Goal: Task Accomplishment & Management: Complete application form

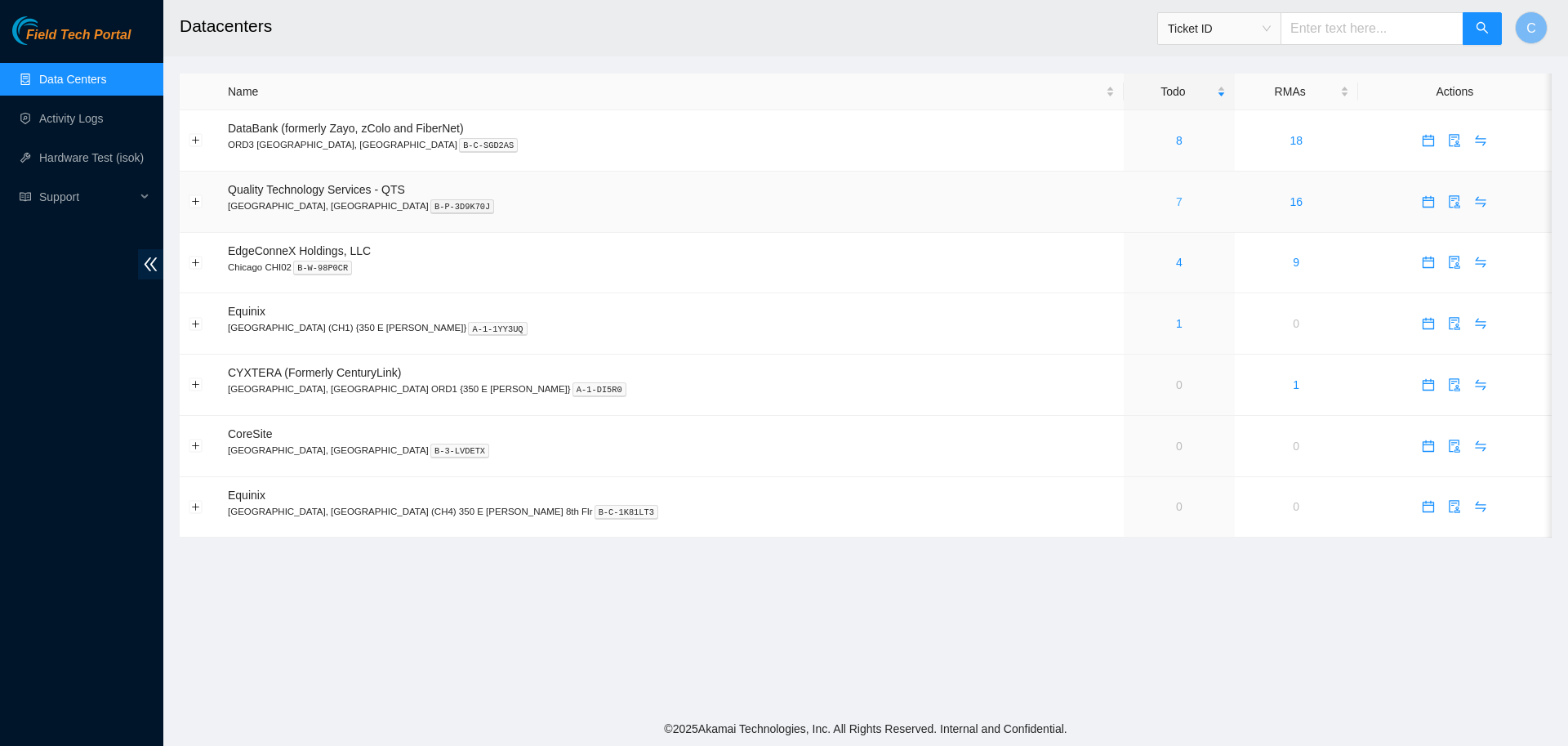
click at [1176, 202] on link "7" at bounding box center [1179, 202] width 6 height 13
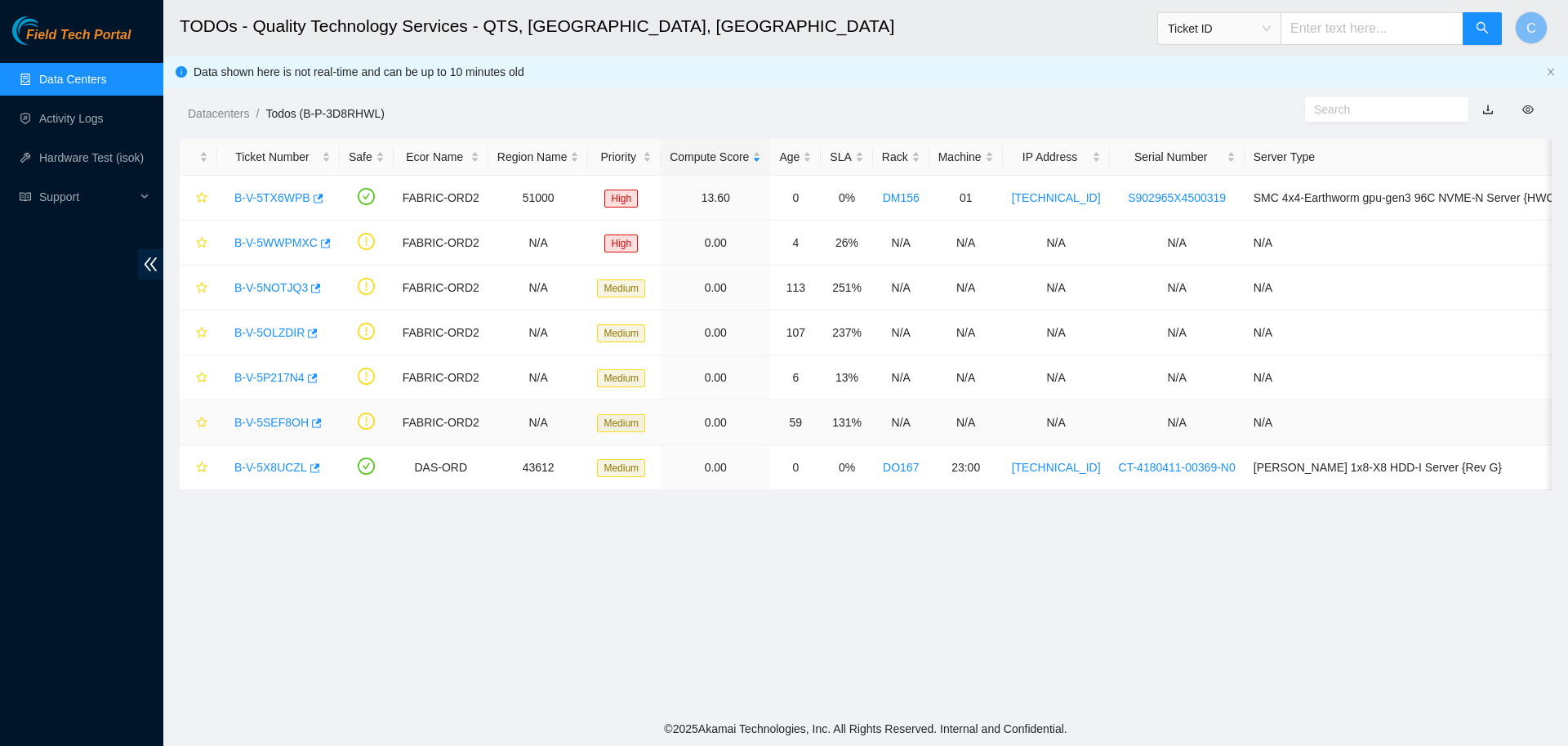
click at [281, 422] on link "B-V-5SEF8OH" at bounding box center [272, 422] width 74 height 13
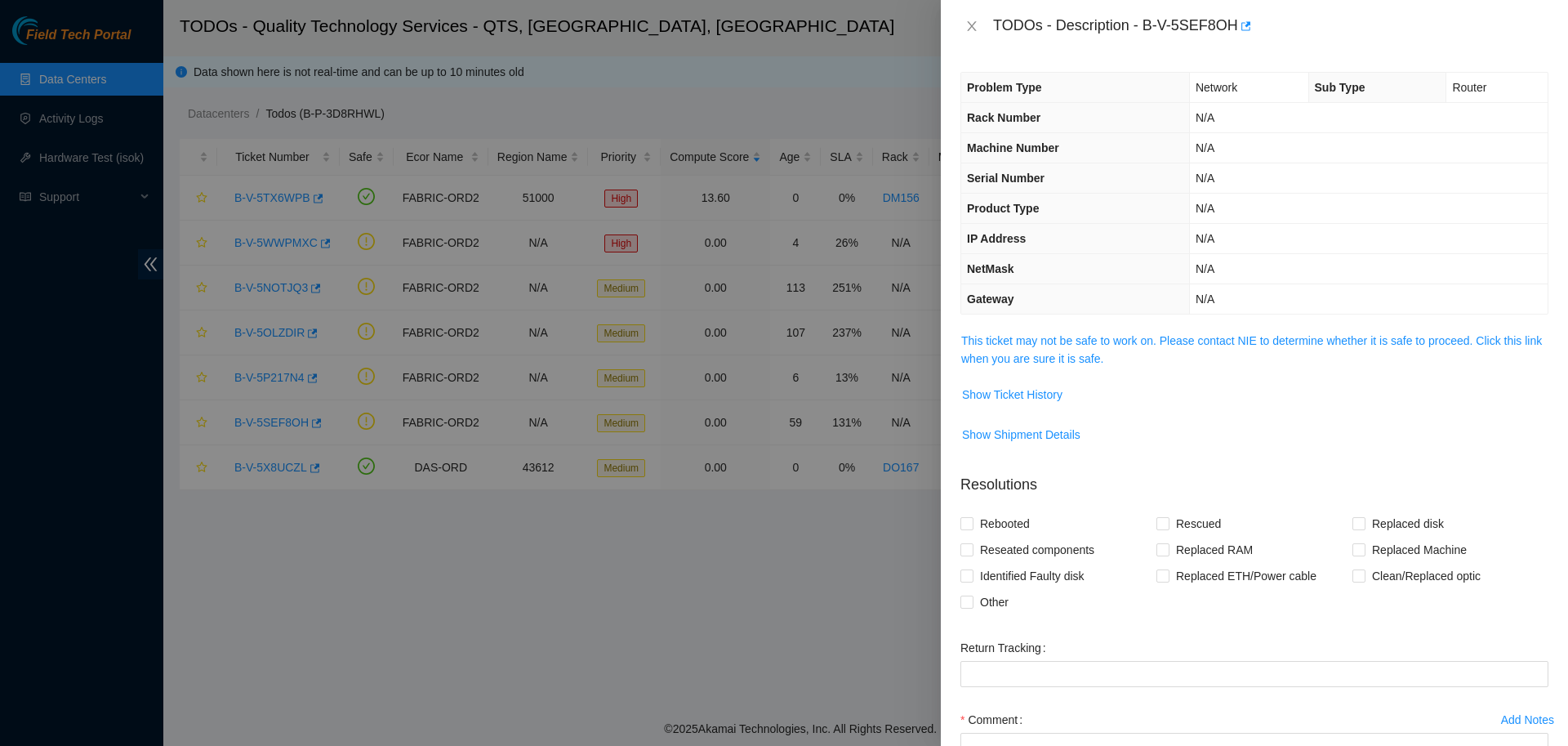
click at [1161, 22] on div "TODOs - Description - B-V-5SEF8OH" at bounding box center [1270, 25] width 555 height 26
click at [1147, 24] on div "TODOs - Description - B-V-5SEF8OH" at bounding box center [1270, 25] width 555 height 26
drag, startPoint x: 1137, startPoint y: 24, endPoint x: 1222, endPoint y: 28, distance: 85.1
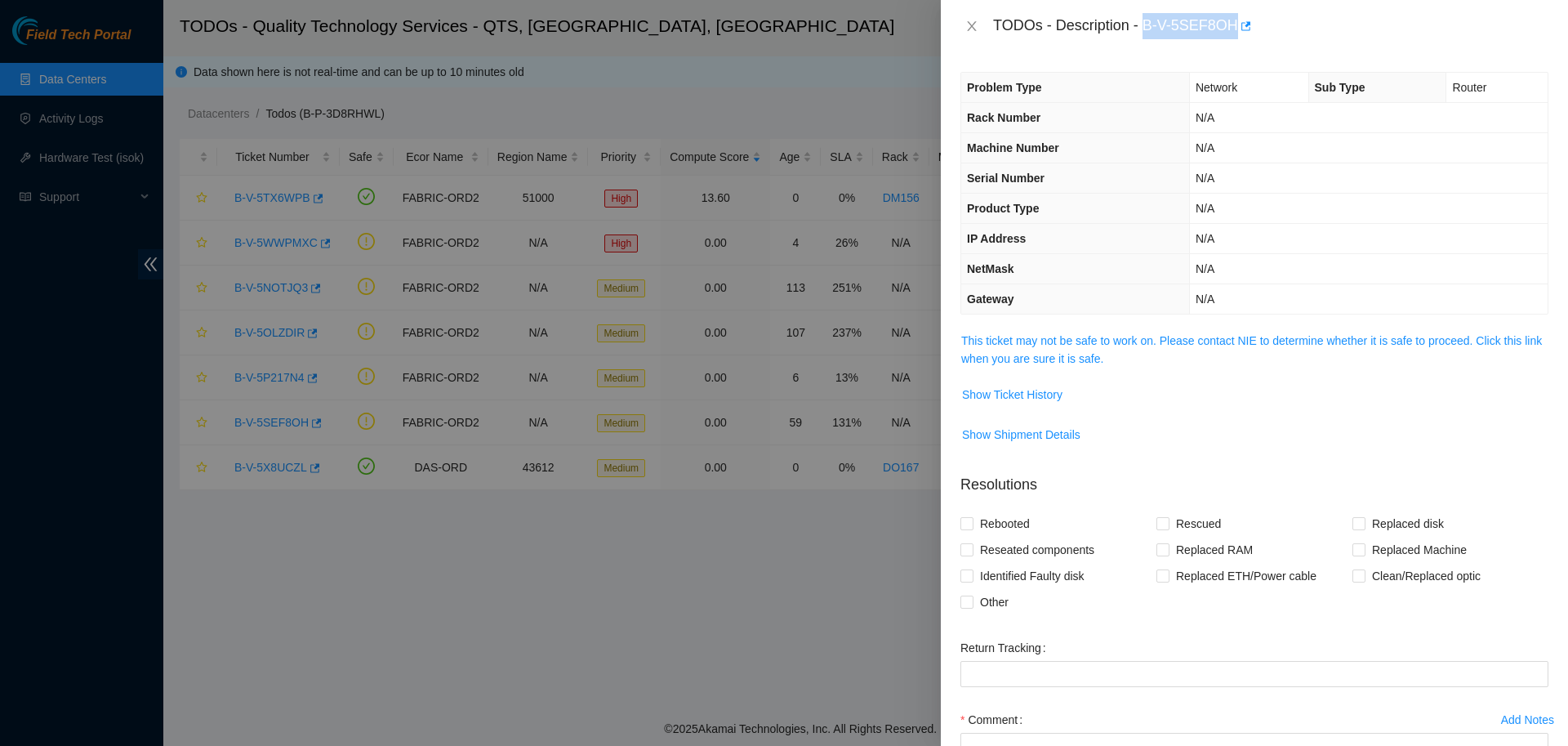
click at [1222, 28] on div "TODOs - Description - B-V-5SEF8OH" at bounding box center [1270, 25] width 555 height 26
copy div "B-V-5SEF8OH"
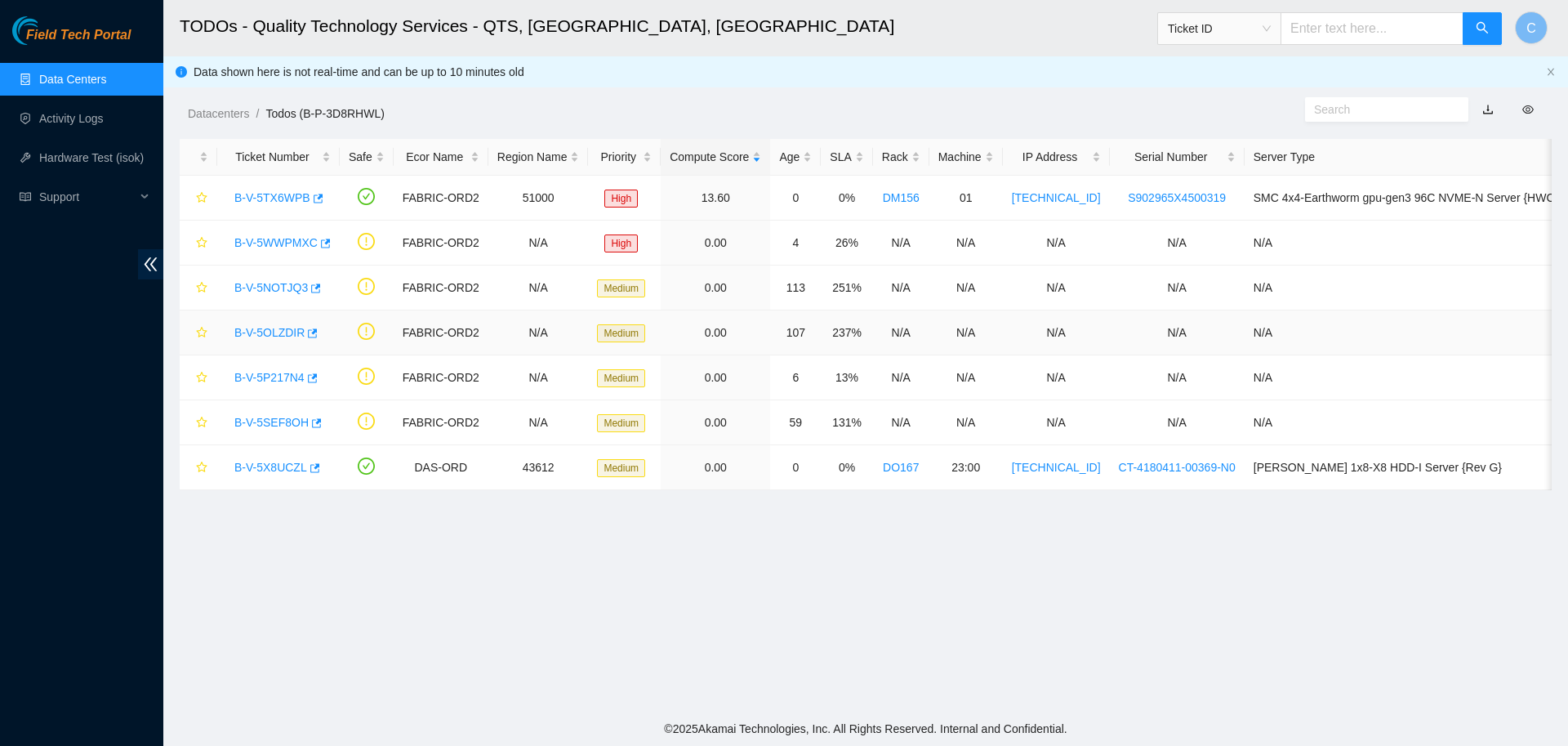
click at [282, 331] on link "B-V-5OLZDIR" at bounding box center [270, 332] width 71 height 13
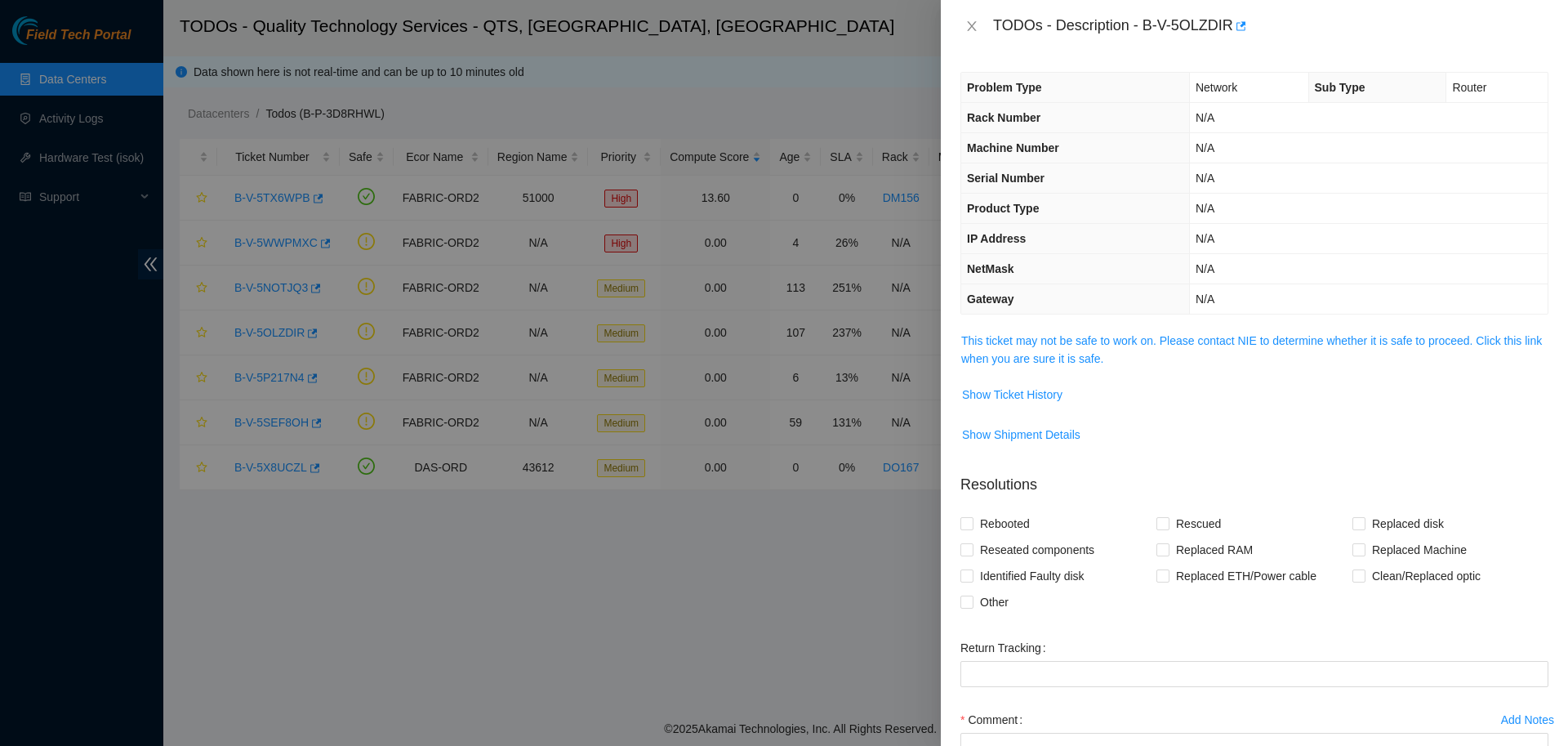
click at [970, 330] on div "Problem Type Network Sub Type Router Rack Number N/A Machine Number N/A Serial …" at bounding box center [1254, 399] width 627 height 693
click at [1000, 348] on link "This ticket may not be safe to work on. Please contact NIE to determine whether…" at bounding box center [1251, 349] width 580 height 31
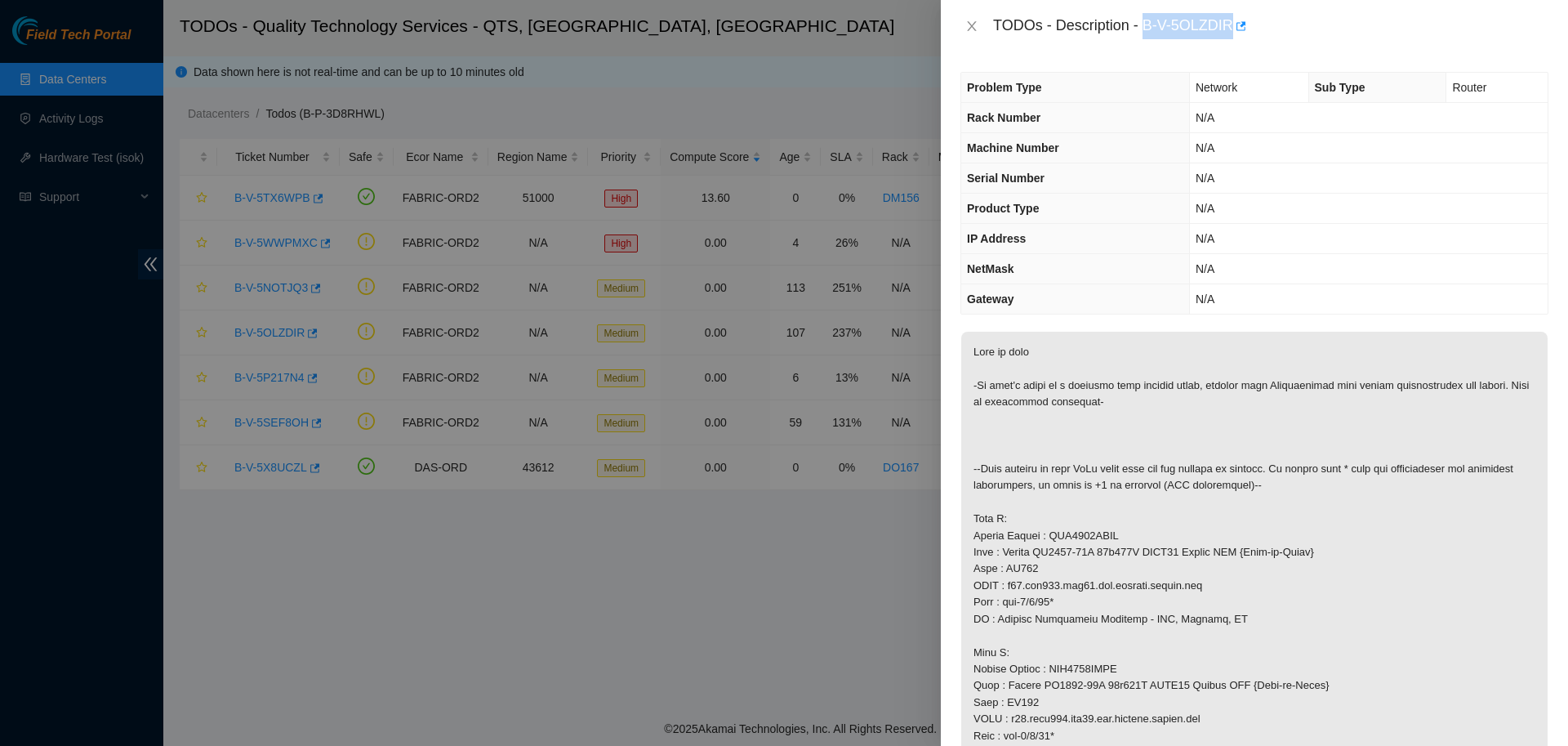
drag, startPoint x: 1141, startPoint y: 21, endPoint x: 1220, endPoint y: 29, distance: 79.4
click at [1220, 29] on div "TODOs - Description - B-V-5OLZDIR" at bounding box center [1270, 25] width 555 height 26
copy div "B-V-5OLZDIR"
click at [333, 303] on div at bounding box center [784, 373] width 1568 height 746
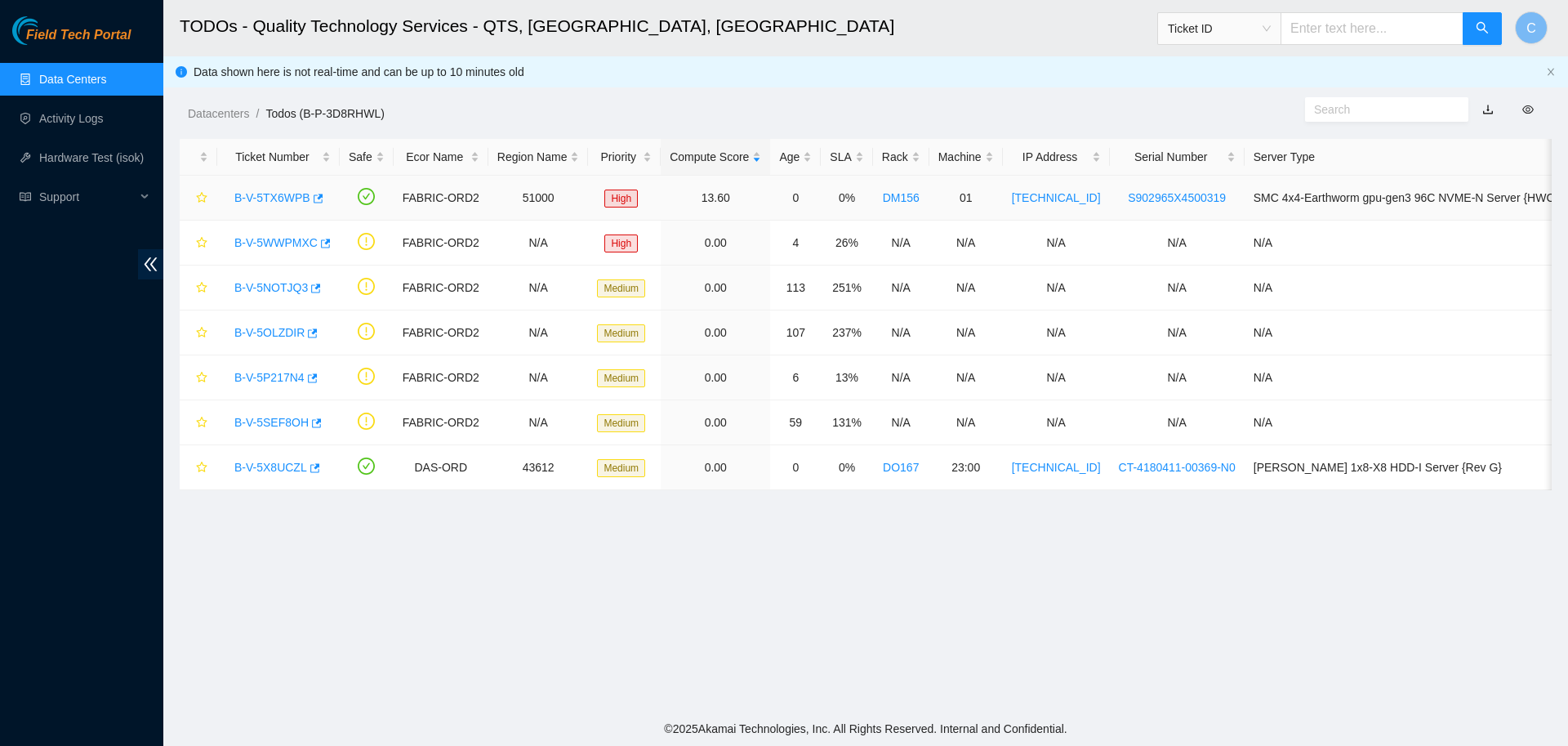
click at [286, 200] on link "B-V-5TX6WPB" at bounding box center [272, 197] width 76 height 13
click at [287, 294] on link "B-V-5NOTJQ3" at bounding box center [271, 287] width 73 height 13
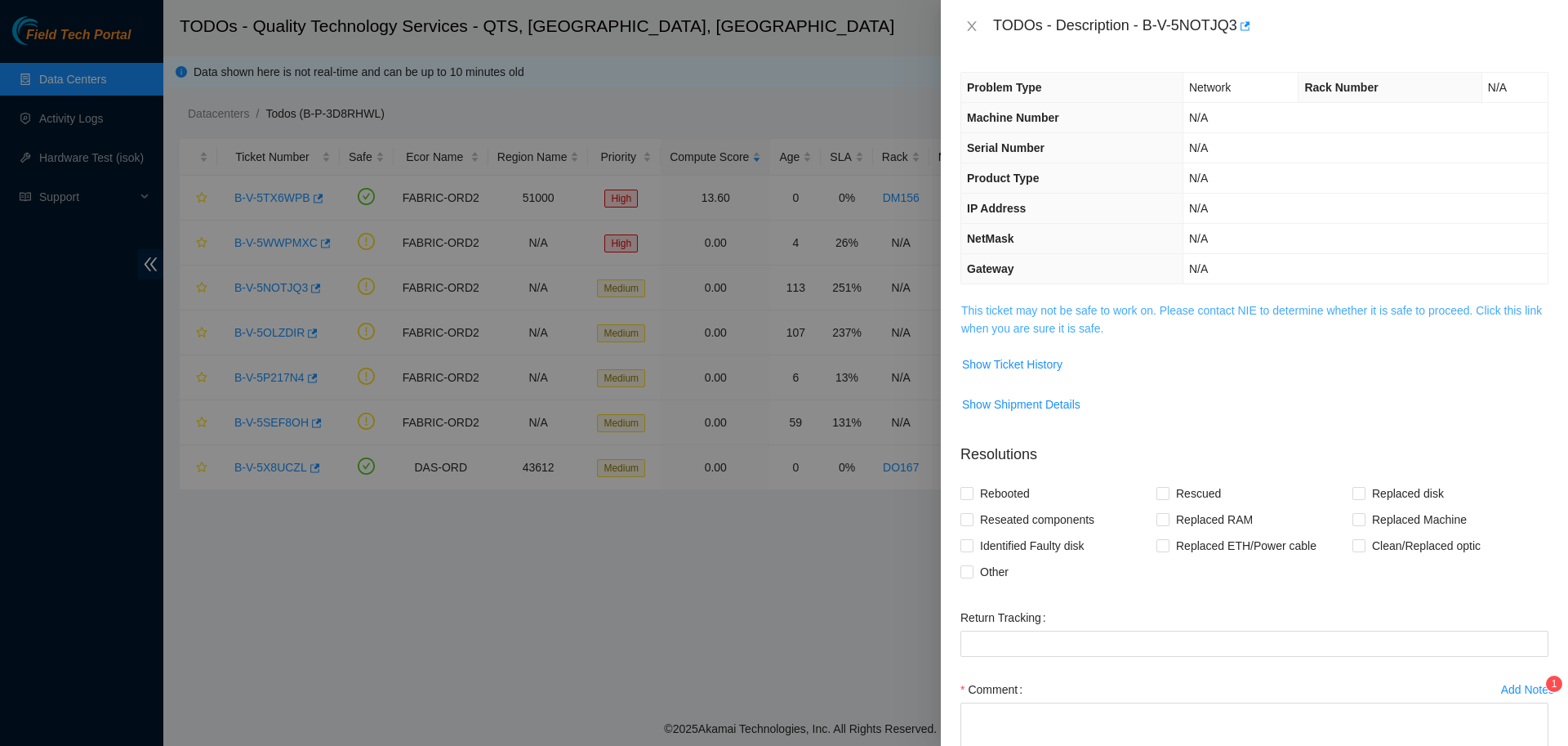
click at [1045, 321] on link "This ticket may not be safe to work on. Please contact NIE to determine whether…" at bounding box center [1251, 320] width 580 height 31
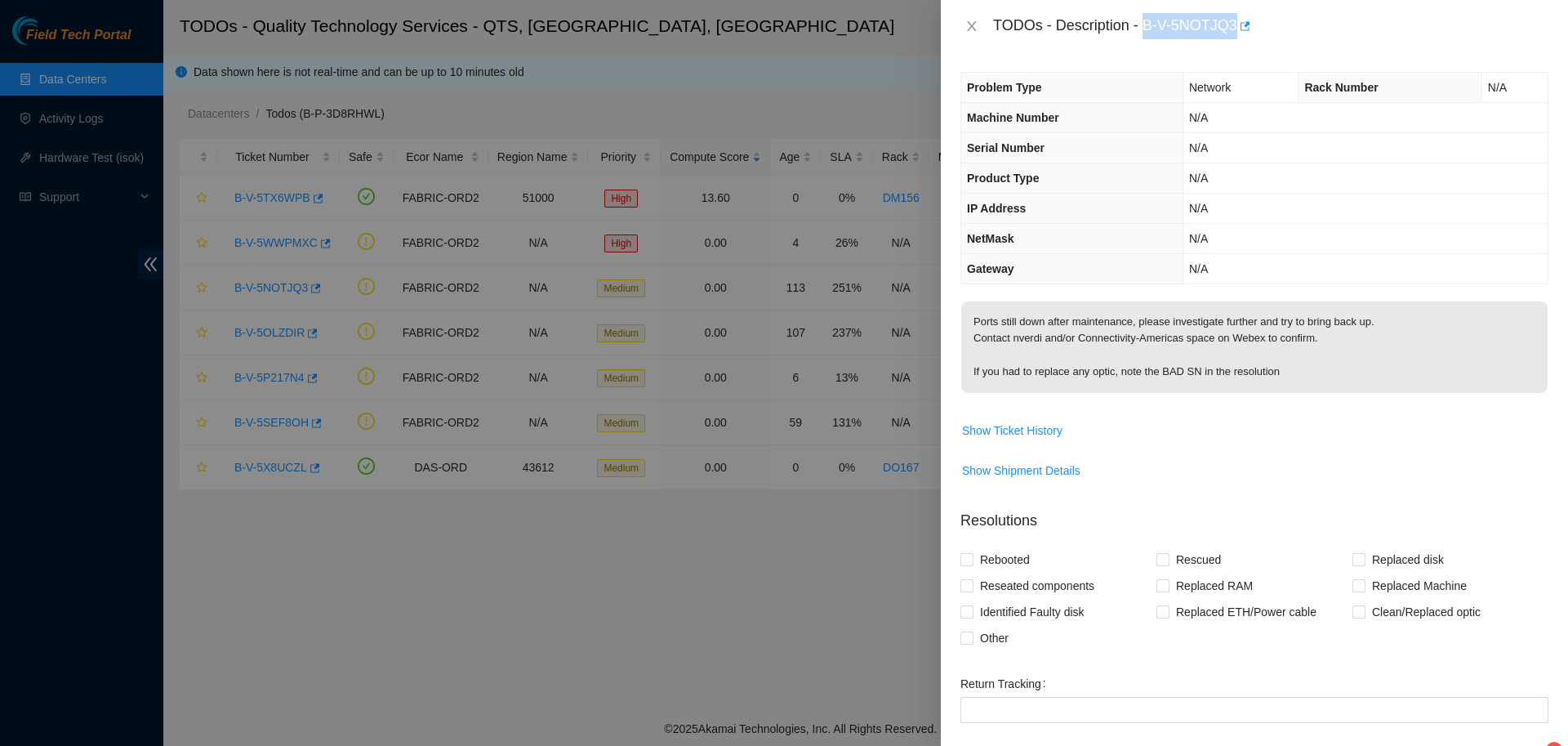
drag, startPoint x: 1137, startPoint y: 26, endPoint x: 1227, endPoint y: 28, distance: 90.0
click at [1227, 28] on div "TODOs - Description - B-V-5NOTJQ3" at bounding box center [1270, 25] width 555 height 26
copy div "B-V-5NOTJQ3"
click at [990, 435] on span "Show Ticket History" at bounding box center [1012, 430] width 100 height 18
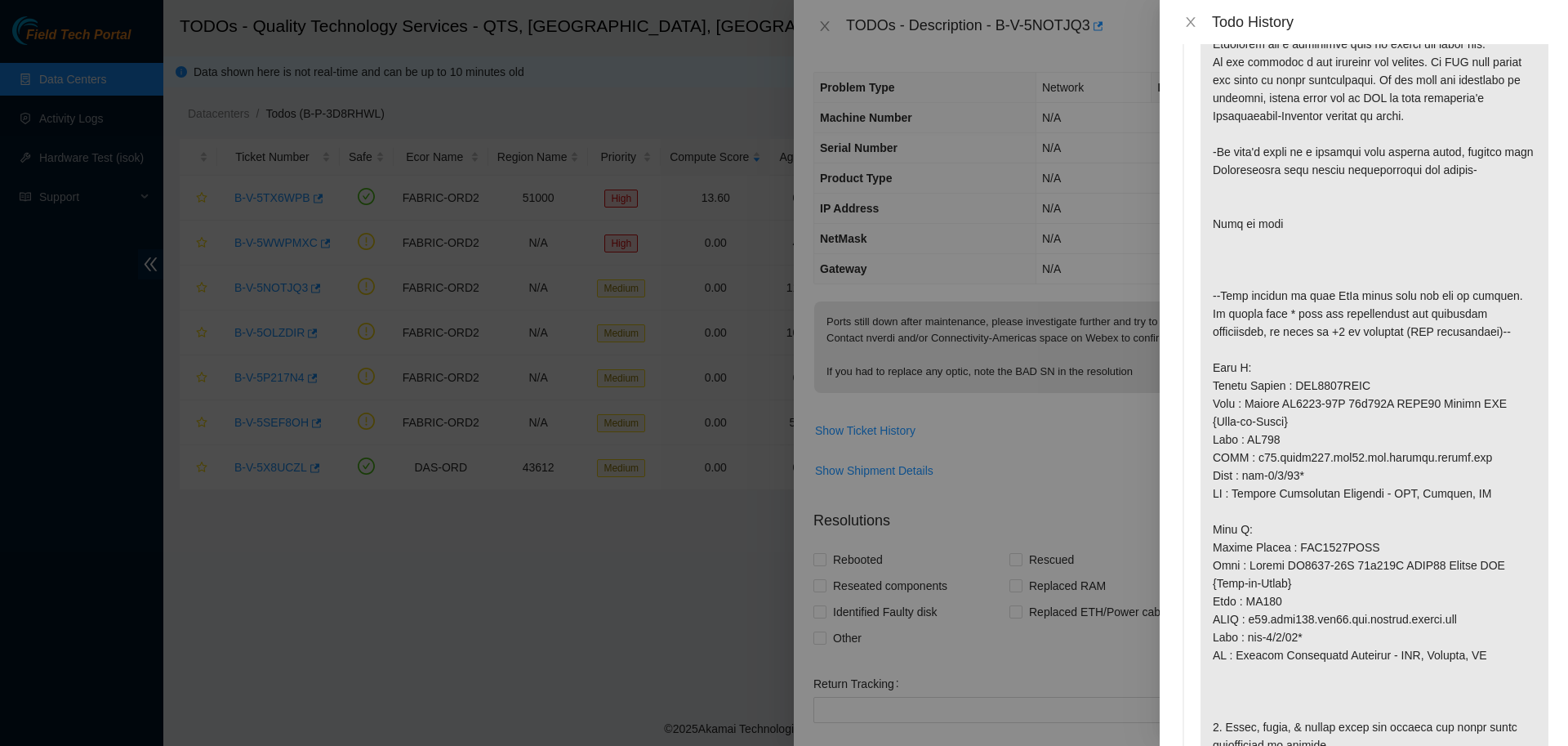
scroll to position [498, 0]
click at [1188, 33] on div "Todo History" at bounding box center [1363, 22] width 408 height 44
click at [1188, 29] on icon "close" at bounding box center [1190, 22] width 13 height 13
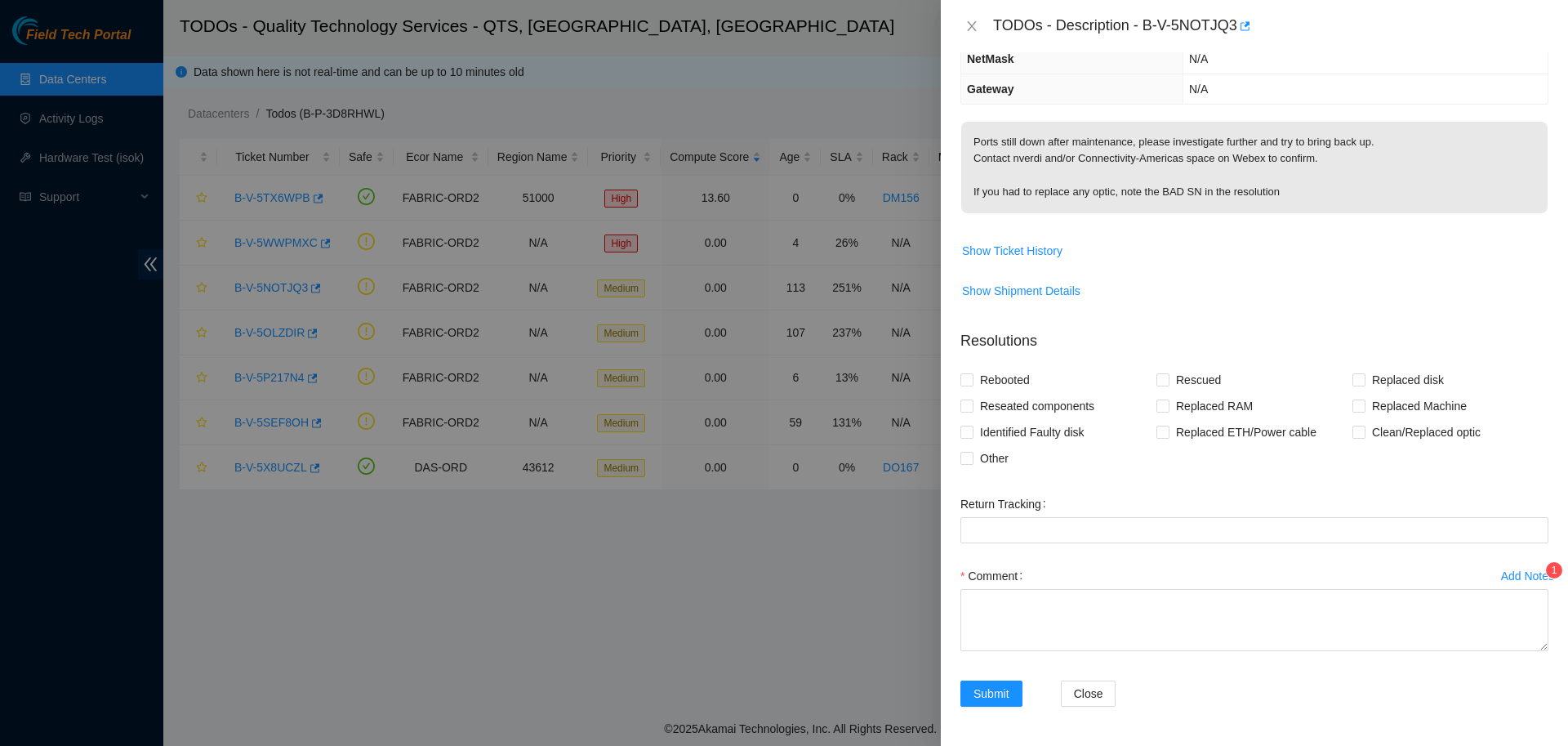
scroll to position [0, 0]
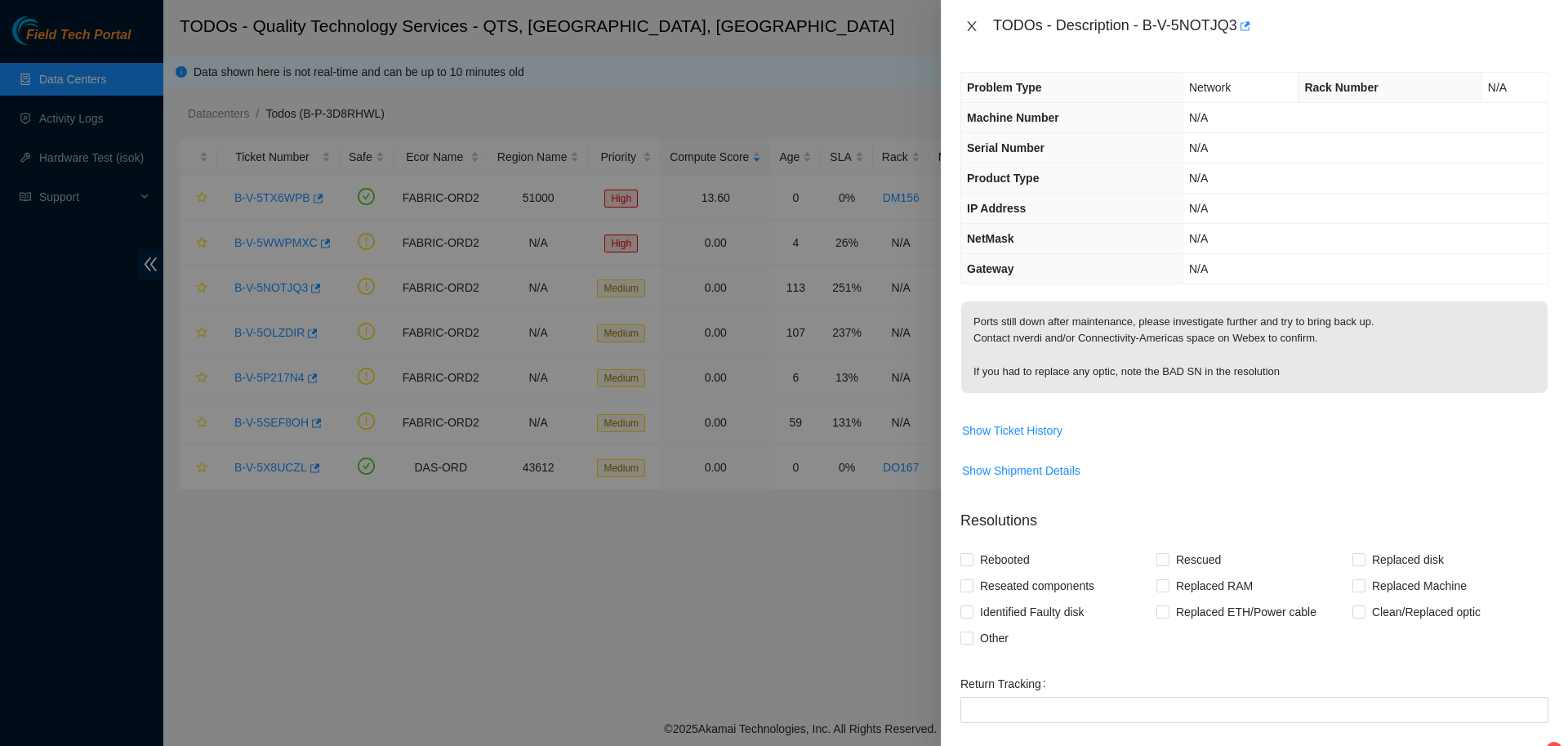
click at [969, 29] on icon "close" at bounding box center [971, 25] width 9 height 10
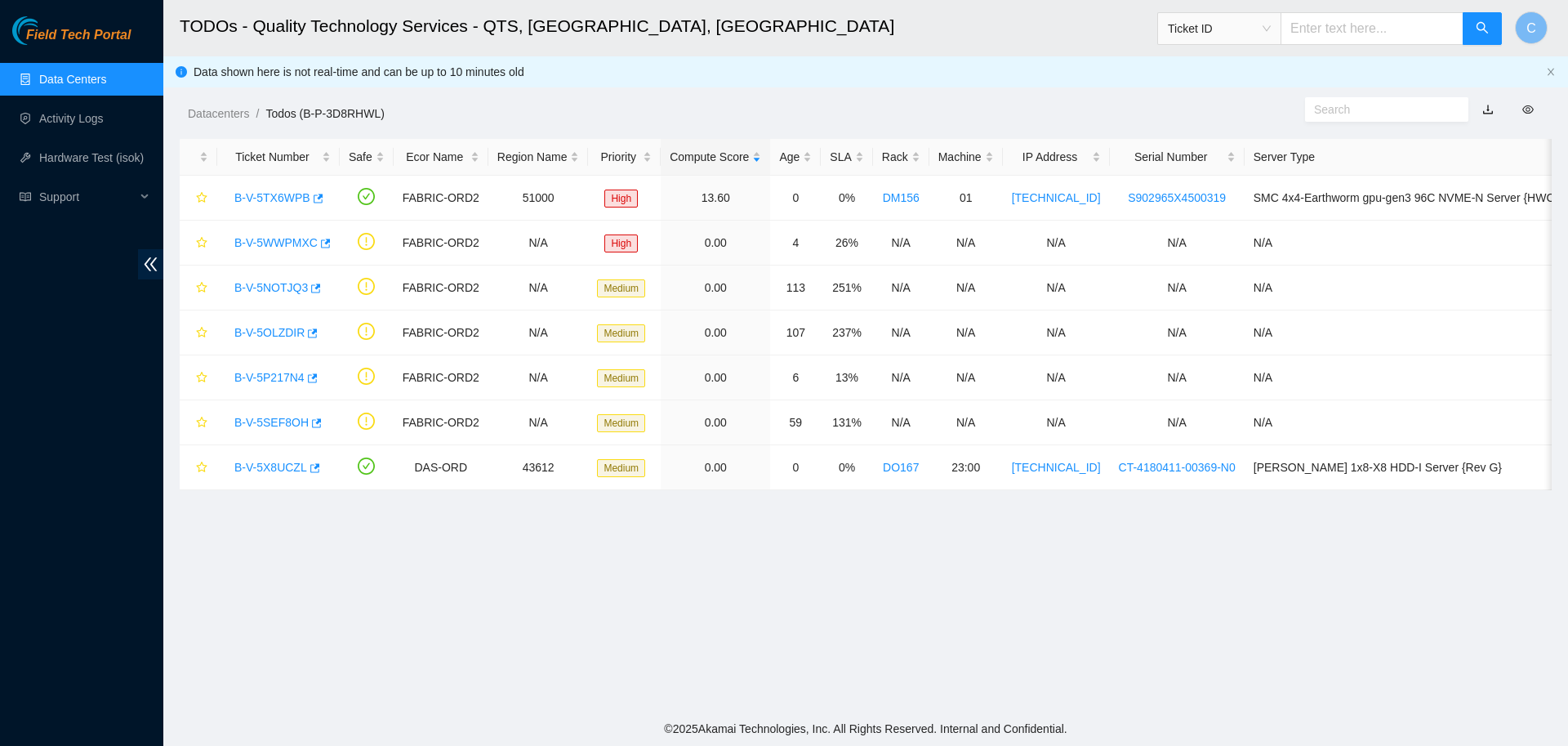
click at [305, 112] on link "Todos (B-P-3D8RHWL)" at bounding box center [324, 113] width 119 height 13
drag, startPoint x: 398, startPoint y: 110, endPoint x: 300, endPoint y: 119, distance: 98.4
click at [300, 119] on ol "Datacenters / Todos (B-P-3D8RHWL) /" at bounding box center [702, 113] width 1029 height 18
copy link "(B-P-3D8RHWL)"
click at [278, 288] on link "B-V-5NOTJQ3" at bounding box center [271, 287] width 73 height 13
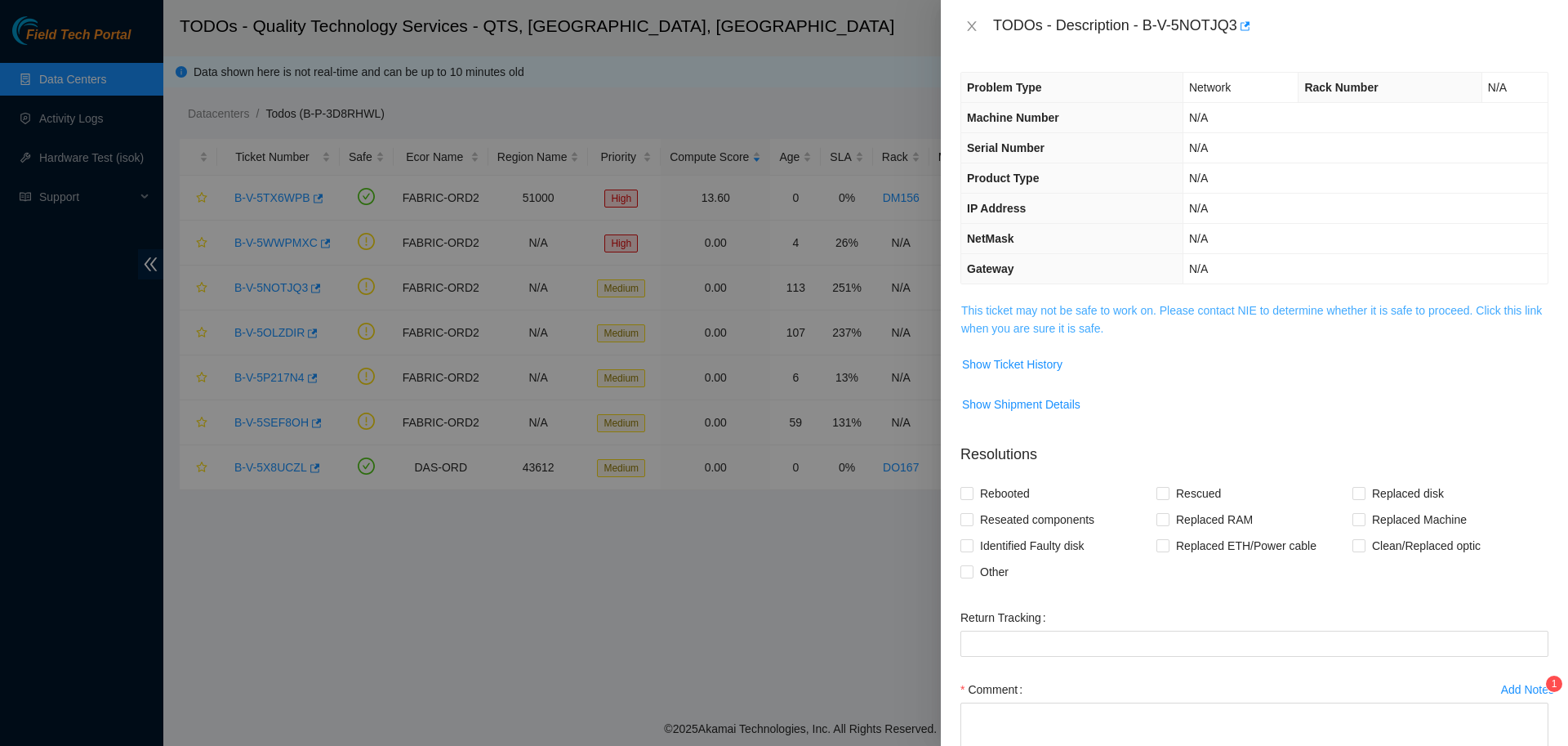
click at [1048, 316] on link "This ticket may not be safe to work on. Please contact NIE to determine whether…" at bounding box center [1251, 320] width 580 height 31
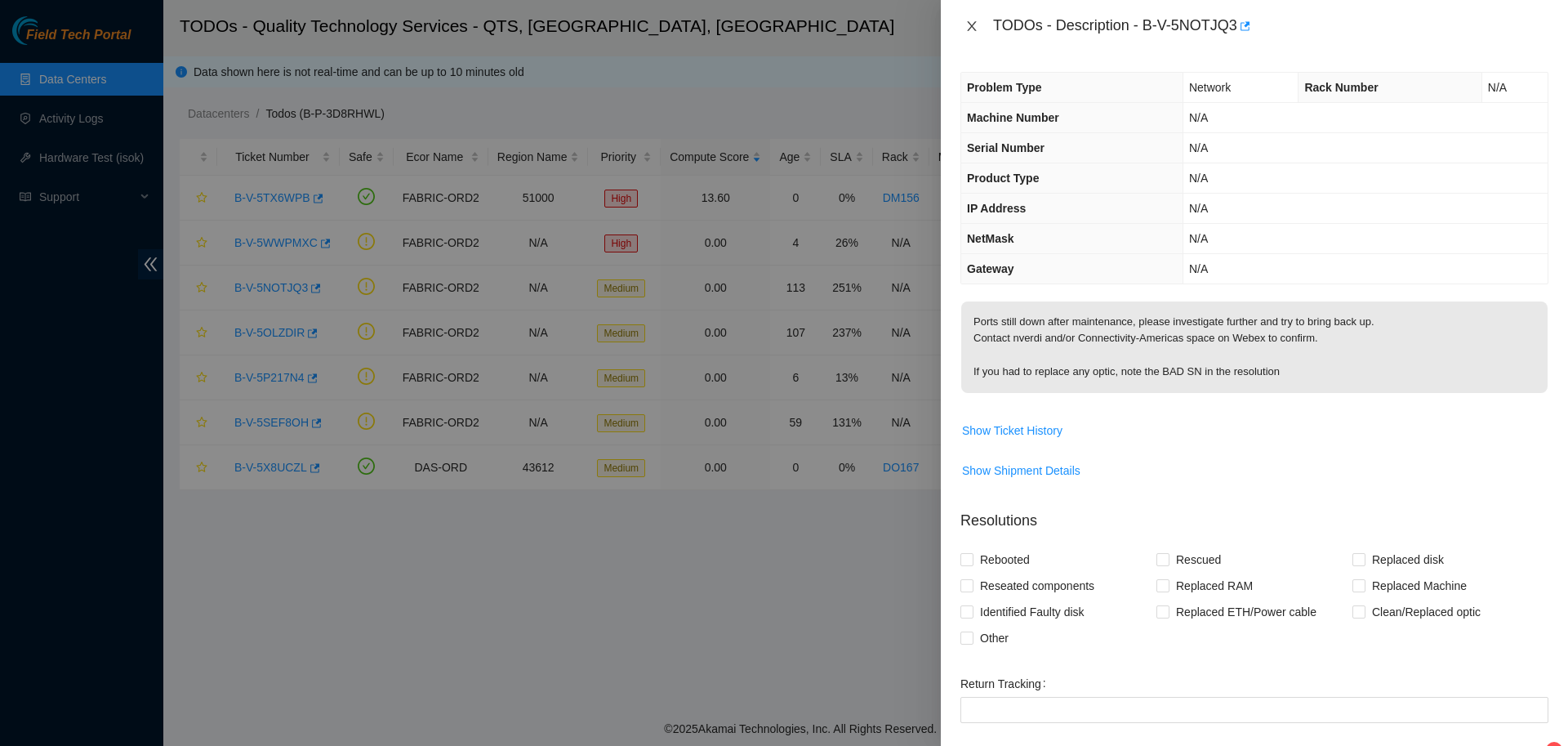
click at [972, 23] on icon "close" at bounding box center [971, 25] width 9 height 10
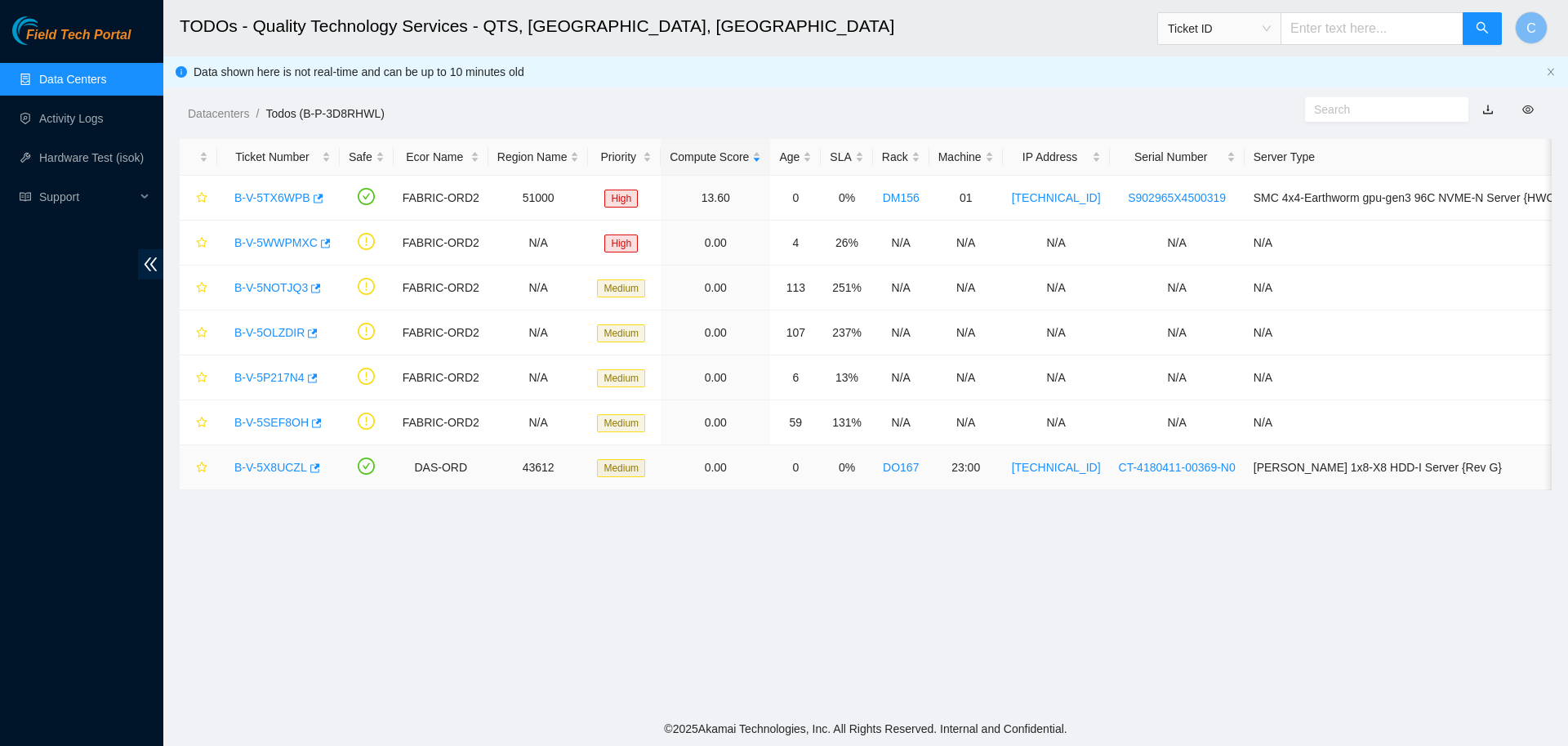
click at [279, 467] on link "B-V-5X8UCZL" at bounding box center [271, 467] width 72 height 13
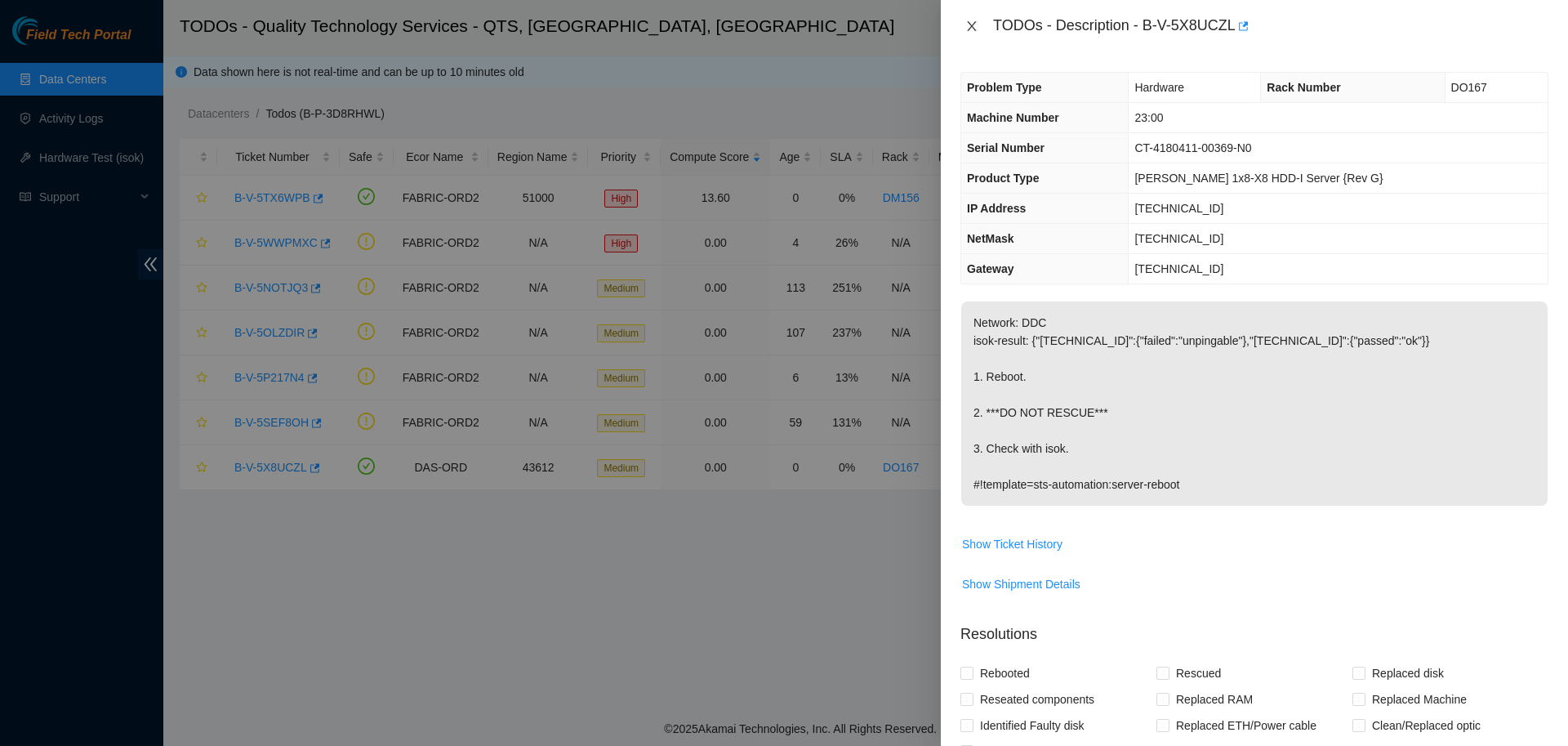
click at [970, 25] on icon "close" at bounding box center [971, 25] width 9 height 10
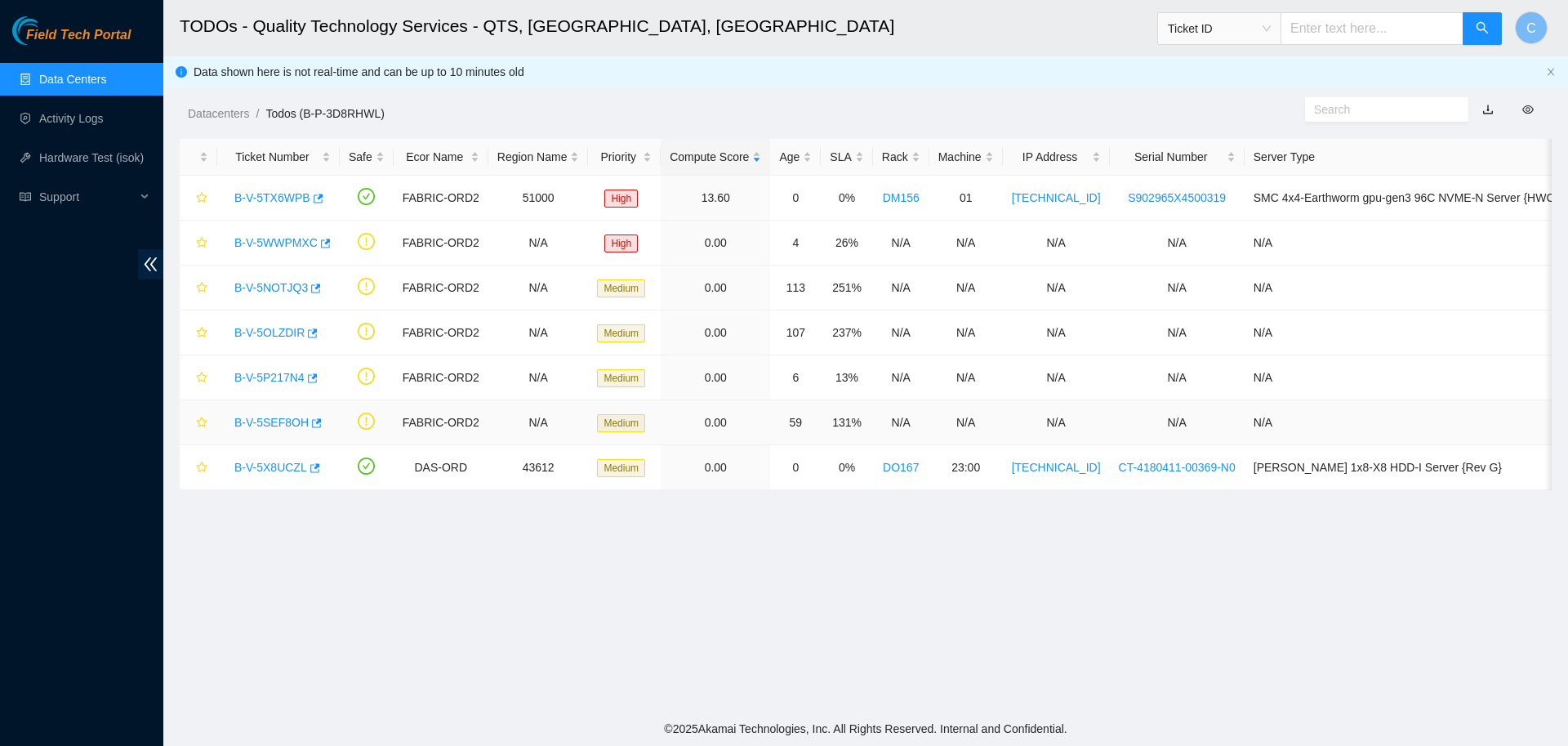
click at [263, 426] on link "B-V-5SEF8OH" at bounding box center [272, 422] width 74 height 13
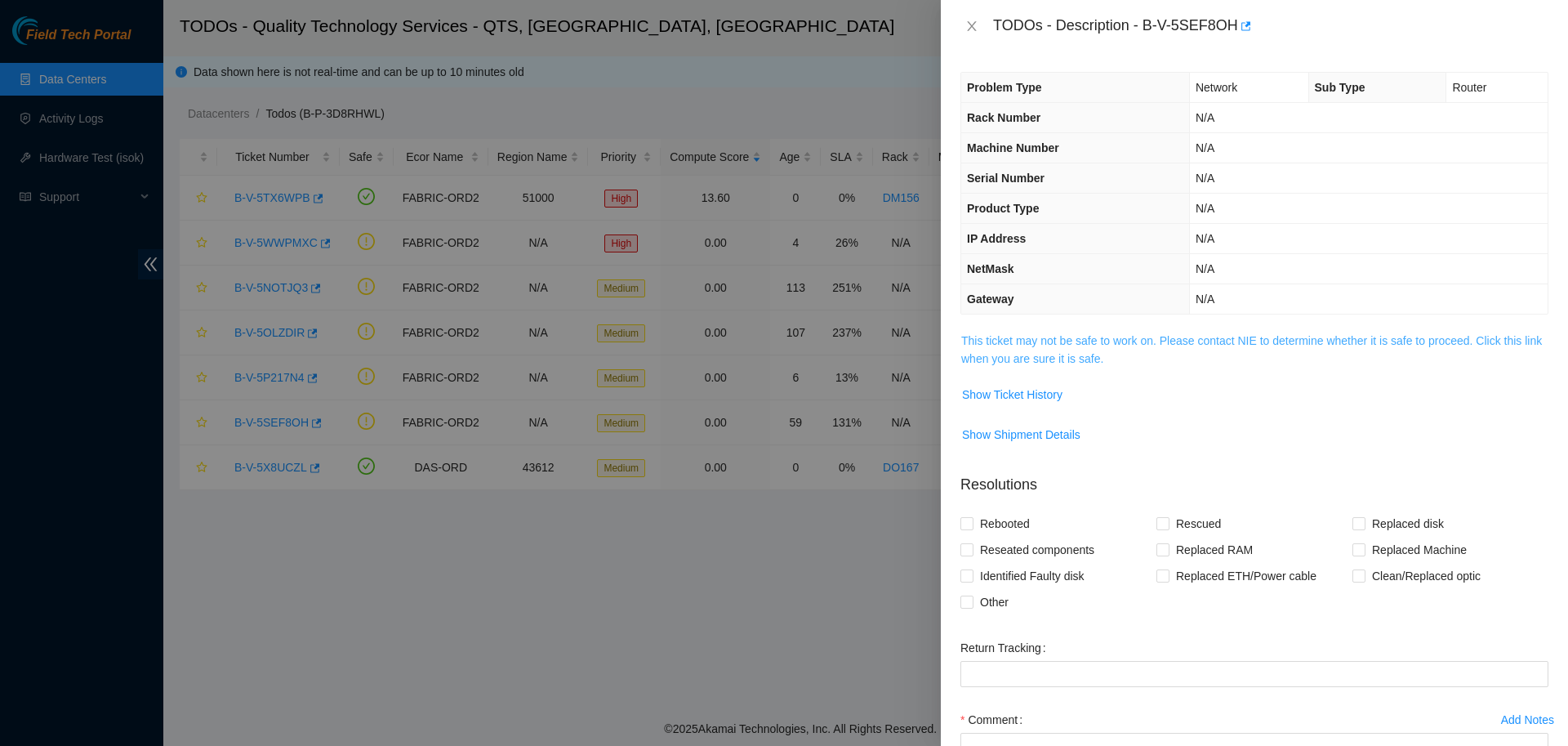
click at [1071, 354] on link "This ticket may not be safe to work on. Please contact NIE to determine whether…" at bounding box center [1251, 349] width 580 height 31
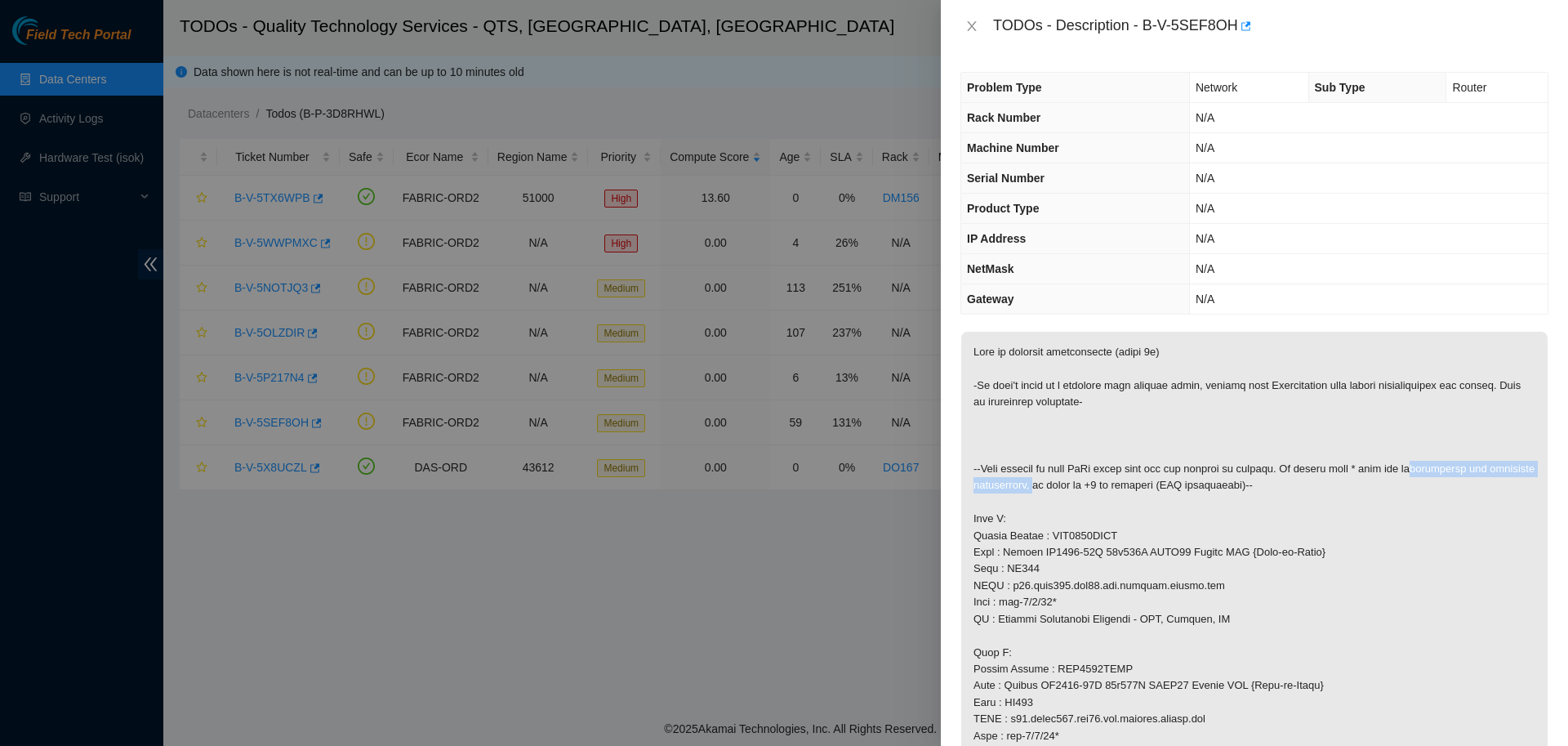
drag, startPoint x: 1410, startPoint y: 483, endPoint x: 1071, endPoint y: 501, distance: 339.5
click at [1071, 501] on p at bounding box center [1255, 685] width 587 height 708
copy p "accommodated for labelling discrepancy"
click at [972, 28] on icon "close" at bounding box center [971, 26] width 13 height 13
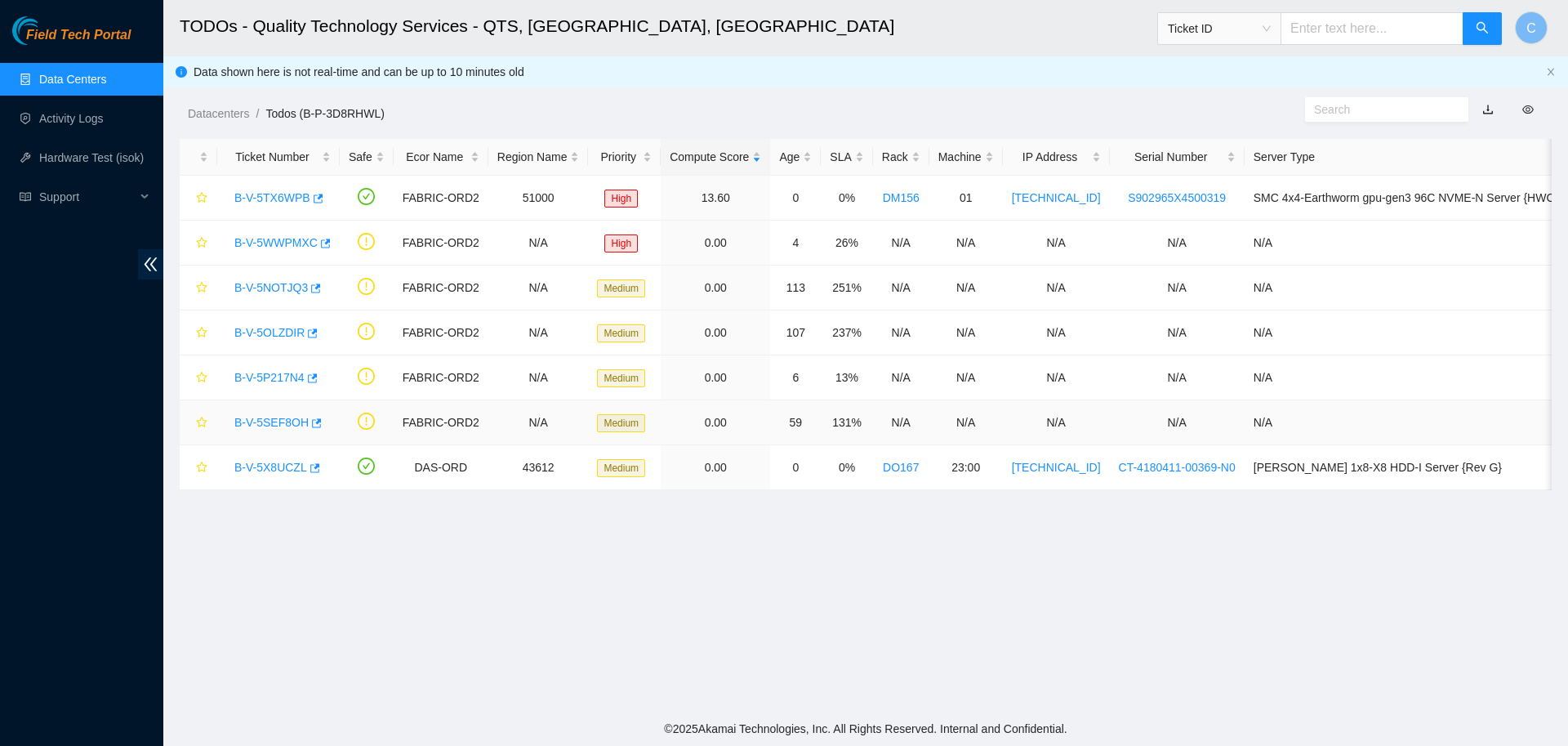
click at [280, 416] on link "B-V-5SEF8OH" at bounding box center [272, 422] width 74 height 13
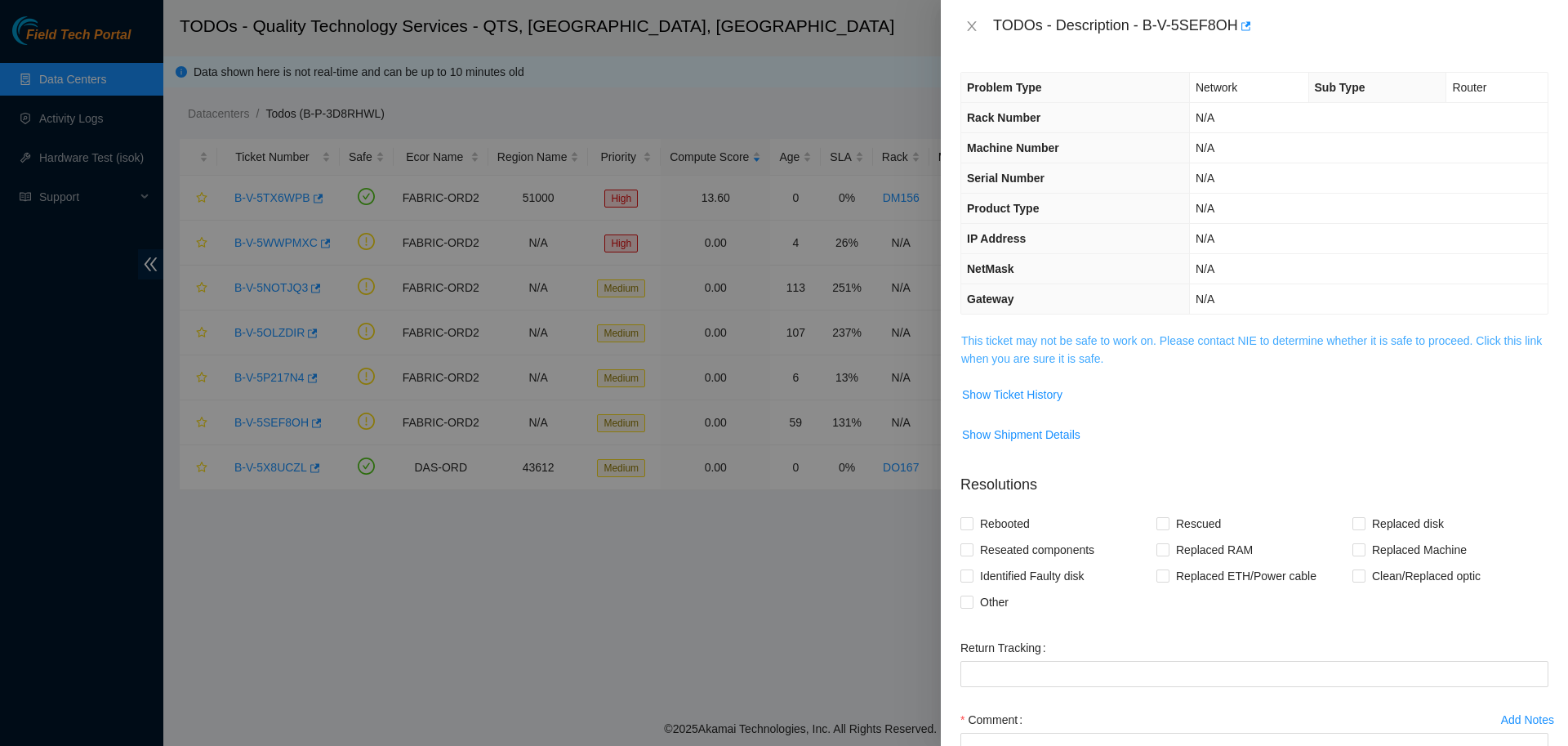
click at [1024, 355] on link "This ticket may not be safe to work on. Please contact NIE to determine whether…" at bounding box center [1251, 349] width 580 height 31
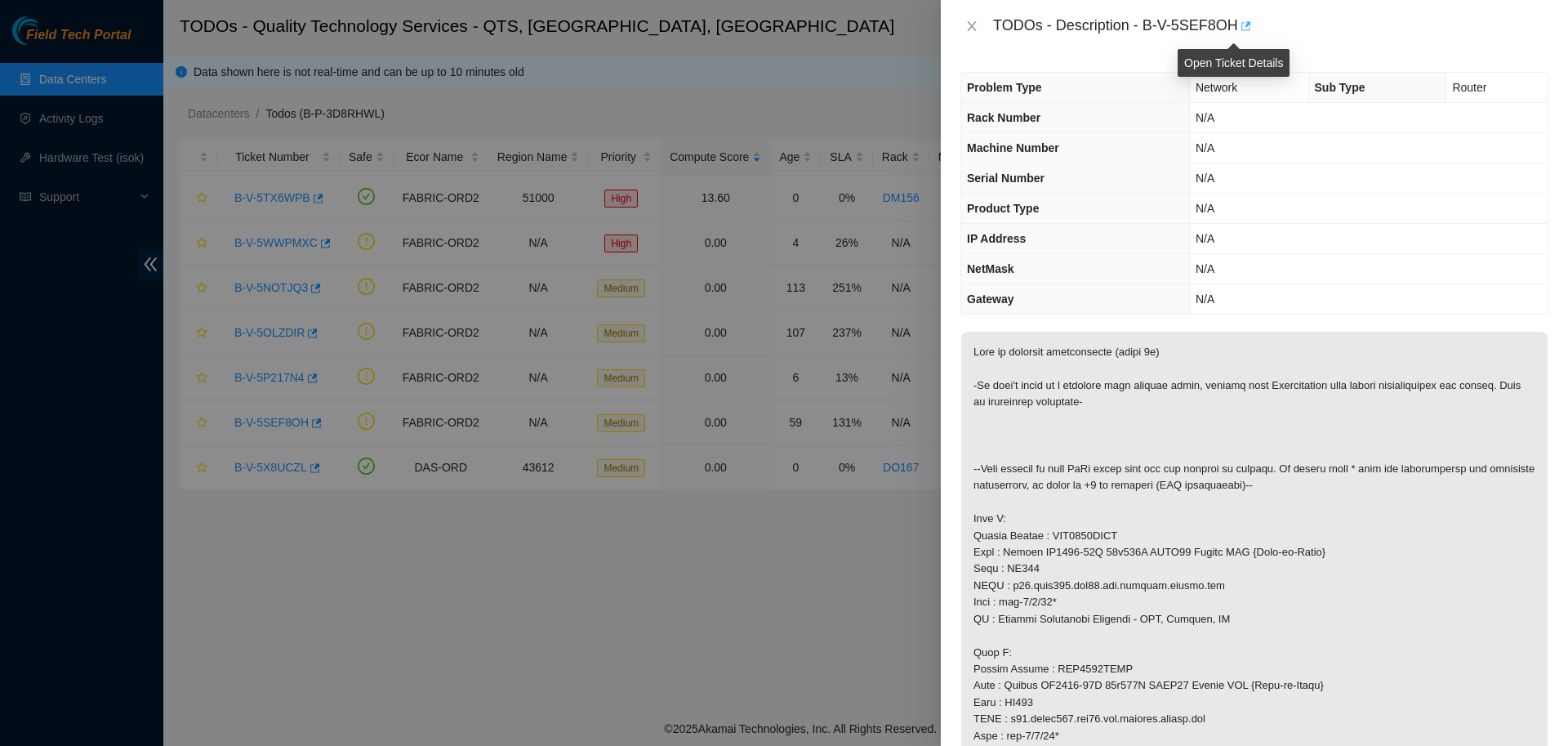
click at [1238, 29] on icon "button" at bounding box center [1244, 26] width 12 height 12
click at [968, 28] on icon "close" at bounding box center [971, 26] width 13 height 13
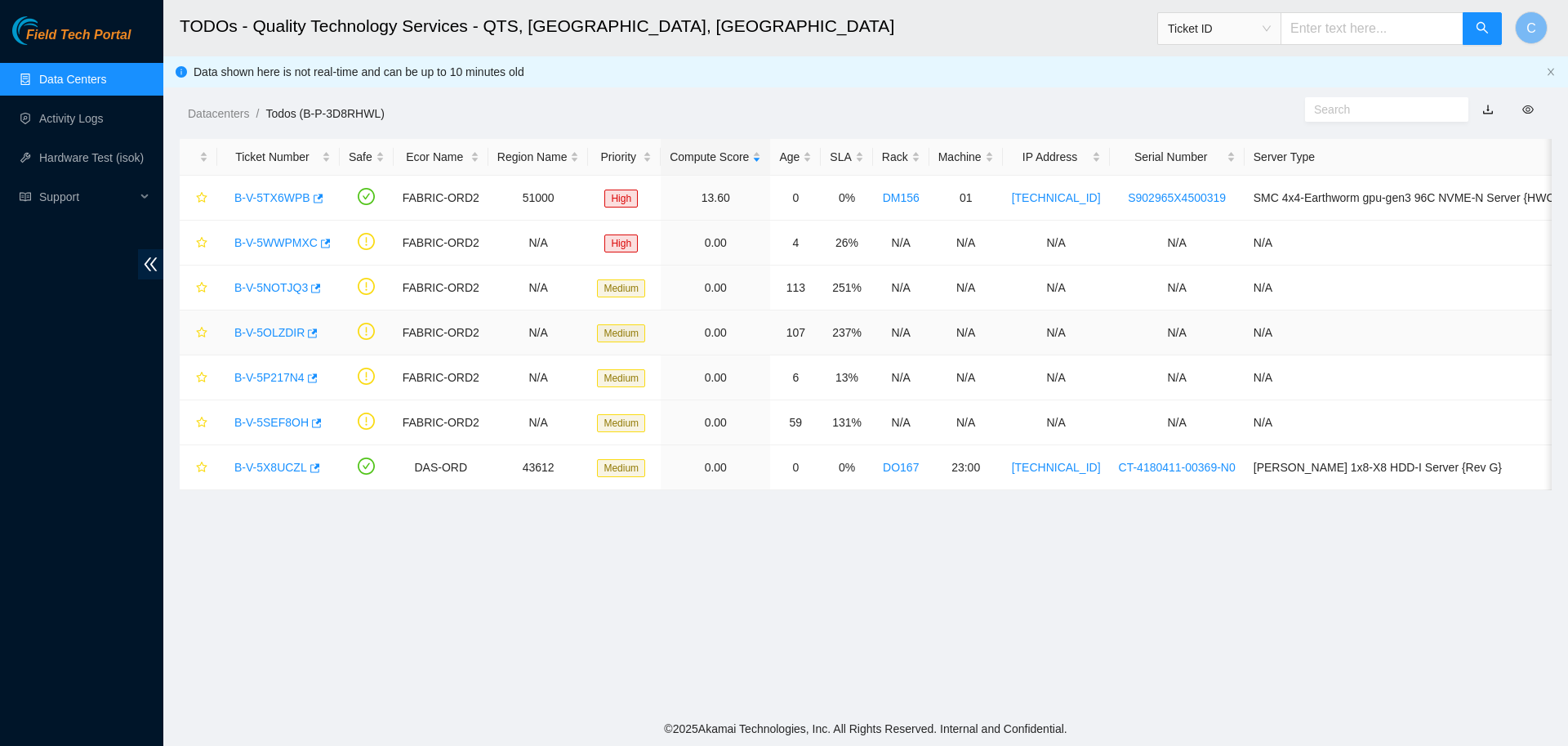
click at [265, 326] on link "B-V-5OLZDIR" at bounding box center [270, 332] width 71 height 13
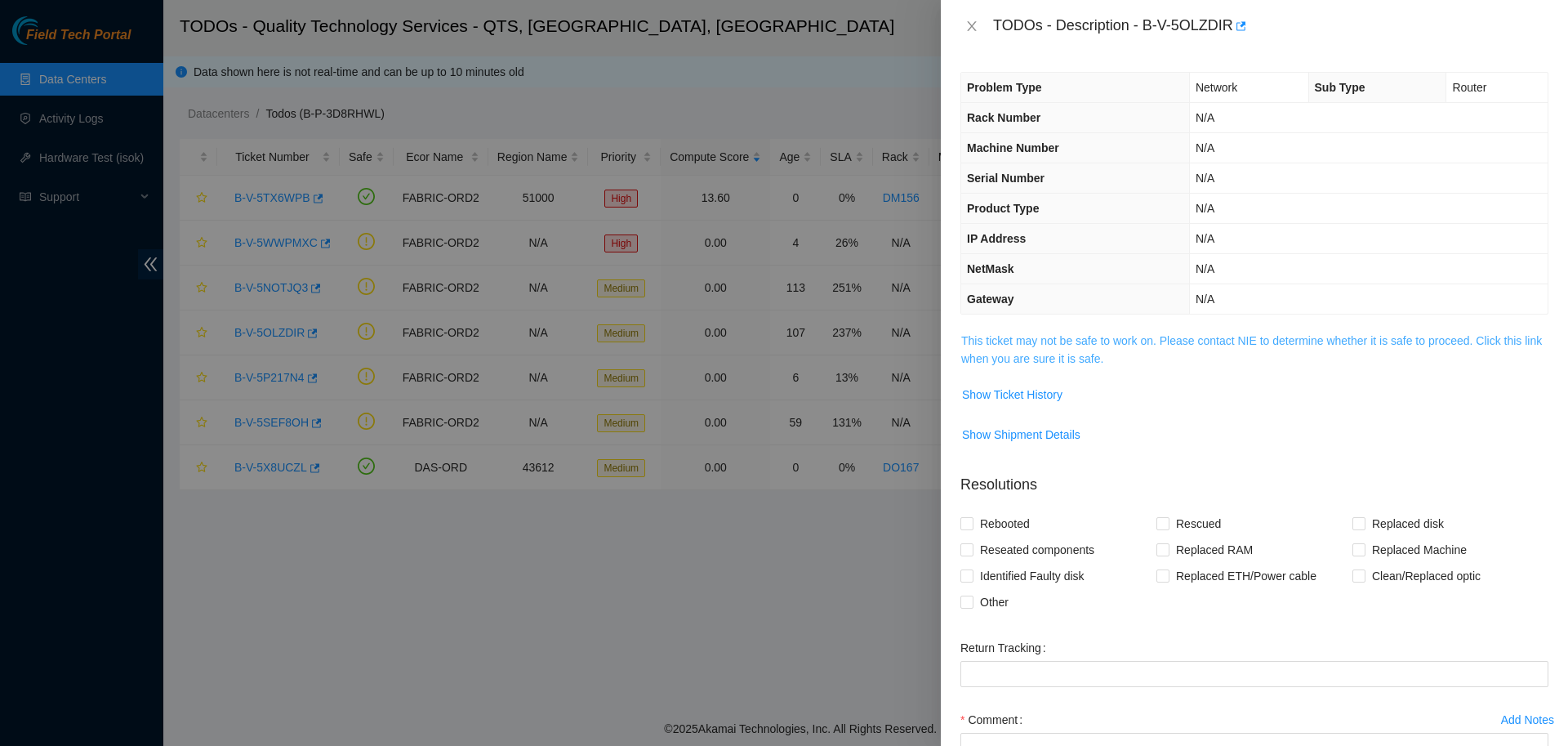
click at [1091, 344] on link "This ticket may not be safe to work on. Please contact NIE to determine whether…" at bounding box center [1251, 349] width 580 height 31
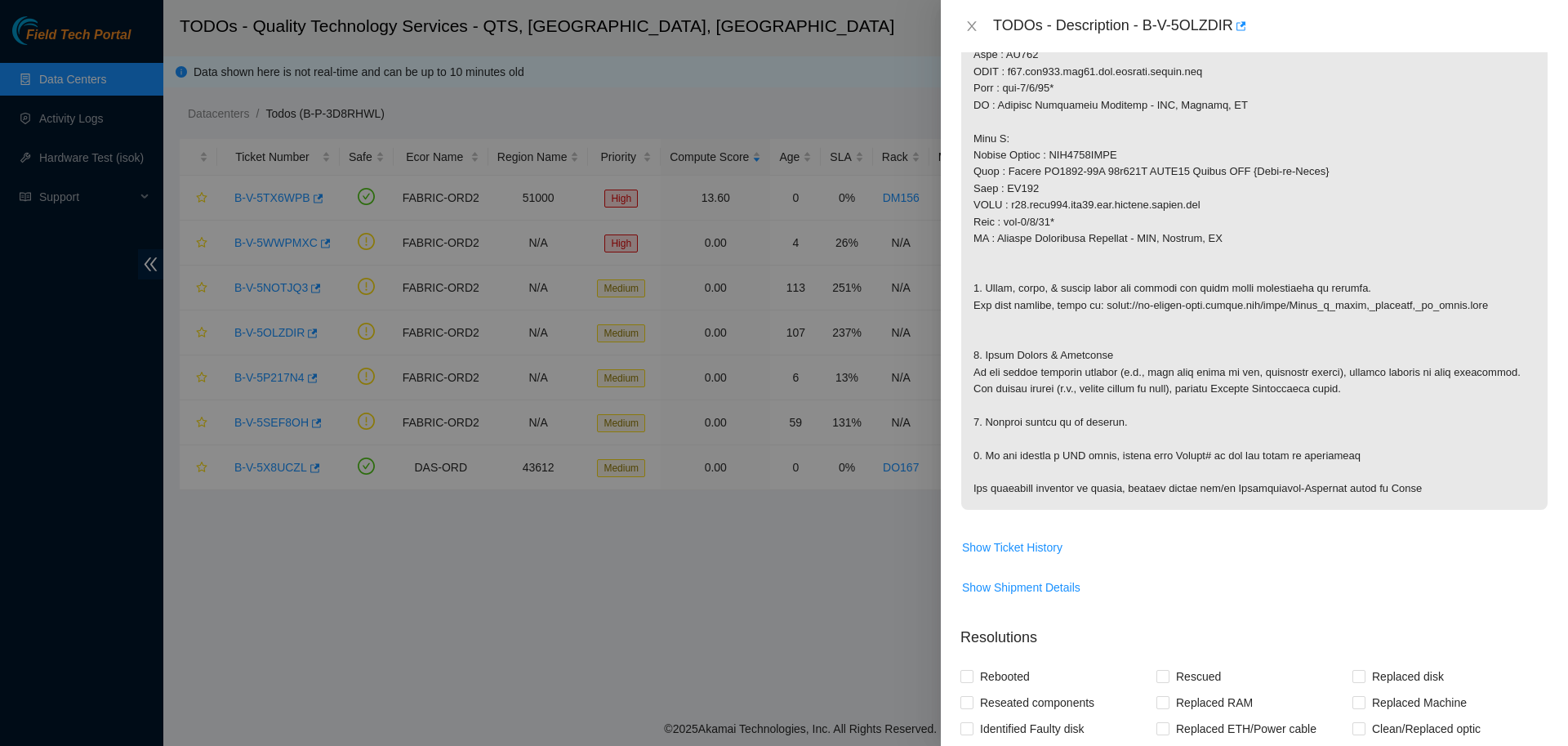
scroll to position [521, 0]
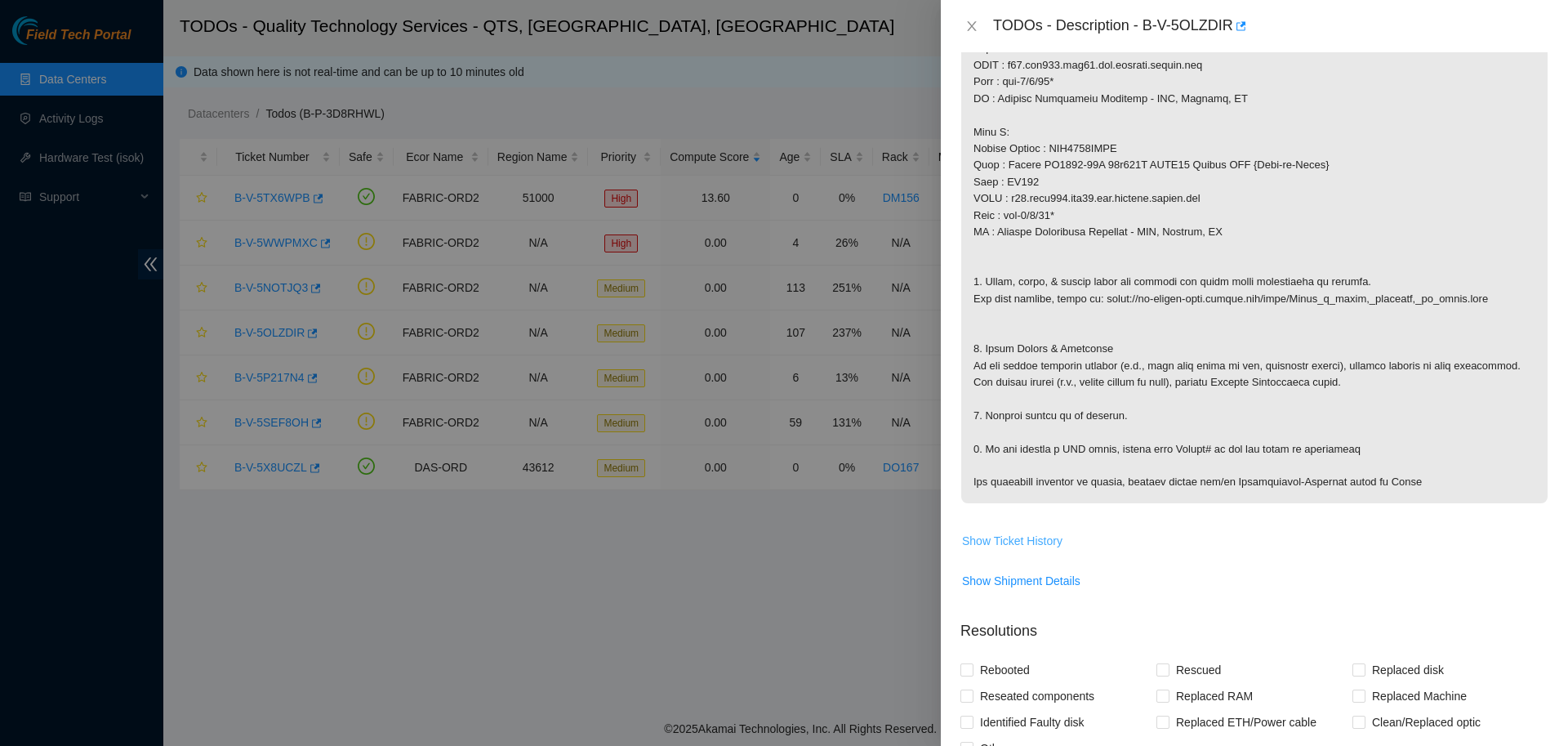
click at [1028, 544] on span "Show Ticket History" at bounding box center [1012, 540] width 100 height 18
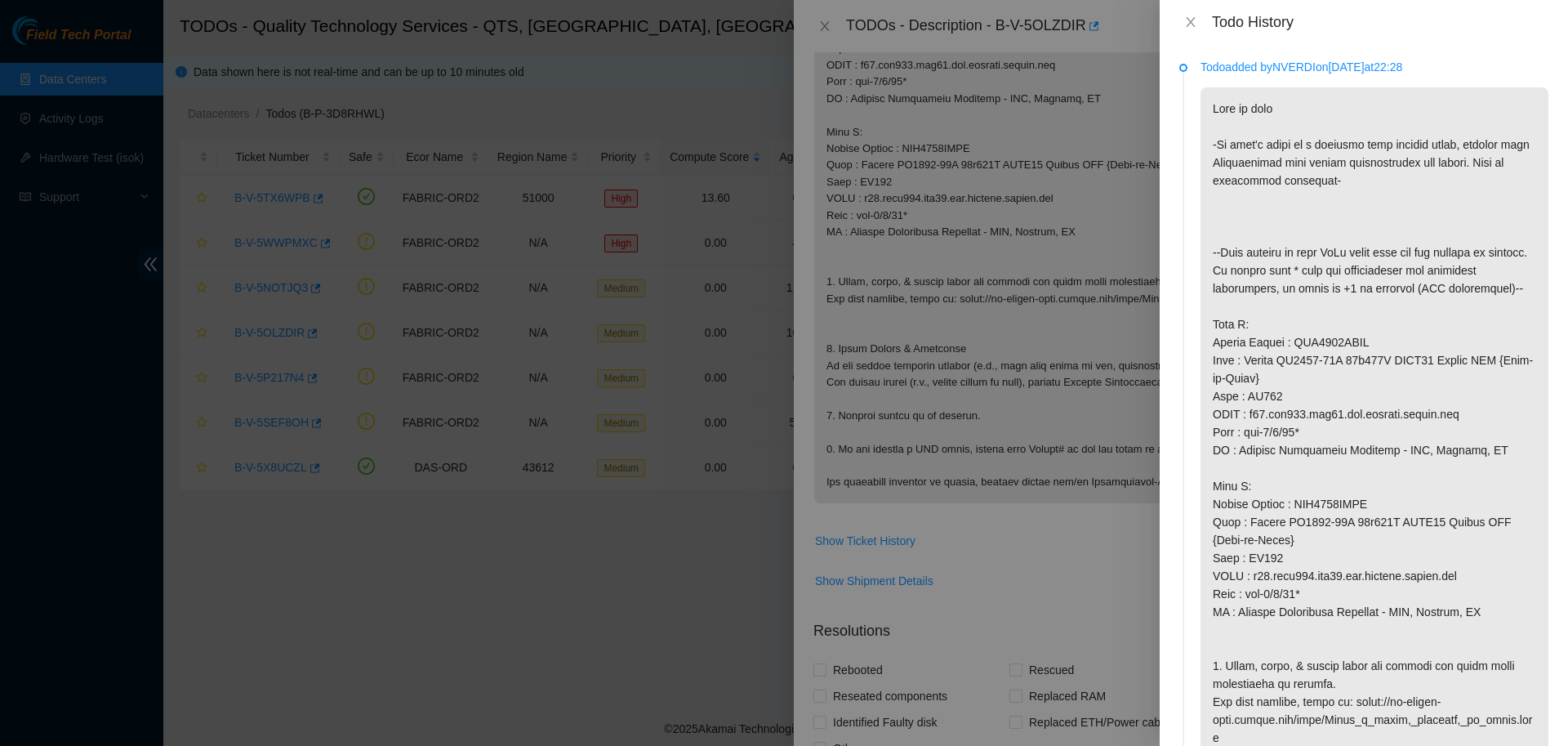
click at [642, 174] on div at bounding box center [784, 373] width 1568 height 746
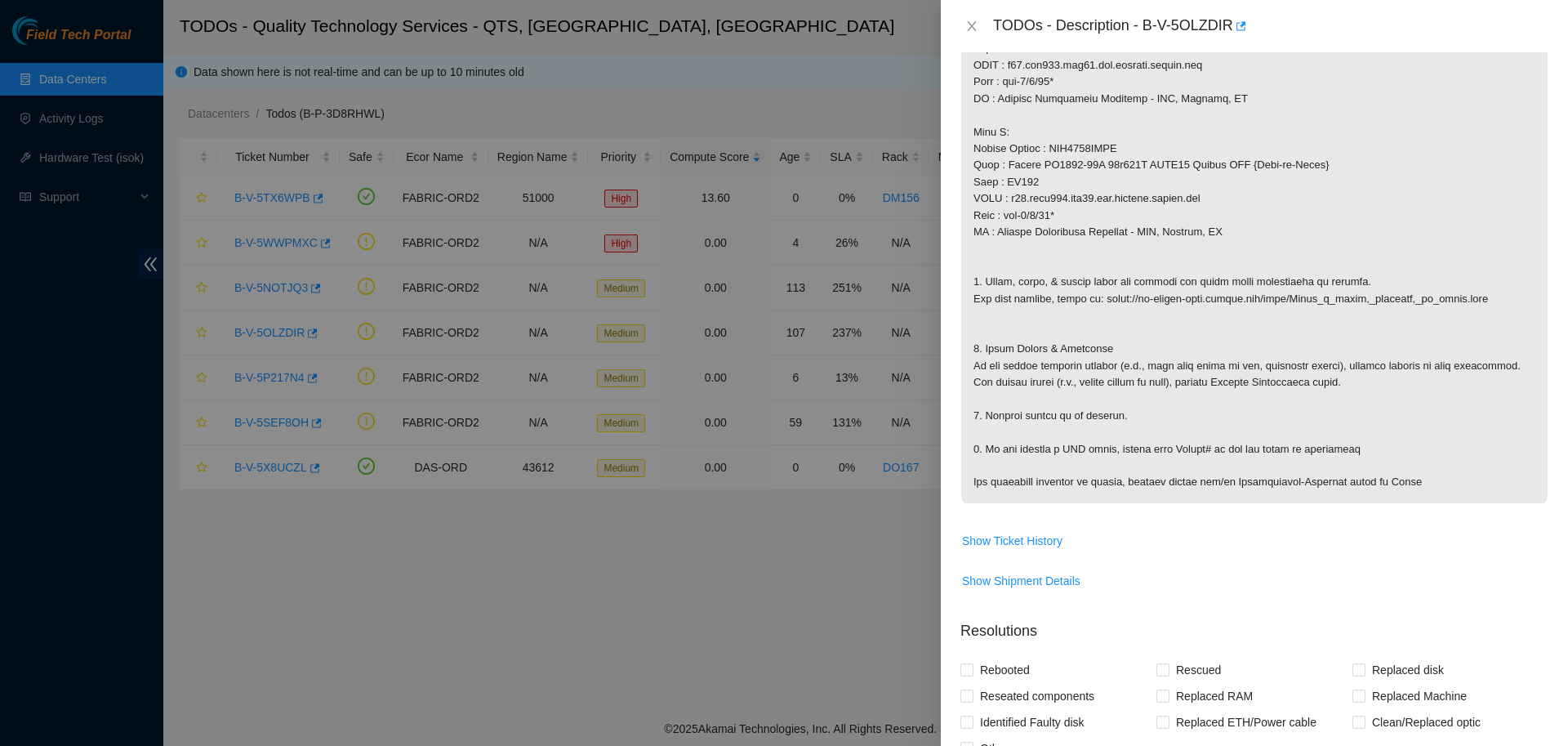
click at [638, 117] on div at bounding box center [784, 373] width 1568 height 746
click at [968, 20] on button "Close" at bounding box center [971, 26] width 23 height 15
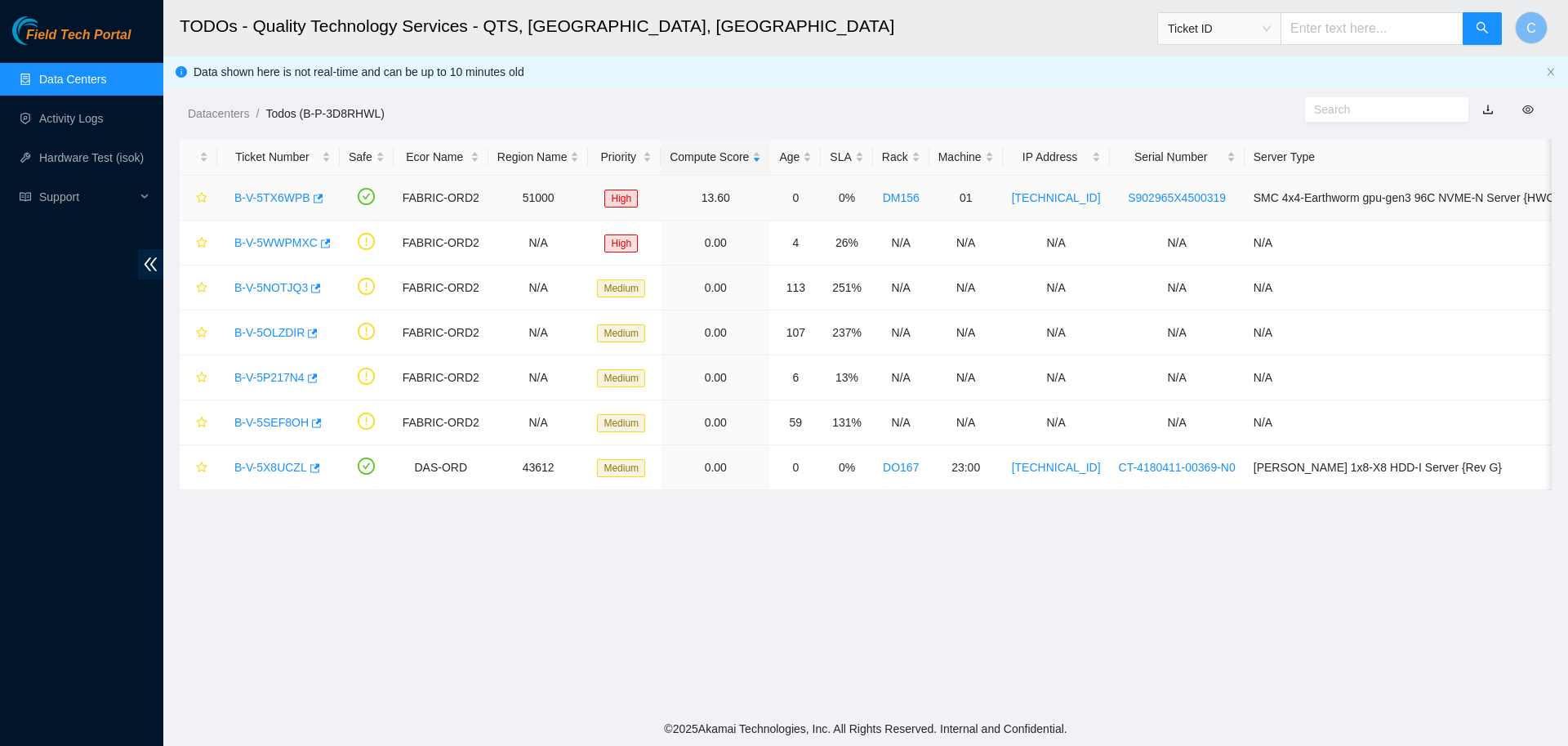
scroll to position [149, 0]
click at [282, 292] on link "B-V-5NOTJQ3" at bounding box center [271, 287] width 73 height 13
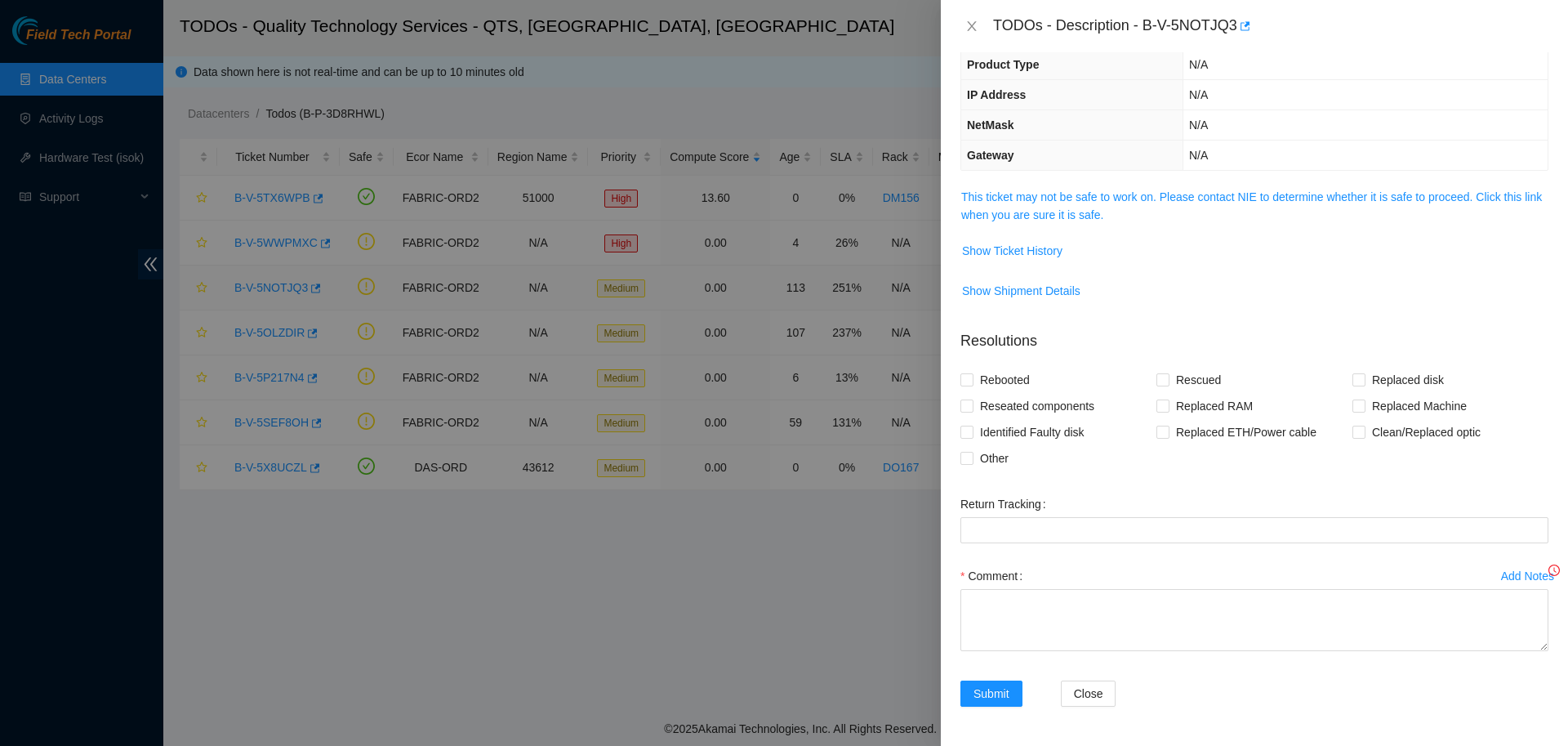
scroll to position [113, 0]
click at [1004, 198] on link "This ticket may not be safe to work on. Please contact NIE to determine whether…" at bounding box center [1251, 206] width 580 height 31
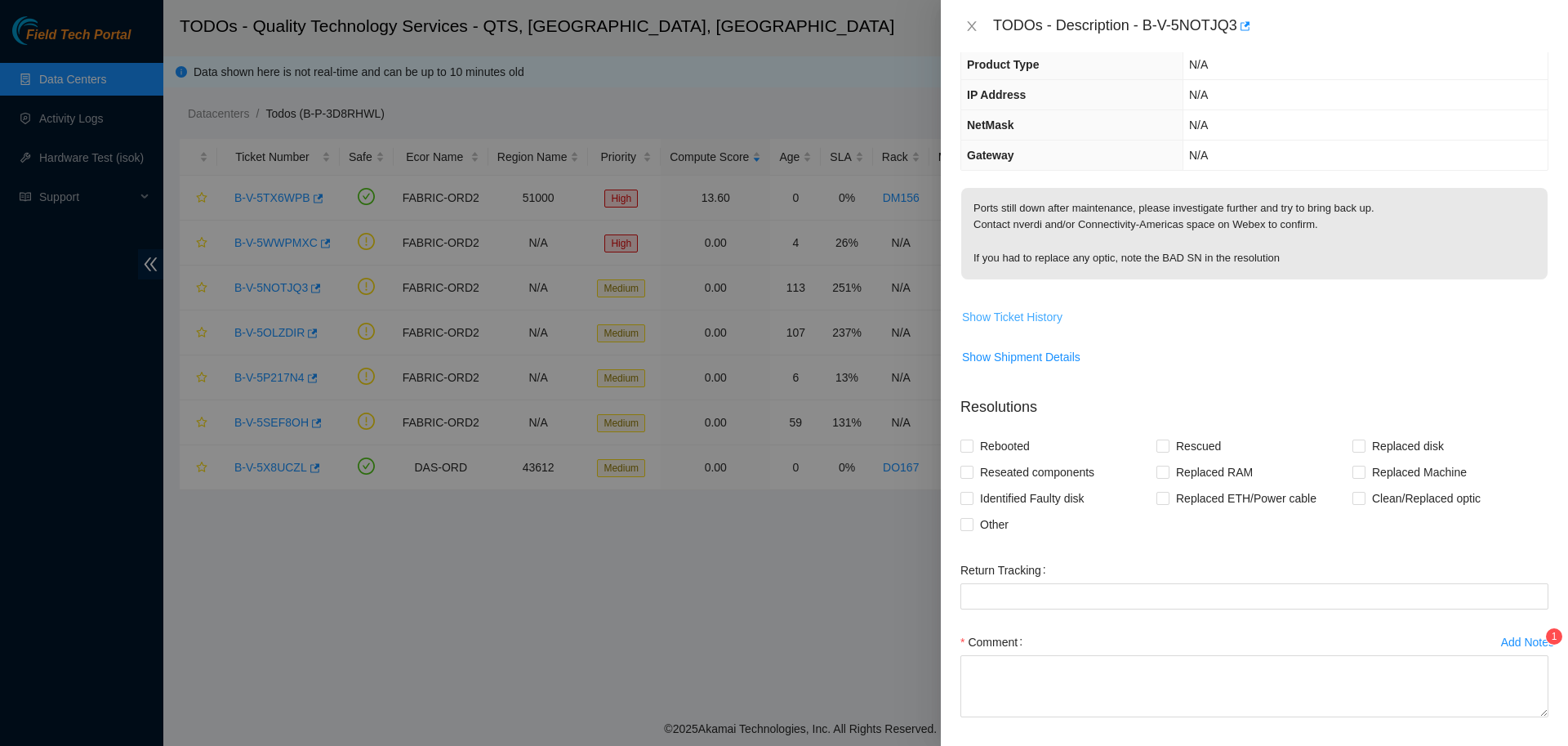
click at [1028, 320] on span "Show Ticket History" at bounding box center [1012, 317] width 100 height 18
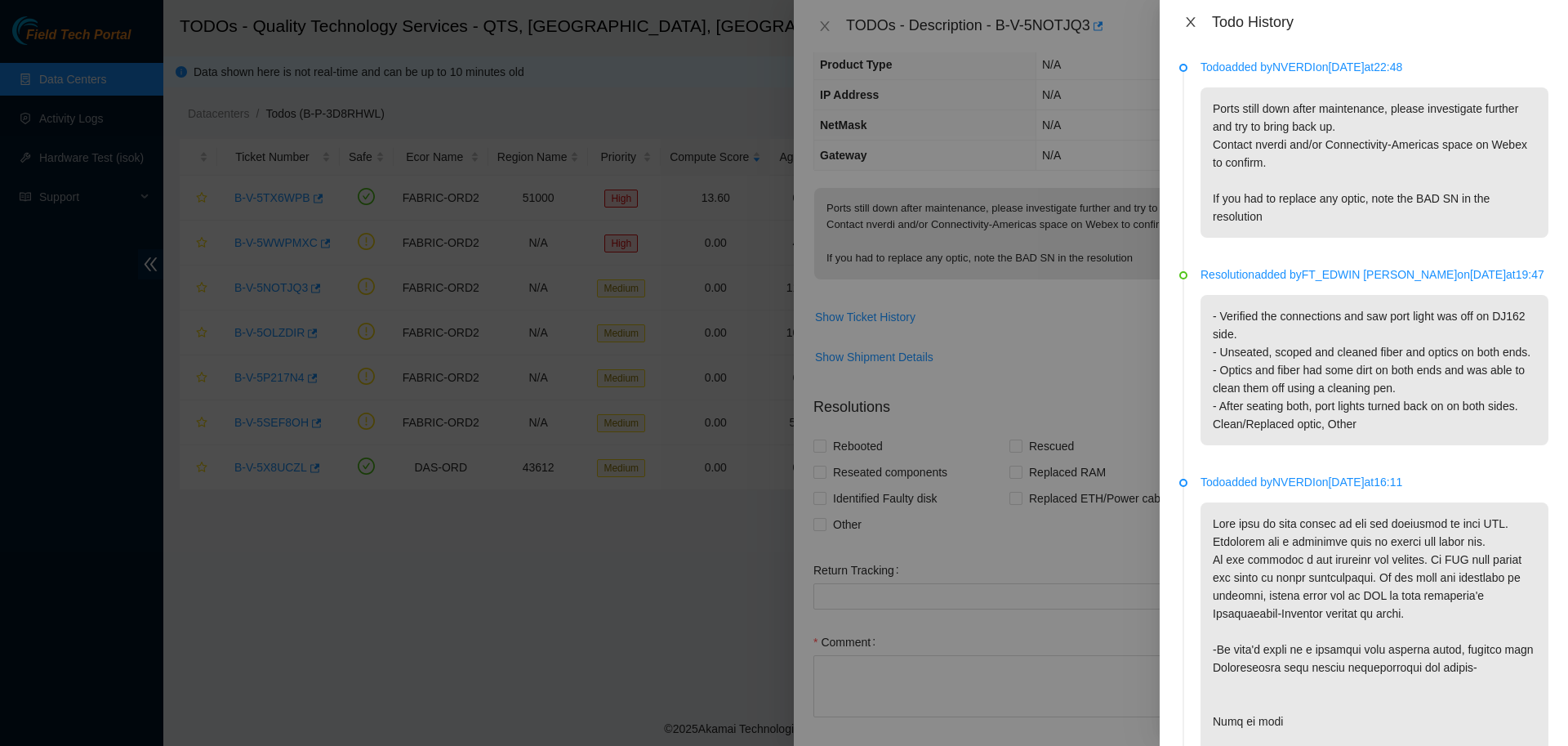
click at [1190, 29] on button "Close" at bounding box center [1190, 22] width 23 height 15
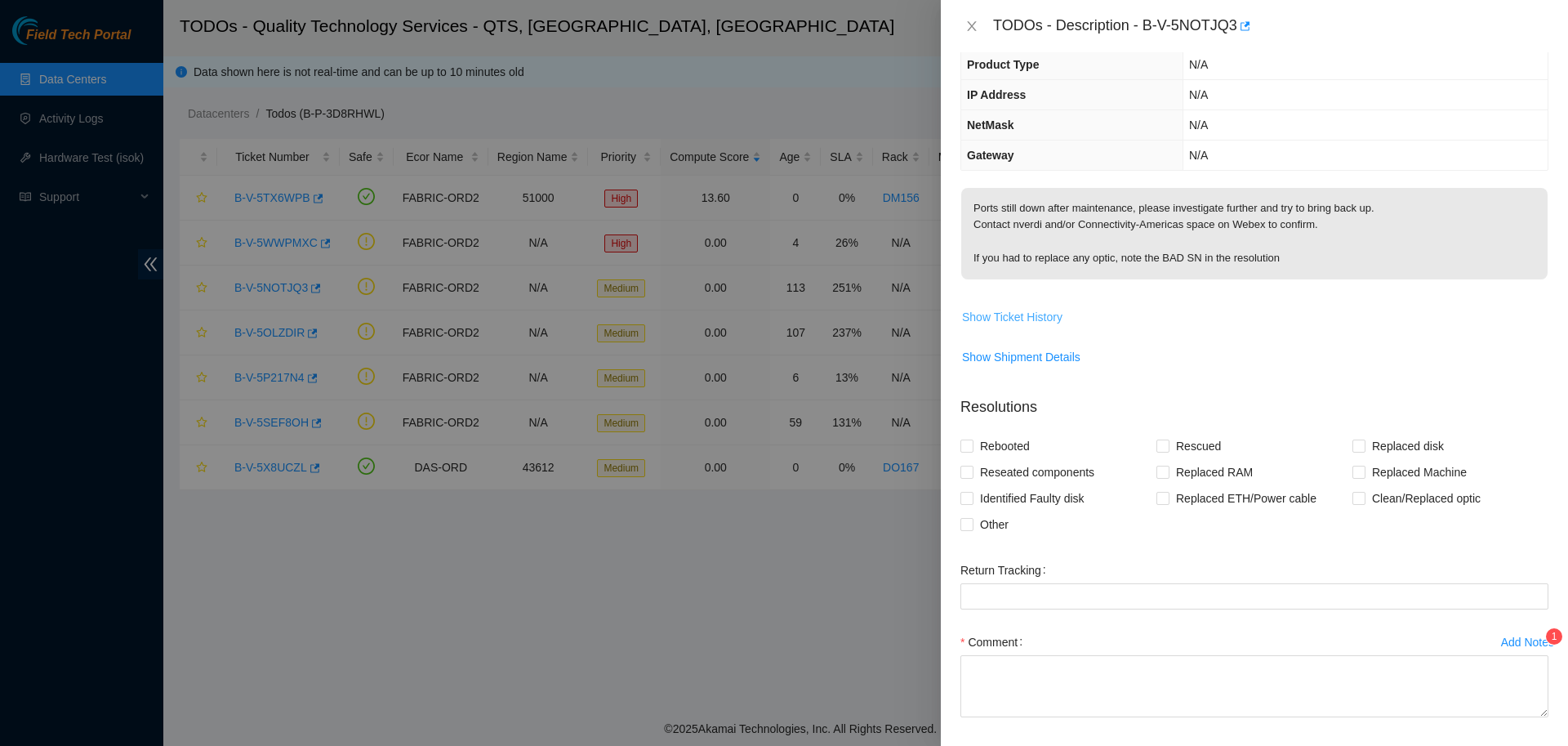
click at [1003, 312] on span "Show Ticket History" at bounding box center [1012, 317] width 100 height 18
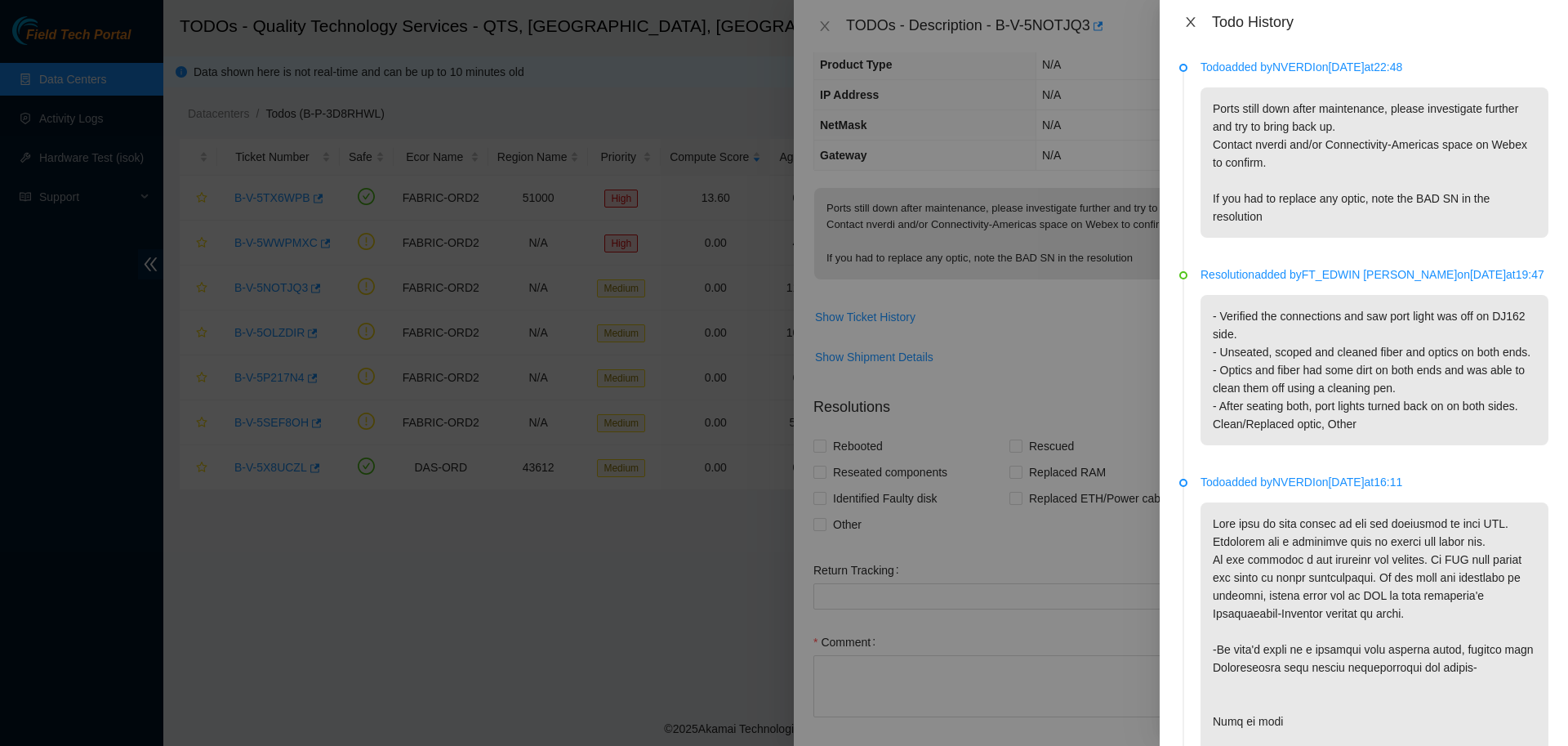
click at [1185, 22] on icon "close" at bounding box center [1190, 22] width 13 height 13
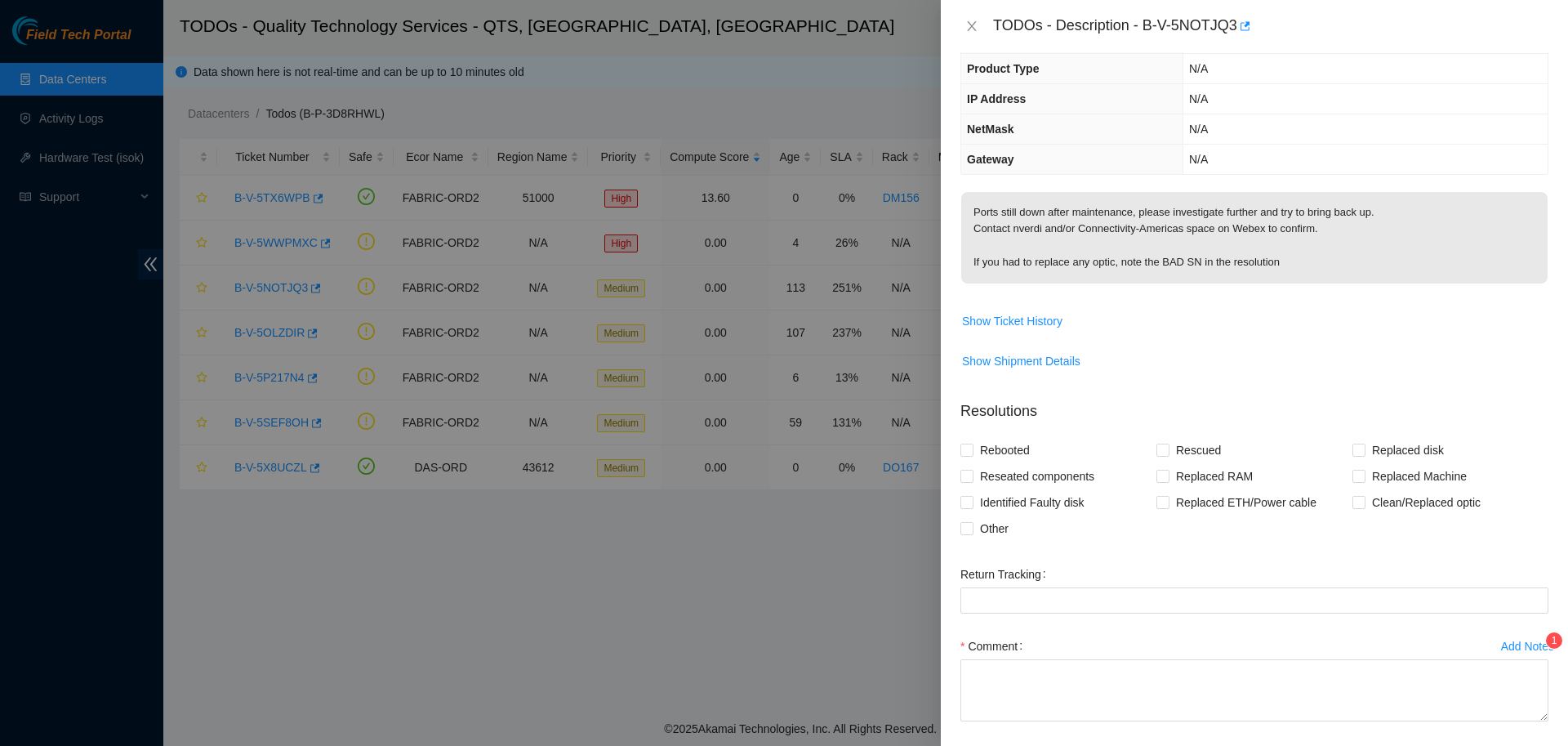
scroll to position [179, 0]
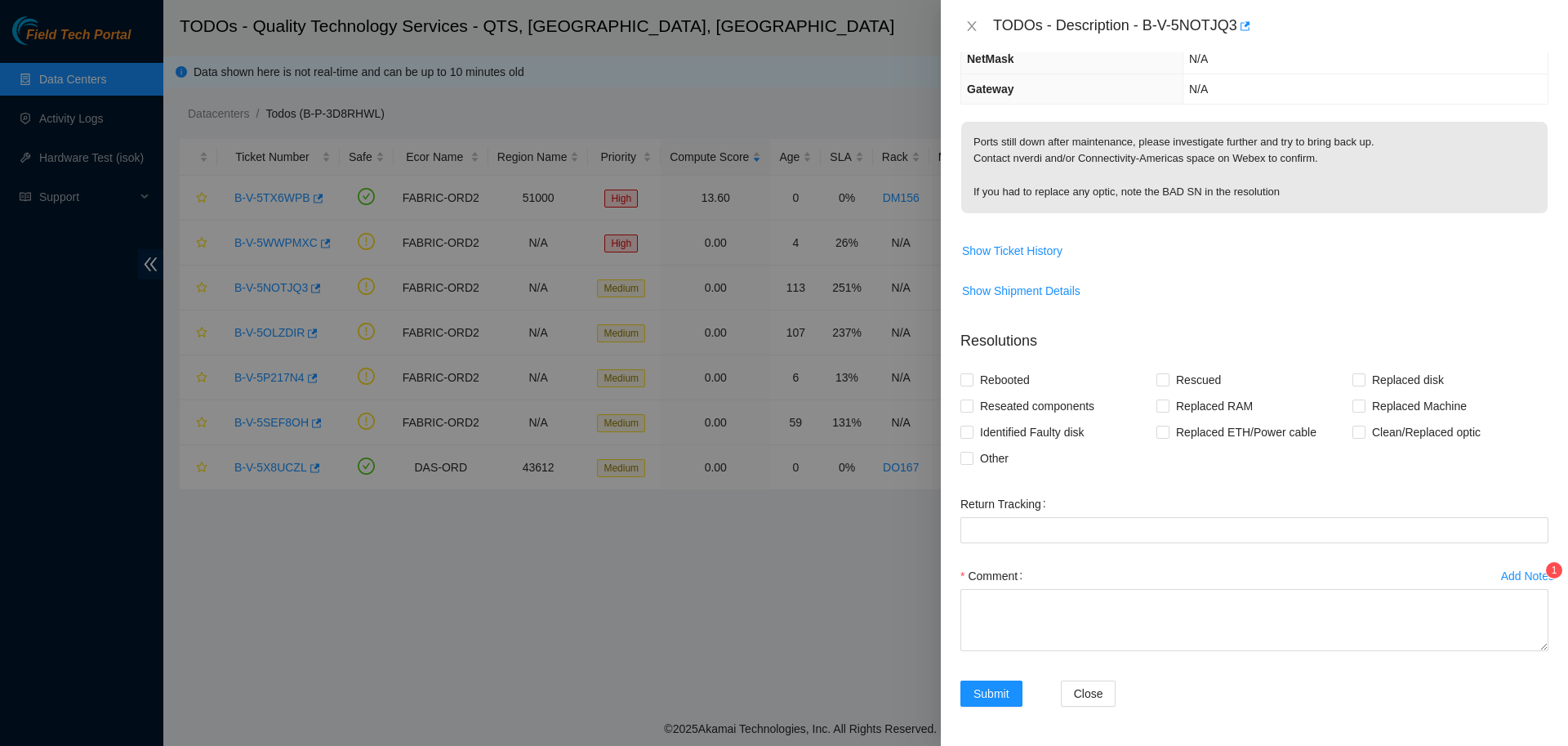
click at [1514, 579] on div "Add Notes" at bounding box center [1527, 576] width 53 height 12
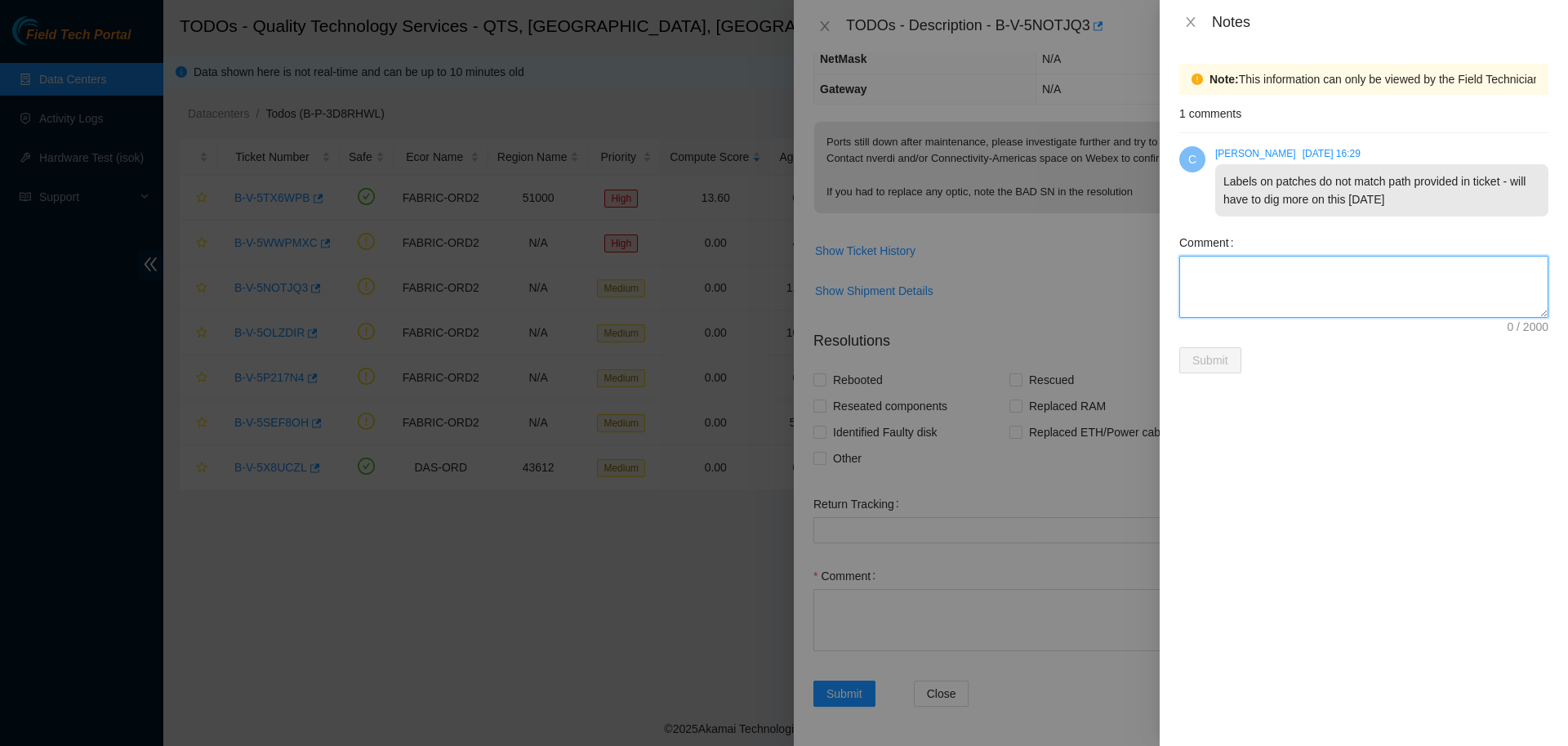
click at [1312, 308] on textarea "Comment" at bounding box center [1363, 286] width 369 height 62
type textarea "ports listed are likely incorrect (+1 from the port they actually should be), c…"
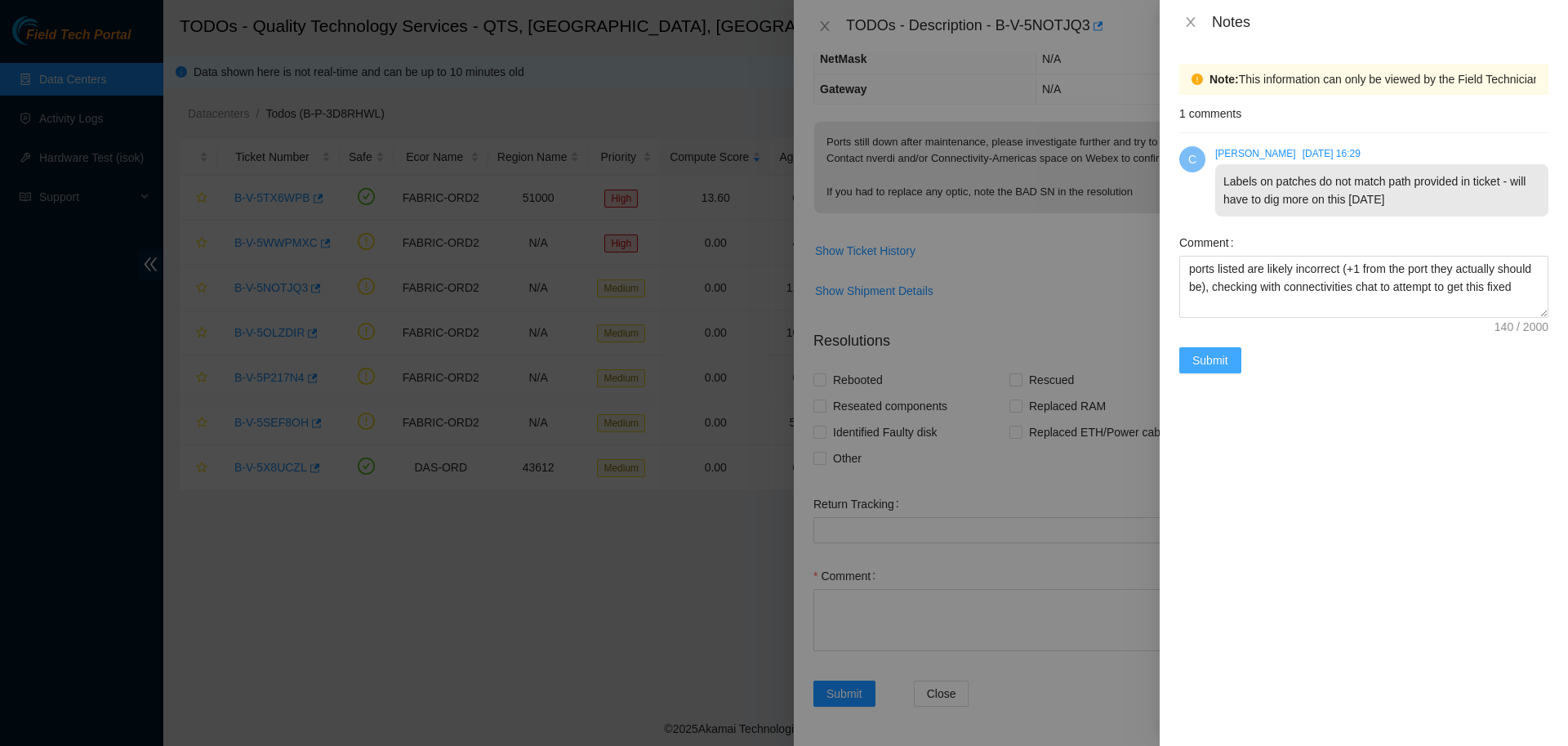
click at [1215, 365] on span "Submit" at bounding box center [1210, 360] width 36 height 18
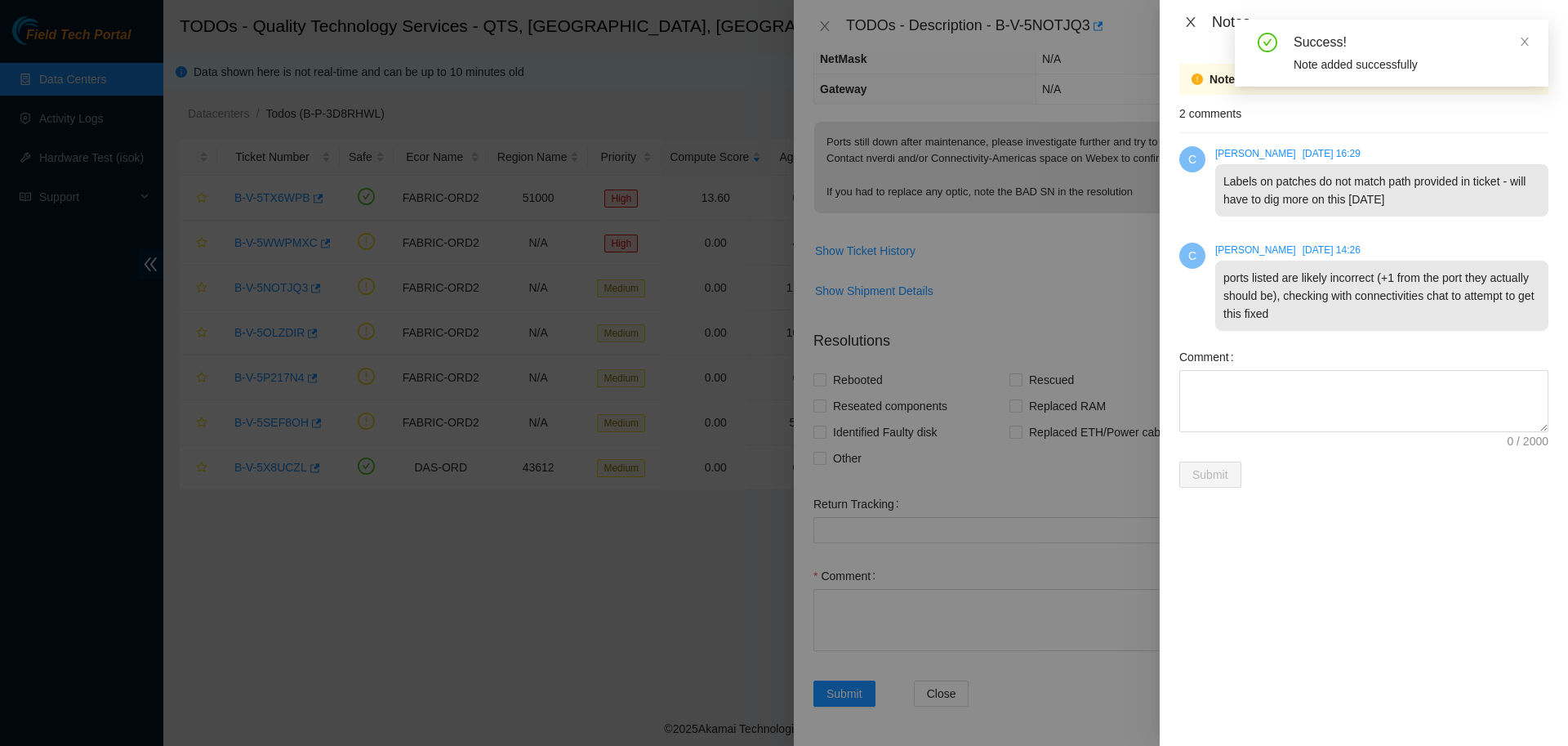
click at [1189, 21] on icon "close" at bounding box center [1190, 22] width 9 height 10
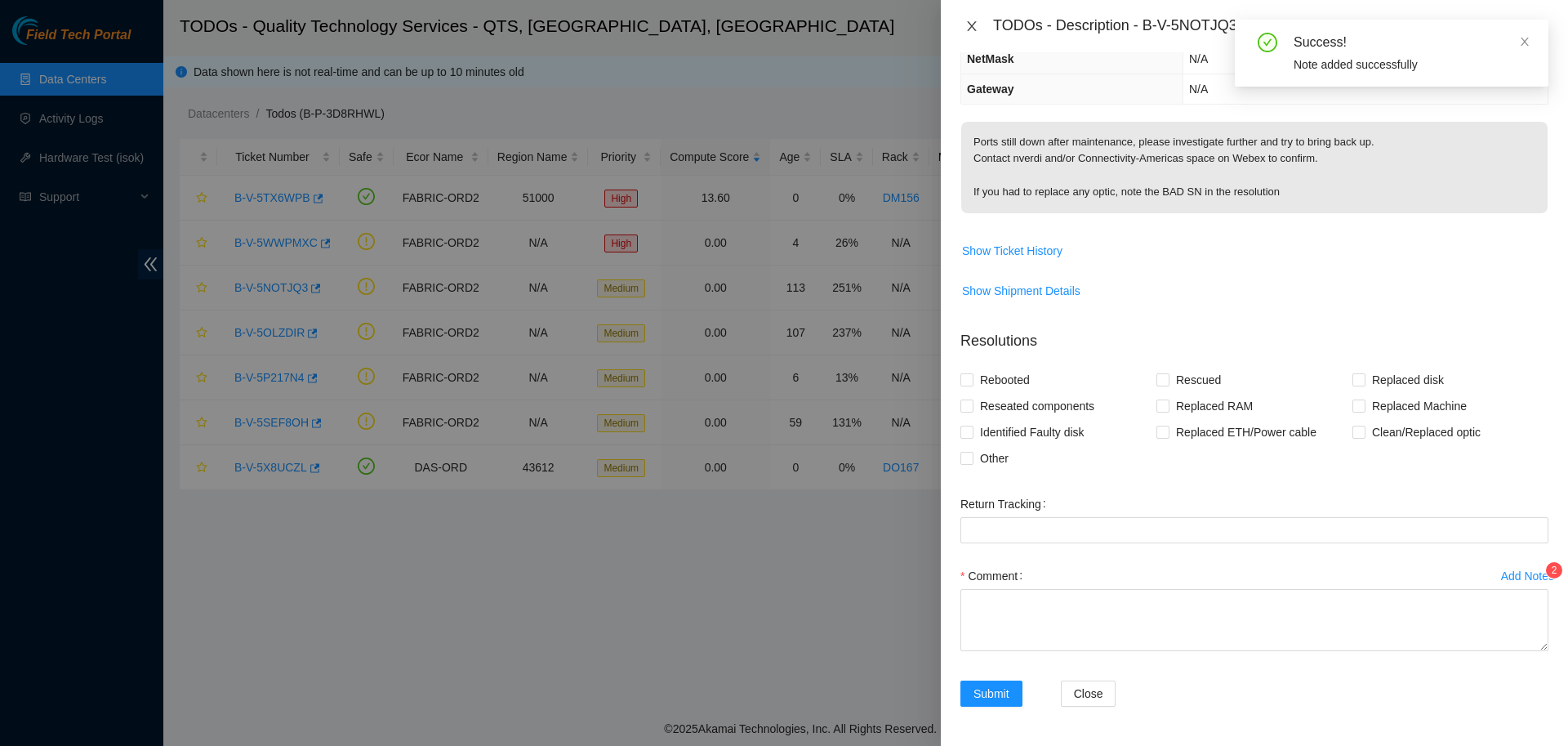
click at [966, 28] on icon "close" at bounding box center [971, 26] width 13 height 13
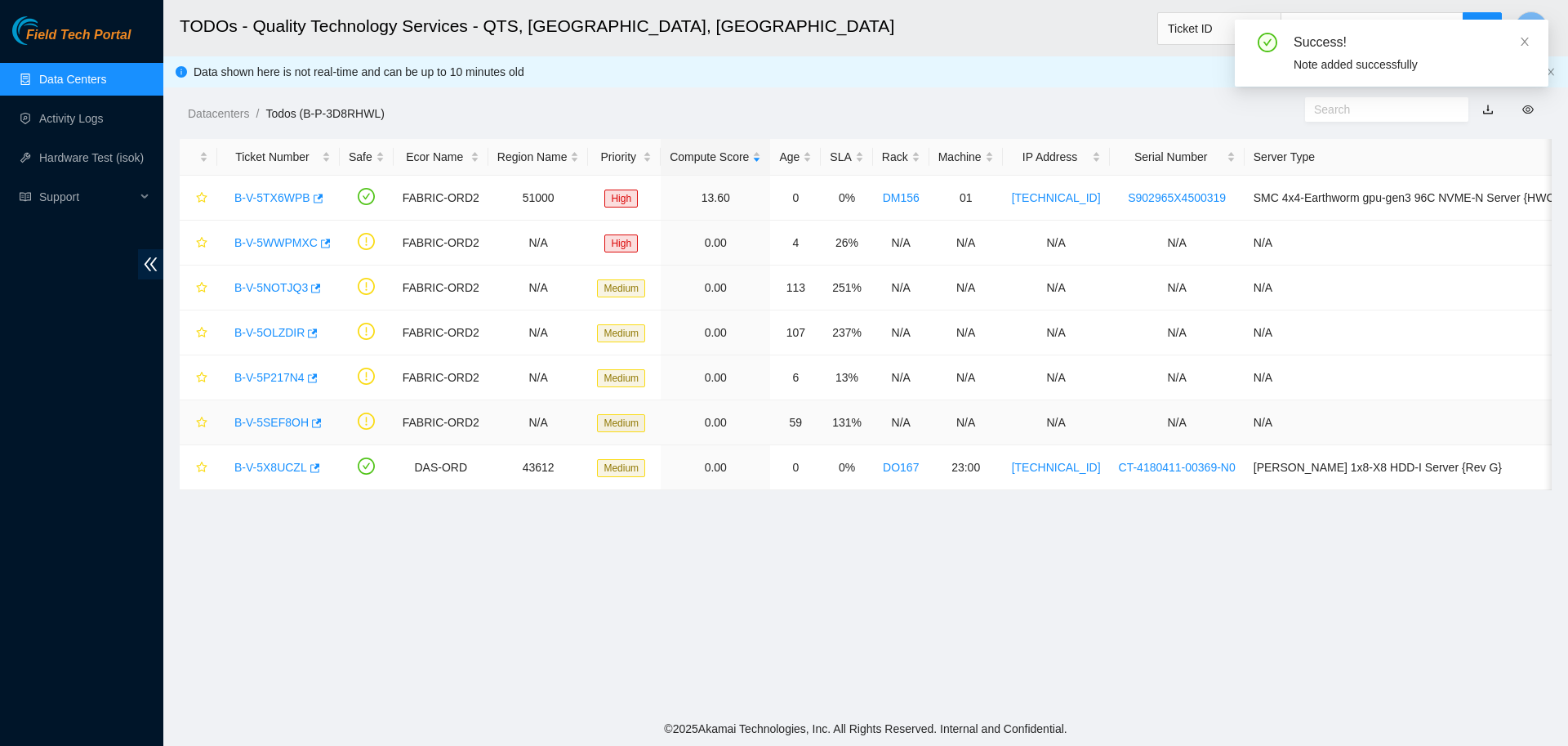
click at [279, 422] on link "B-V-5SEF8OH" at bounding box center [272, 422] width 74 height 13
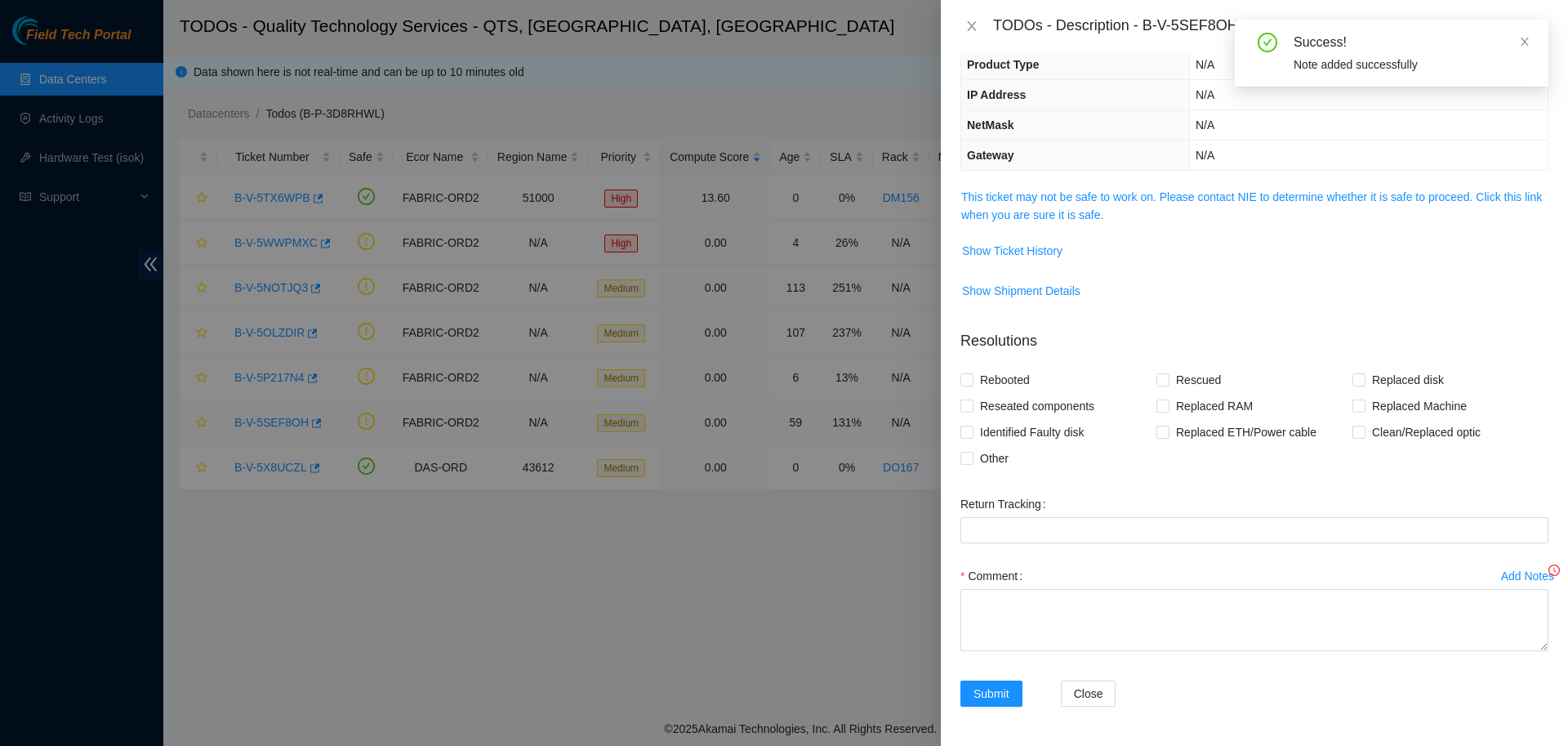
scroll to position [113, 0]
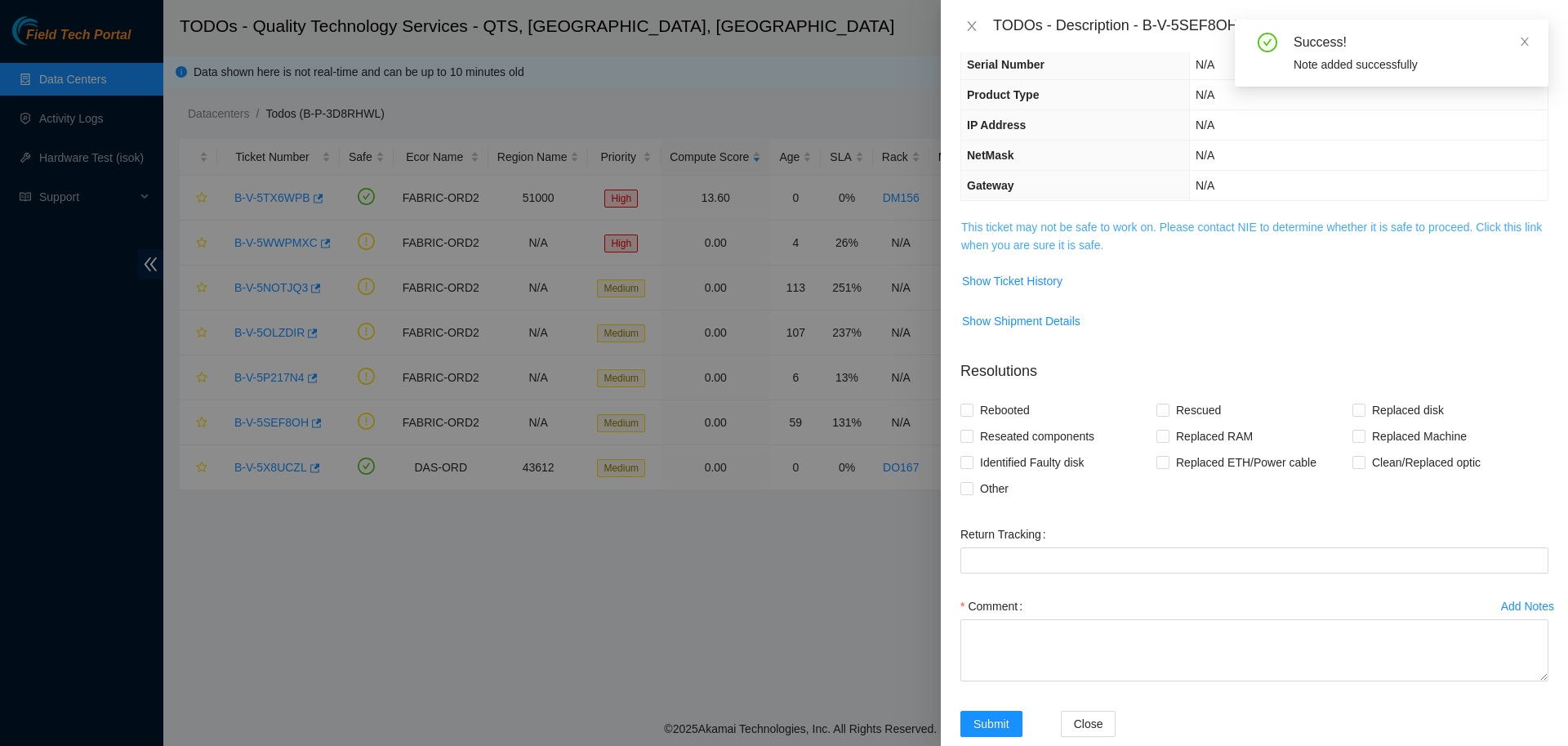
click at [1062, 247] on link "This ticket may not be safe to work on. Please contact NIE to determine whether…" at bounding box center [1251, 236] width 580 height 31
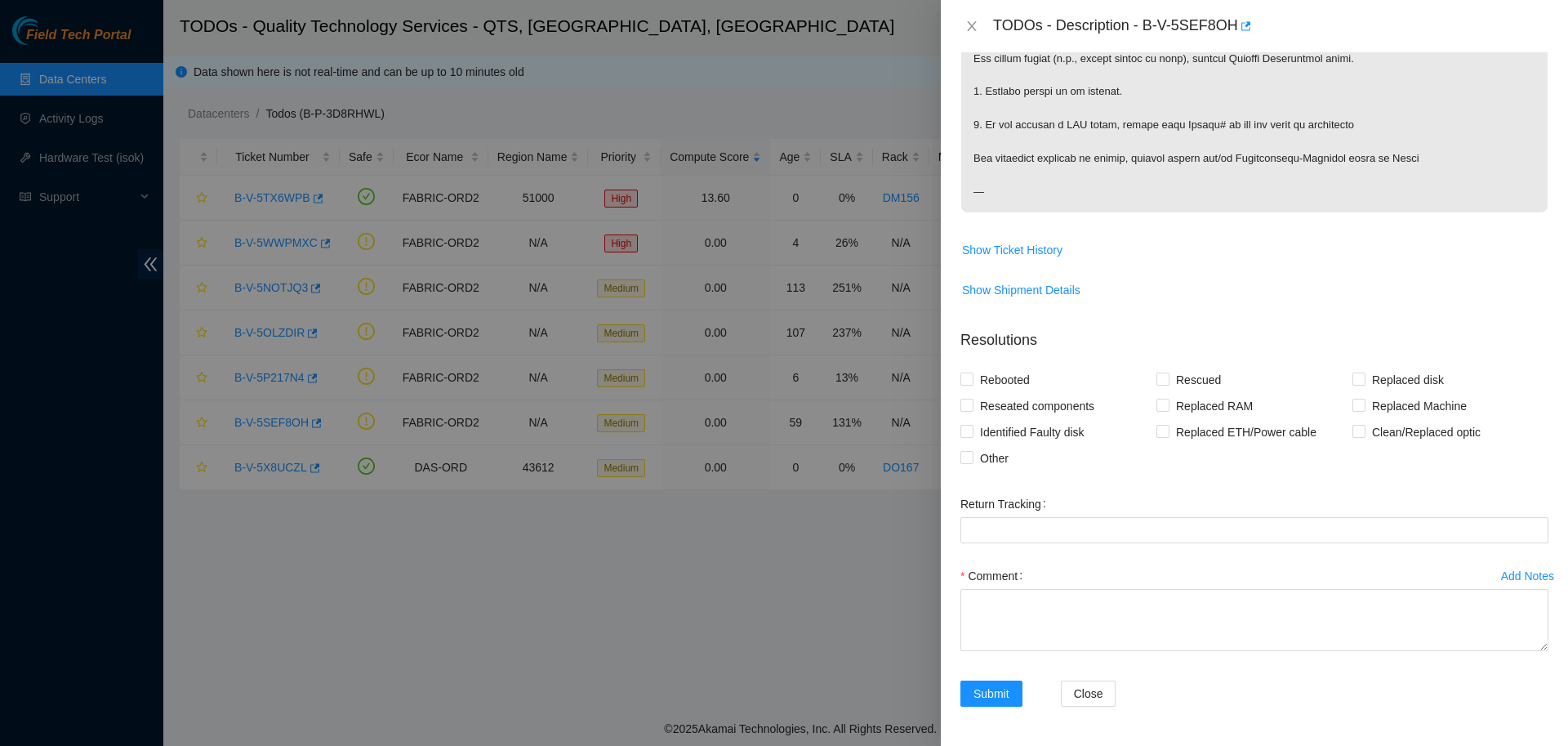
scroll to position [844, 0]
click at [1279, 617] on textarea "Comment" at bounding box center [1254, 619] width 588 height 62
paste textarea "ports listed are likely incorrect (+1 from the port they actually should be), c…"
type textarea "ports listed are likely incorrect (+1 from the port they actually should be), c…"
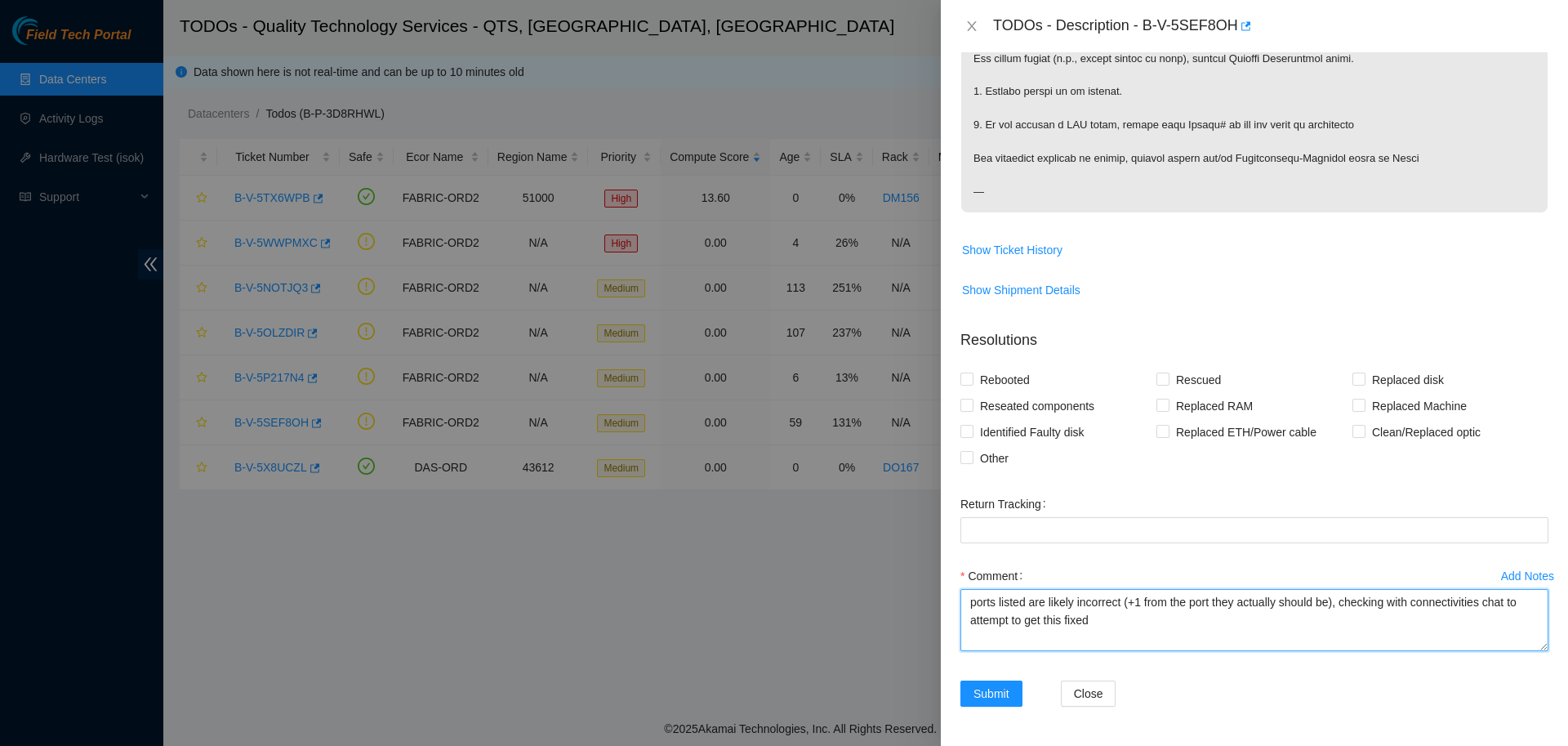
drag, startPoint x: 1197, startPoint y: 634, endPoint x: 864, endPoint y: 531, distance: 348.6
click at [961, 588] on textarea "ports listed are likely incorrect (+1 from the port they actually should be), c…" at bounding box center [1254, 619] width 588 height 62
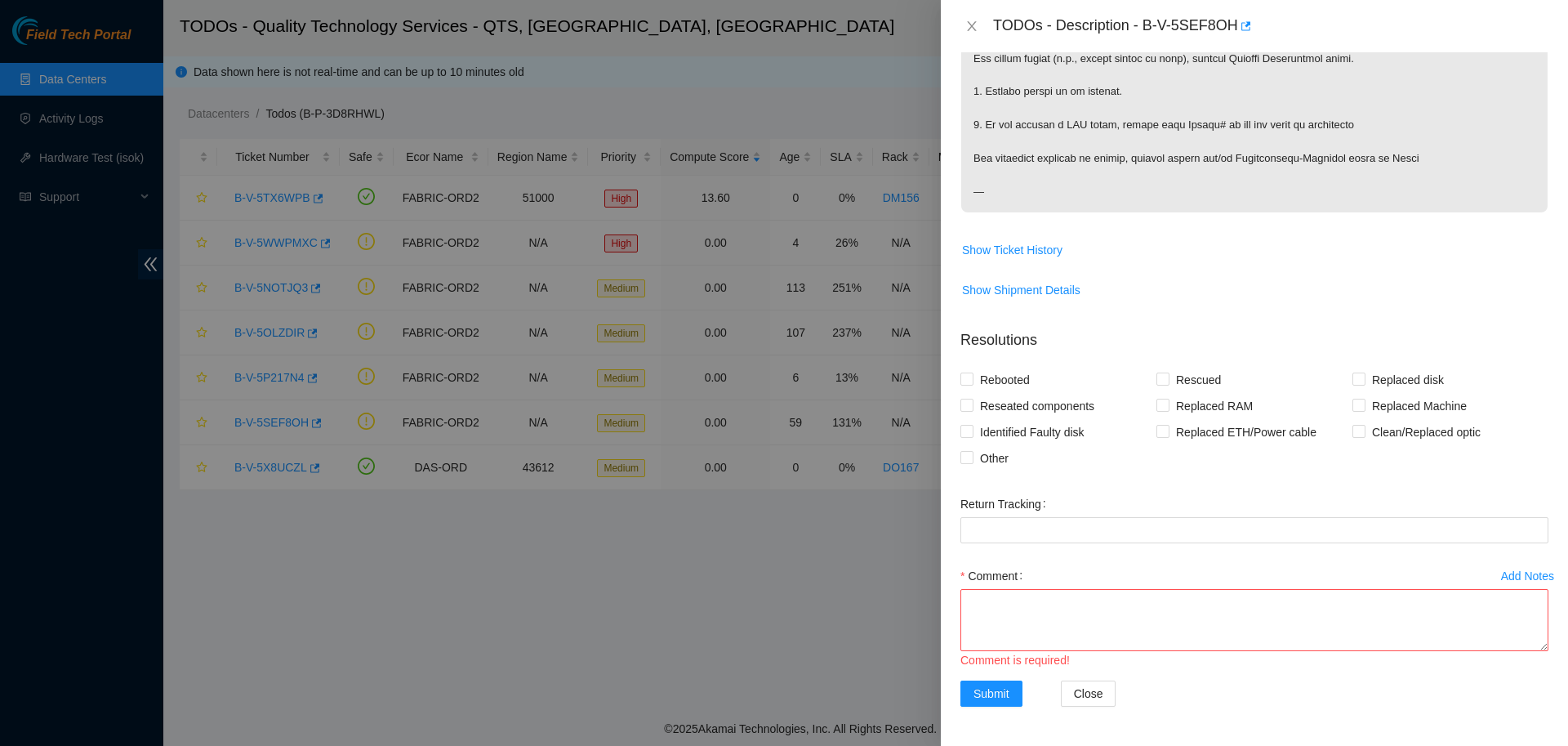
click at [1525, 579] on div "Add Notes" at bounding box center [1527, 576] width 53 height 12
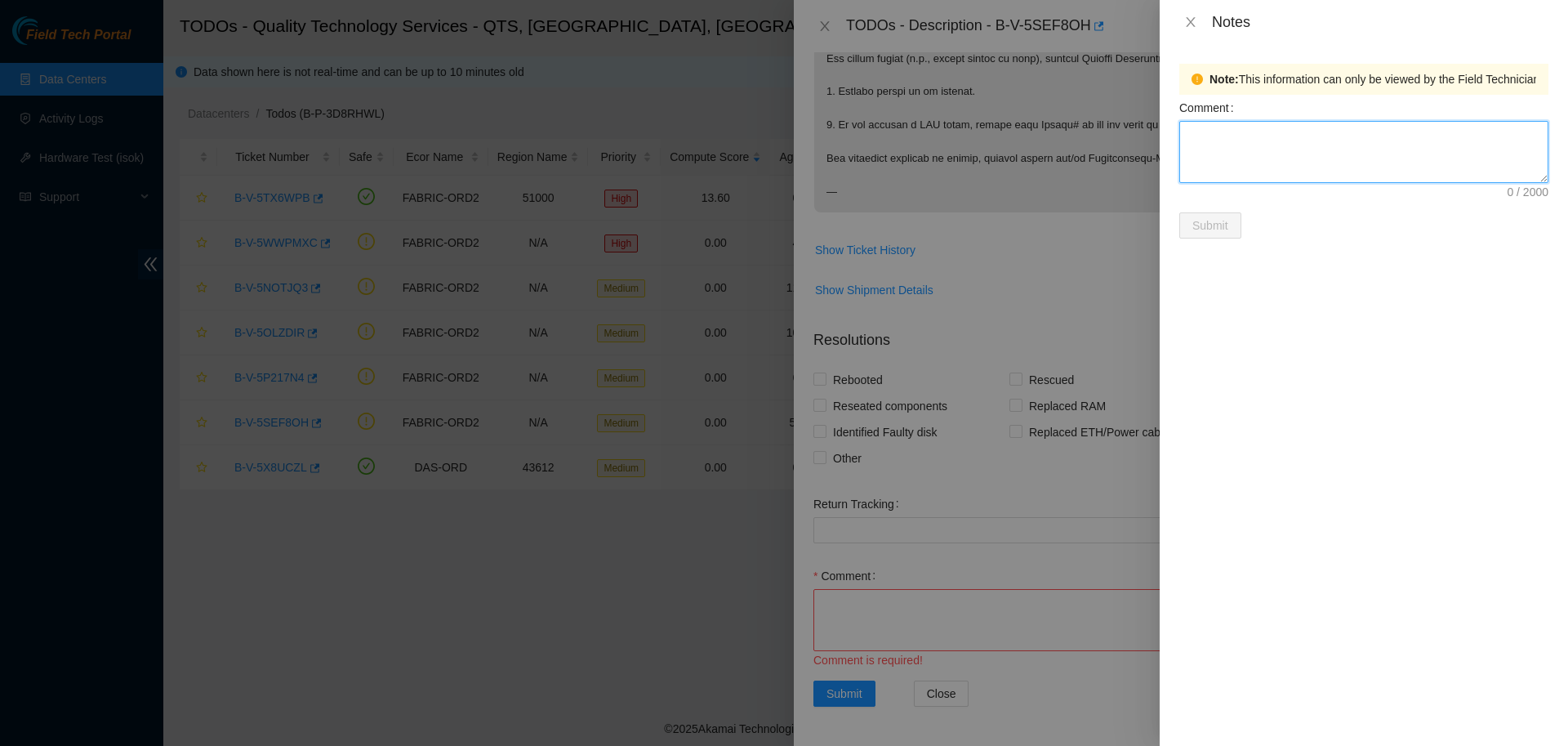
click at [1270, 164] on textarea "Comment" at bounding box center [1363, 151] width 369 height 62
paste textarea "ports listed are likely incorrect (+1 from the port they actually should be), c…"
type textarea "ports listed are likely incorrect (+1 from the port they actually should be), c…"
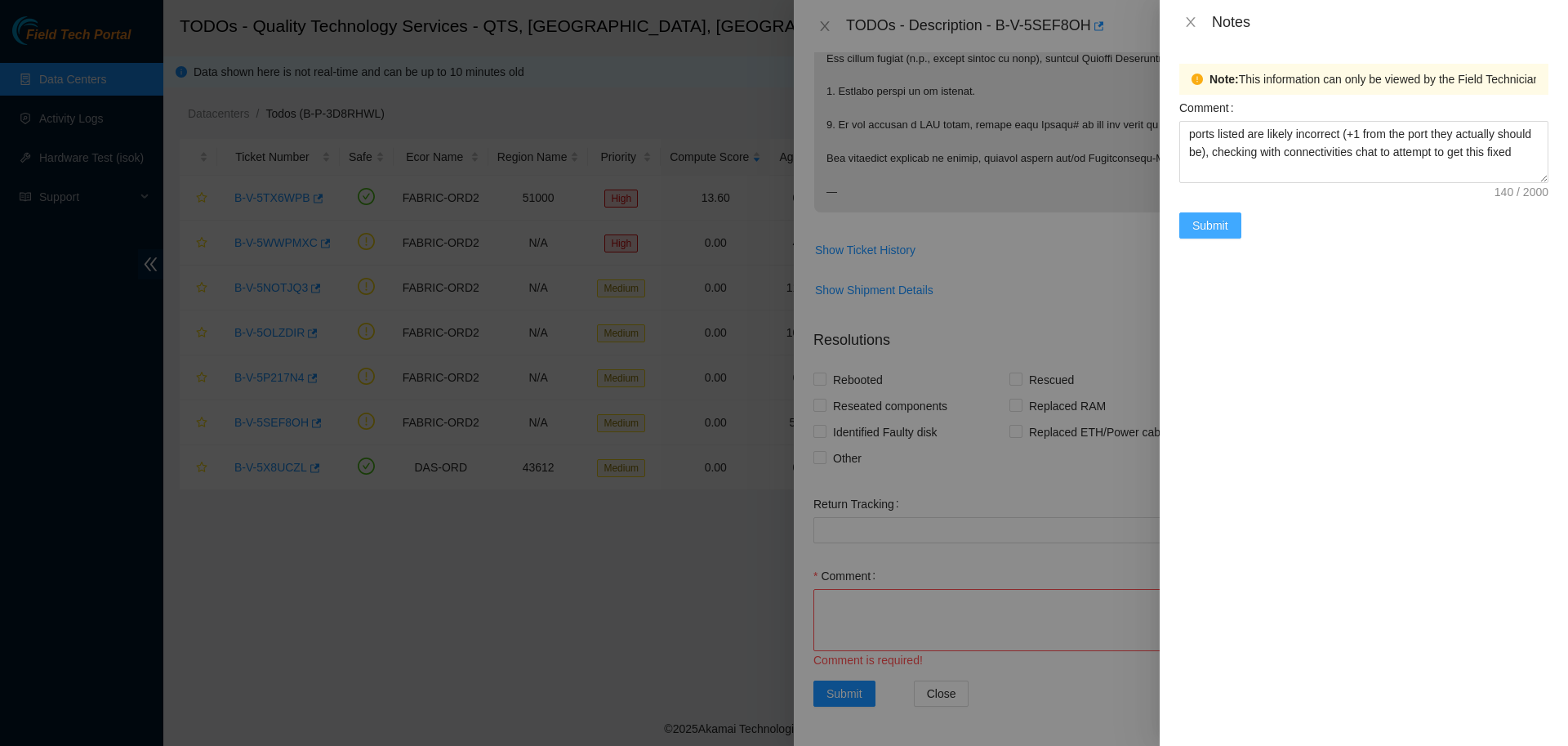
click at [1219, 224] on span "Submit" at bounding box center [1210, 225] width 36 height 18
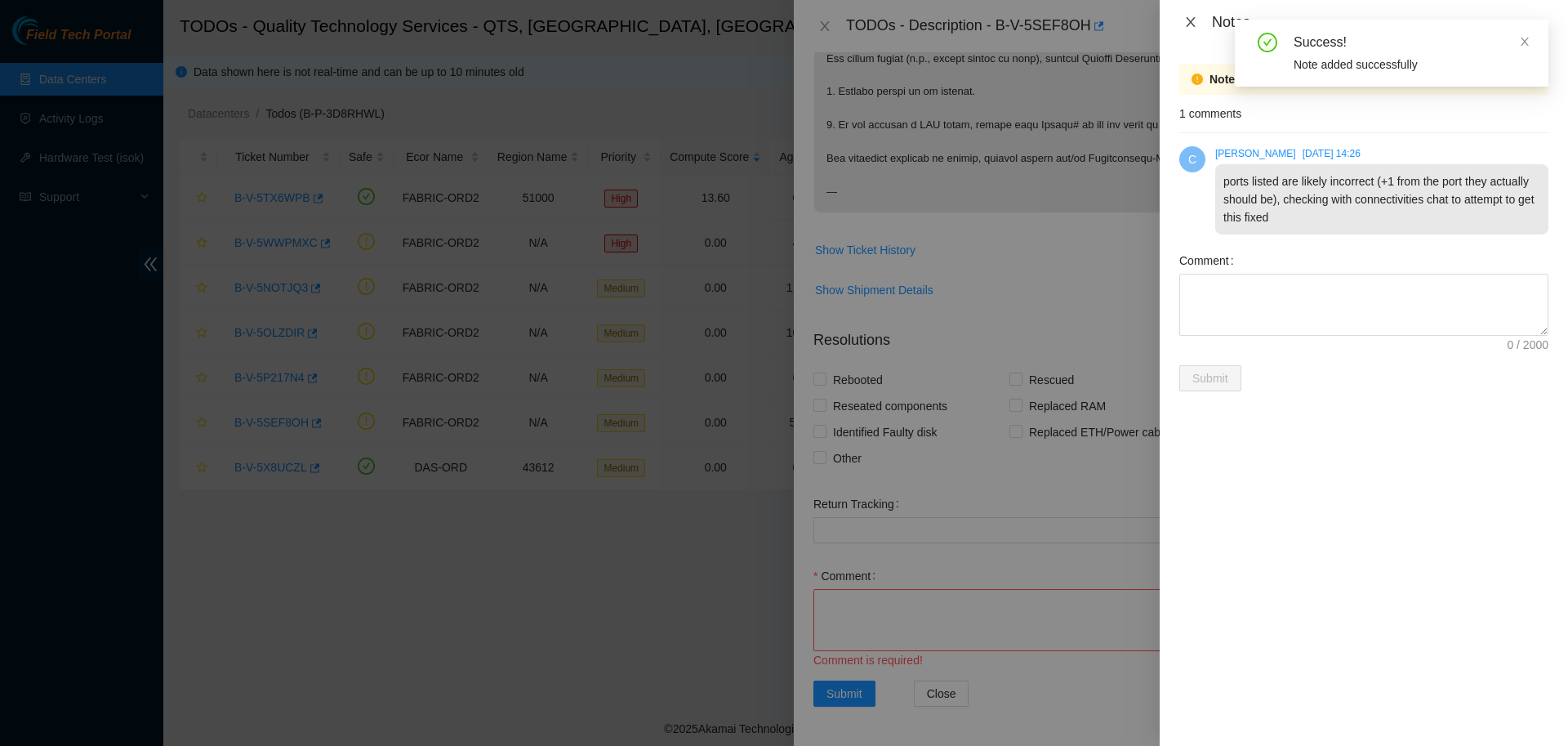
click at [1187, 24] on icon "close" at bounding box center [1190, 22] width 13 height 13
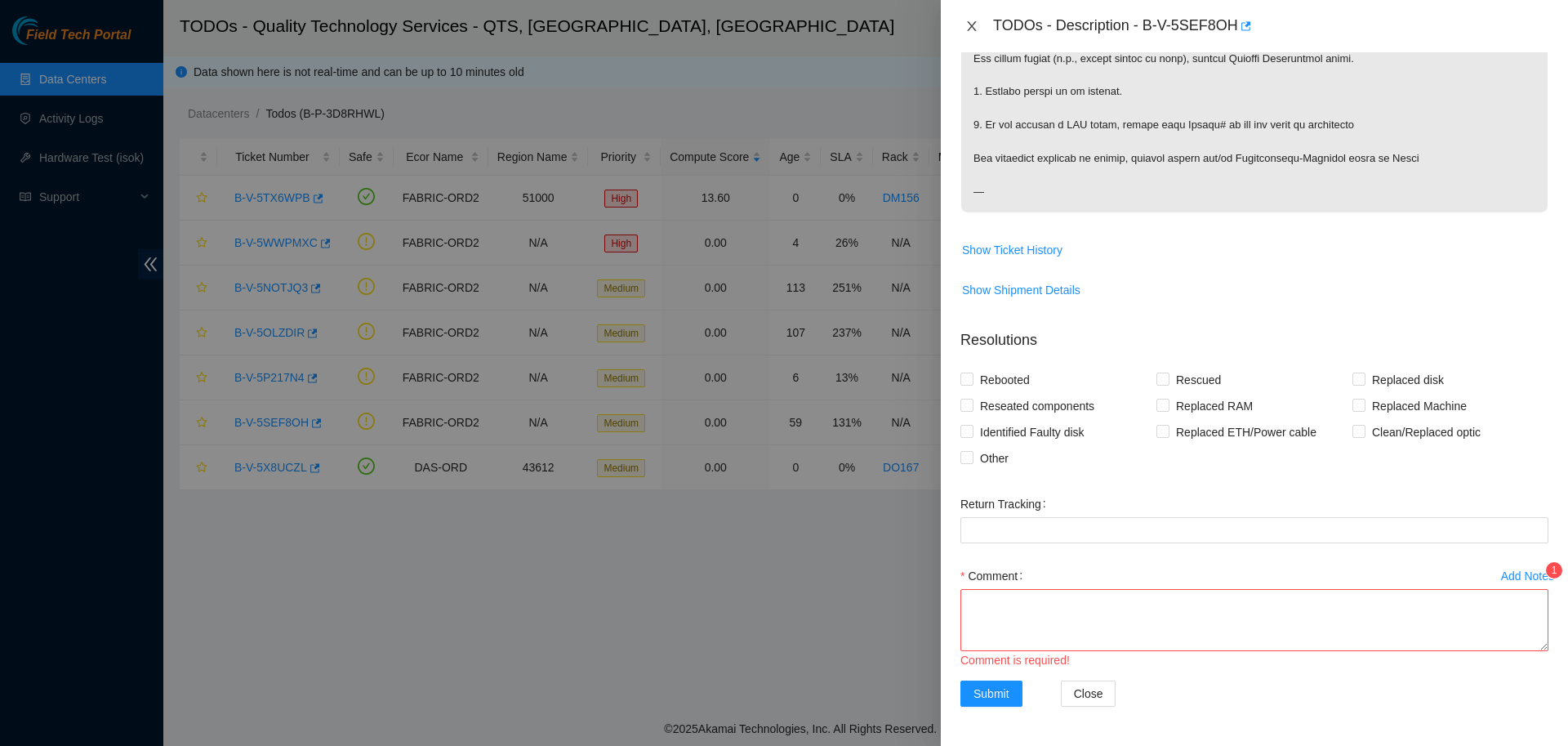
click at [965, 24] on icon "close" at bounding box center [971, 26] width 13 height 13
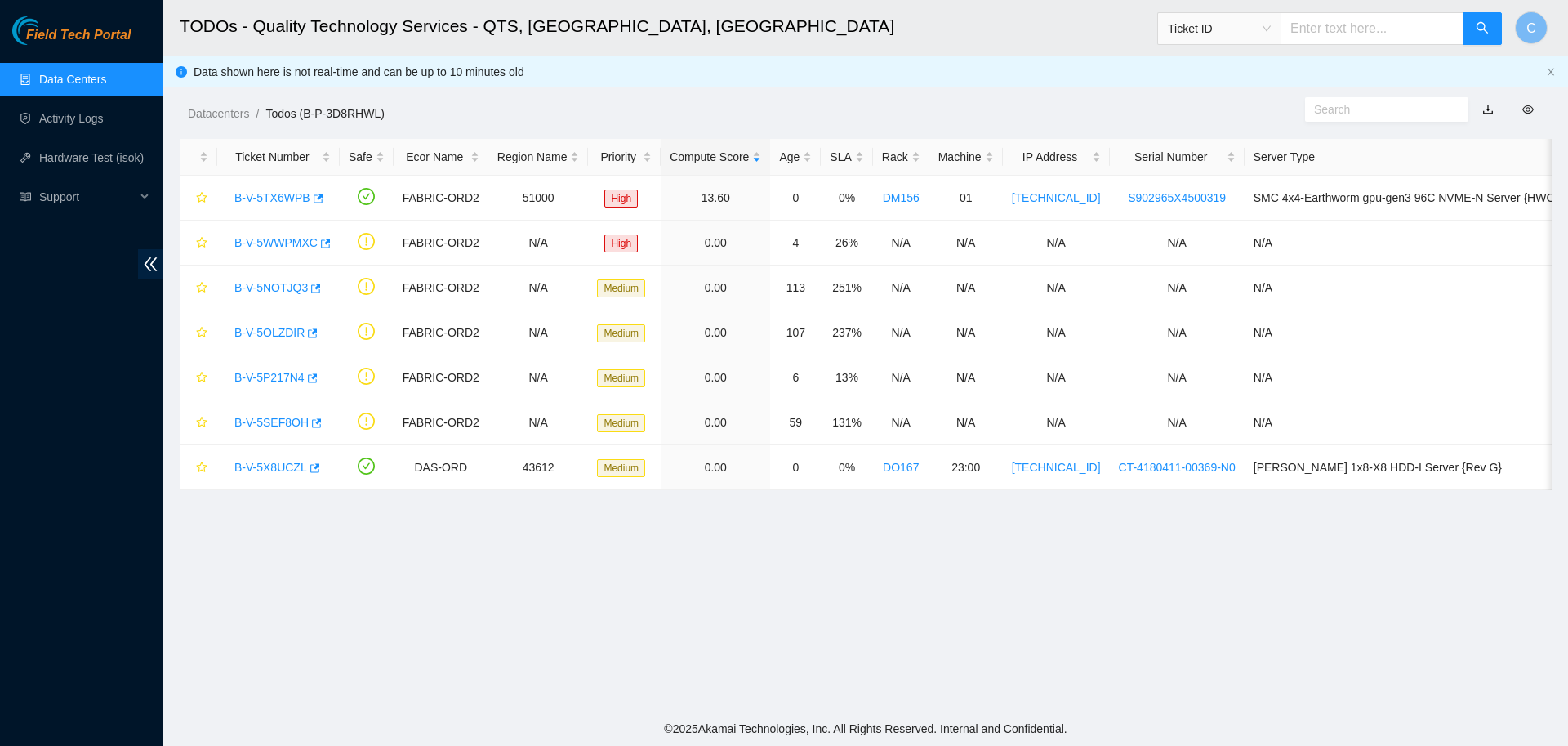
scroll to position [129, 0]
click at [287, 237] on link "B-V-5WWPMXC" at bounding box center [276, 243] width 83 height 13
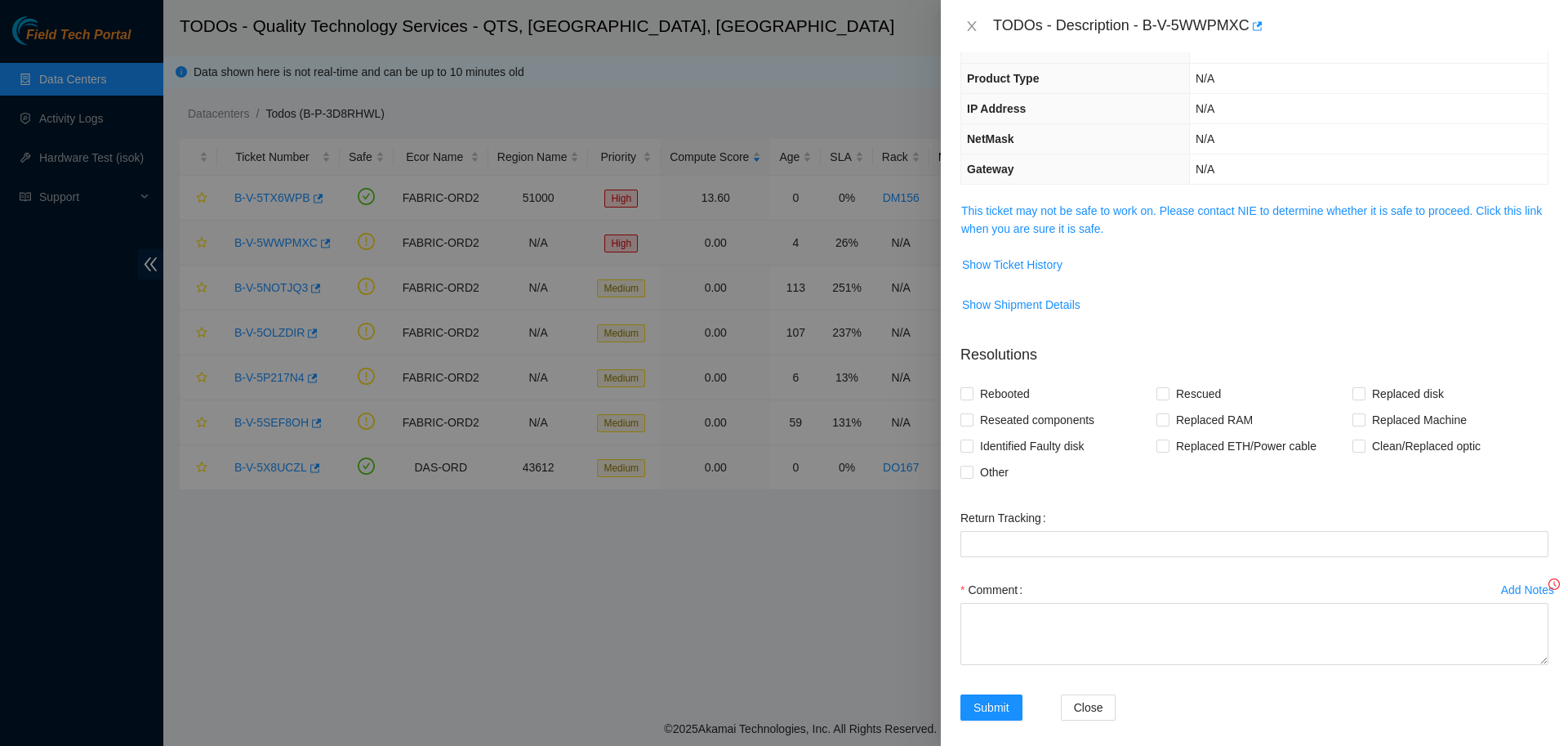
scroll to position [94, 0]
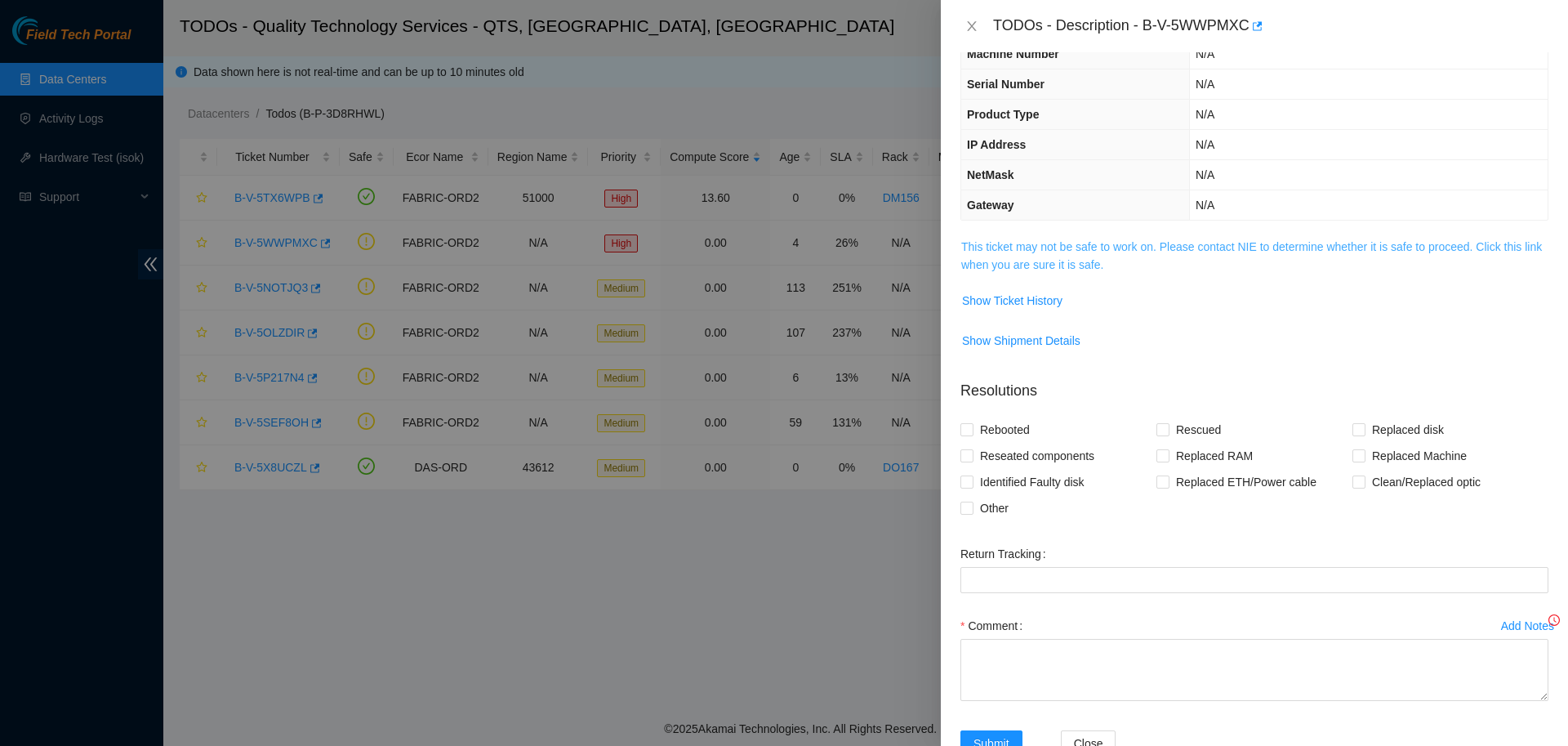
click at [1015, 263] on link "This ticket may not be safe to work on. Please contact NIE to determine whether…" at bounding box center [1251, 255] width 580 height 31
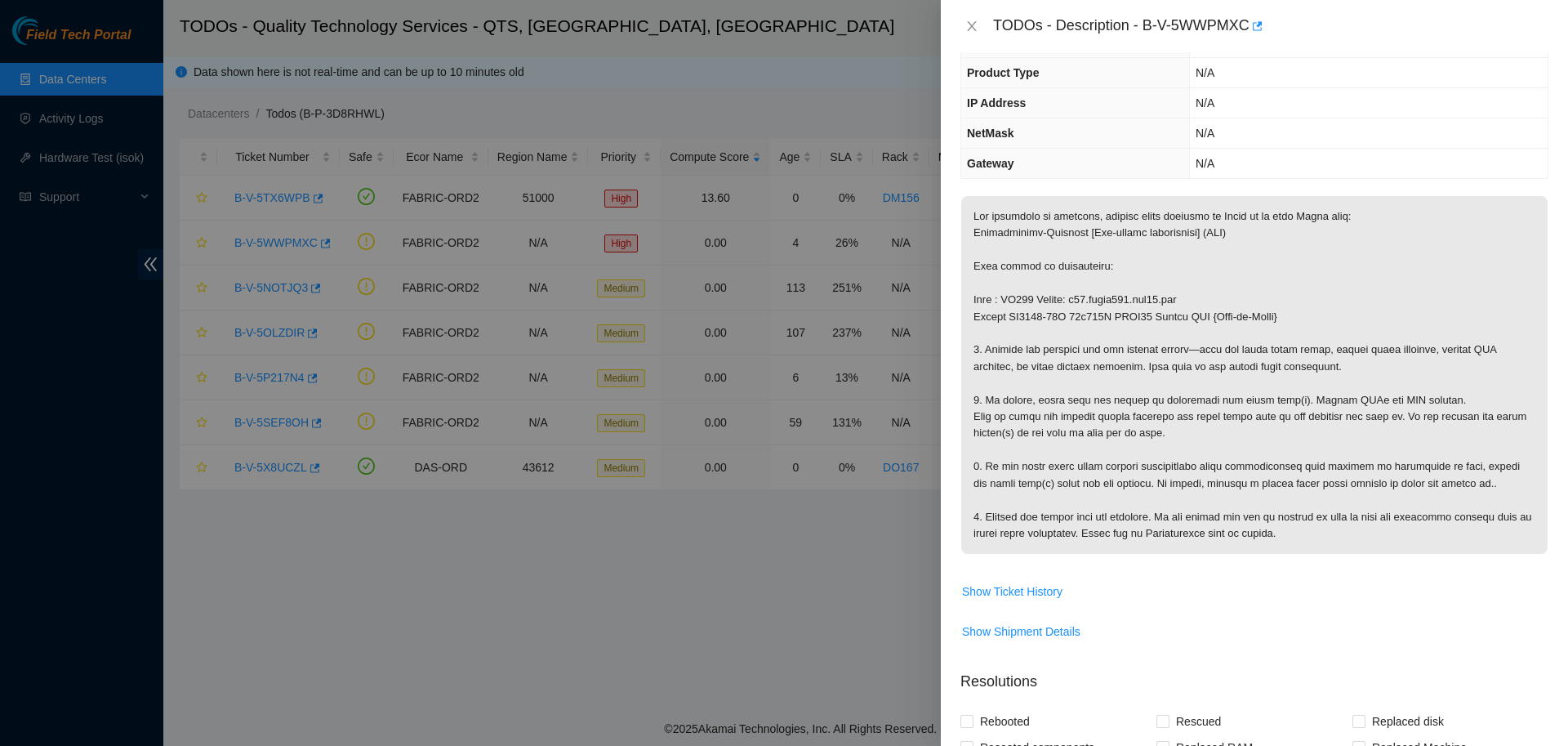
scroll to position [137, 0]
drag, startPoint x: 1138, startPoint y: 25, endPoint x: 1240, endPoint y: 29, distance: 102.1
click at [1240, 29] on div "TODOs - Description - B-V-5WWPMXC" at bounding box center [1270, 25] width 555 height 26
copy div "B-V-5WWPMXC"
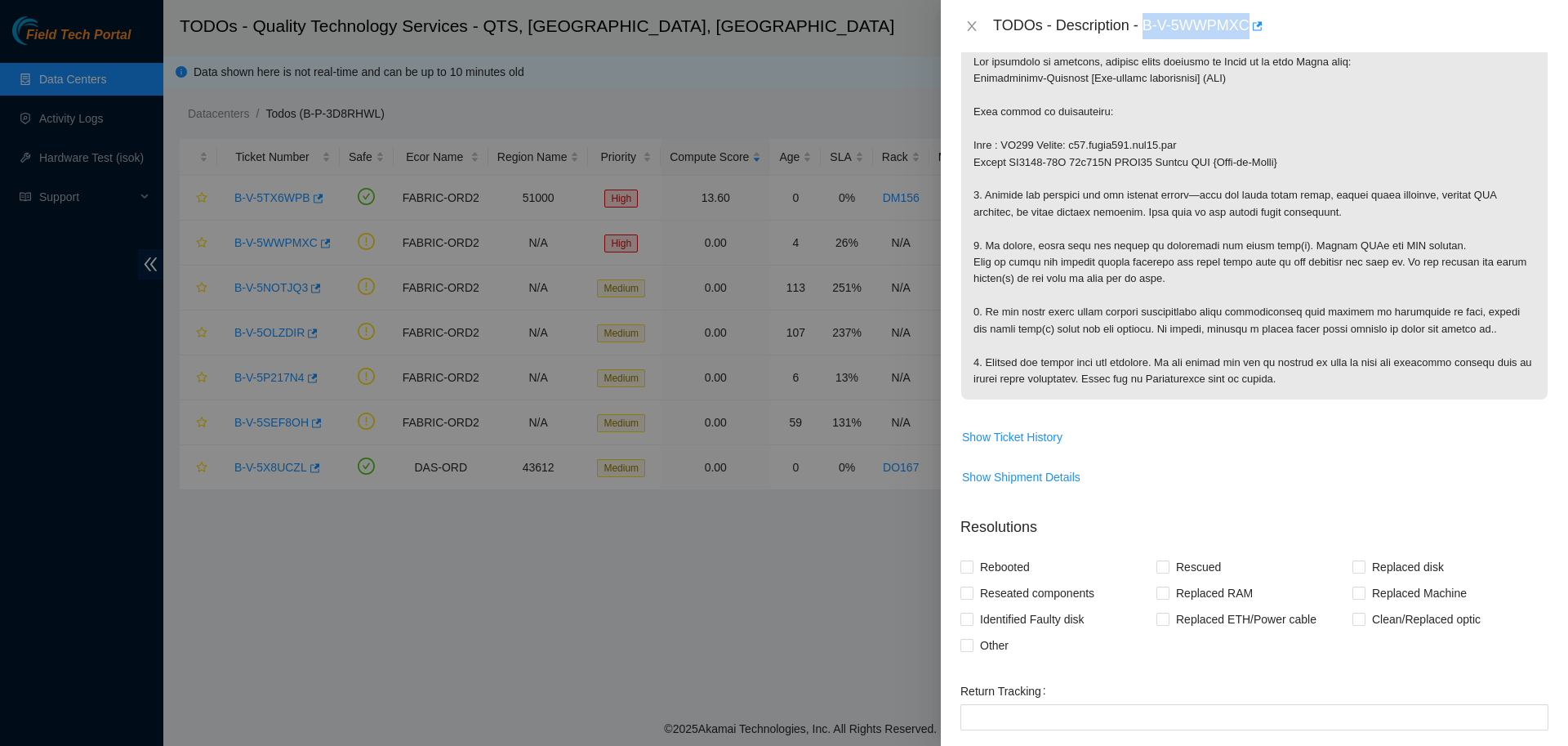
scroll to position [477, 0]
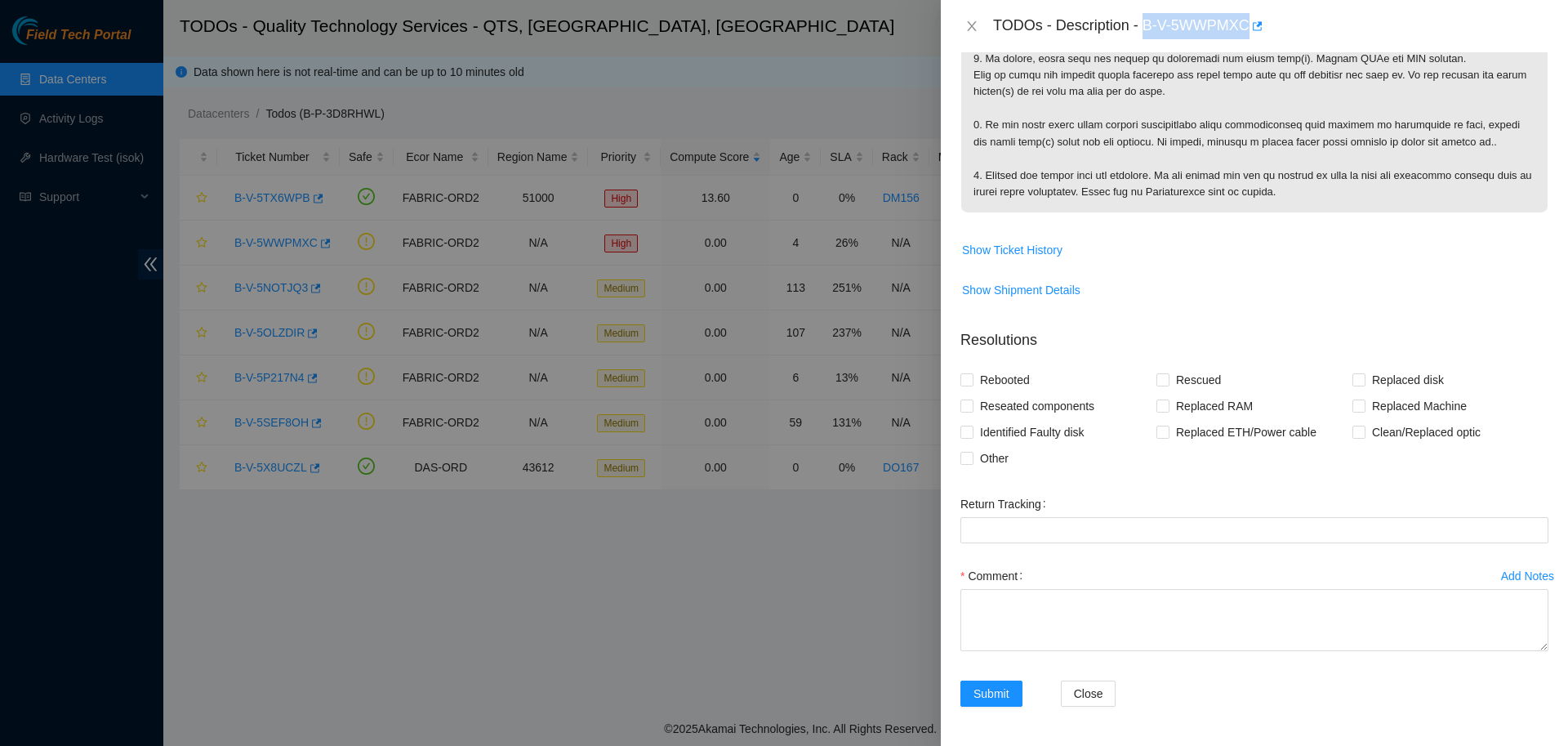
click at [1511, 570] on div "Add Notes" at bounding box center [1527, 576] width 53 height 12
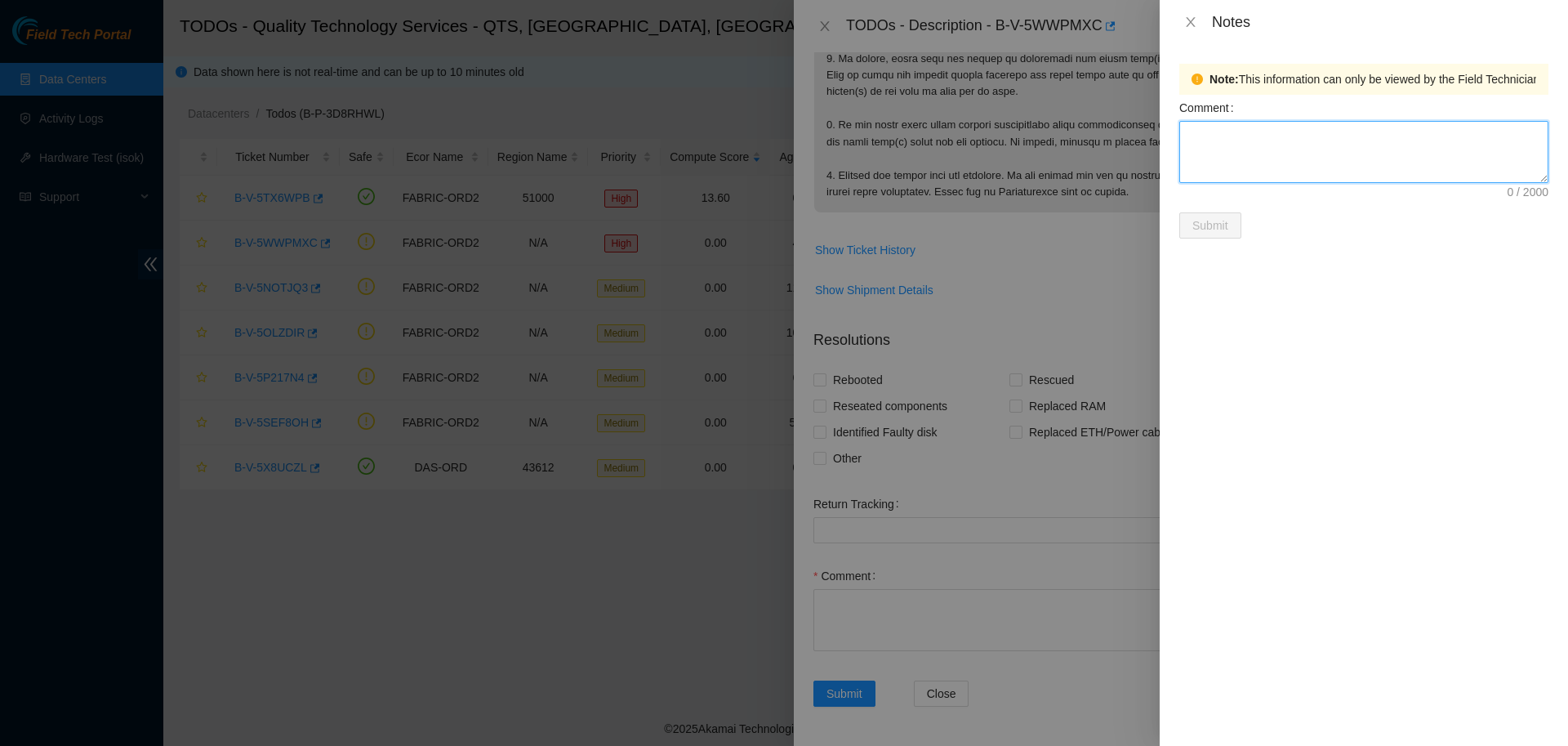
click at [1337, 162] on textarea "Comment" at bounding box center [1363, 151] width 369 height 62
type textarea "Router has no lights on front or back besides both PSU lights, which are solid …"
click at [1439, 283] on div "Note: This information can only be viewed by the Field Technician who have acce…" at bounding box center [1363, 395] width 408 height 702
drag, startPoint x: 1353, startPoint y: 162, endPoint x: 1146, endPoint y: 87, distance: 220.2
click at [1426, 157] on textarea "Router has no lights on front or back besides both PSU lights, which are solid …" at bounding box center [1363, 151] width 369 height 62
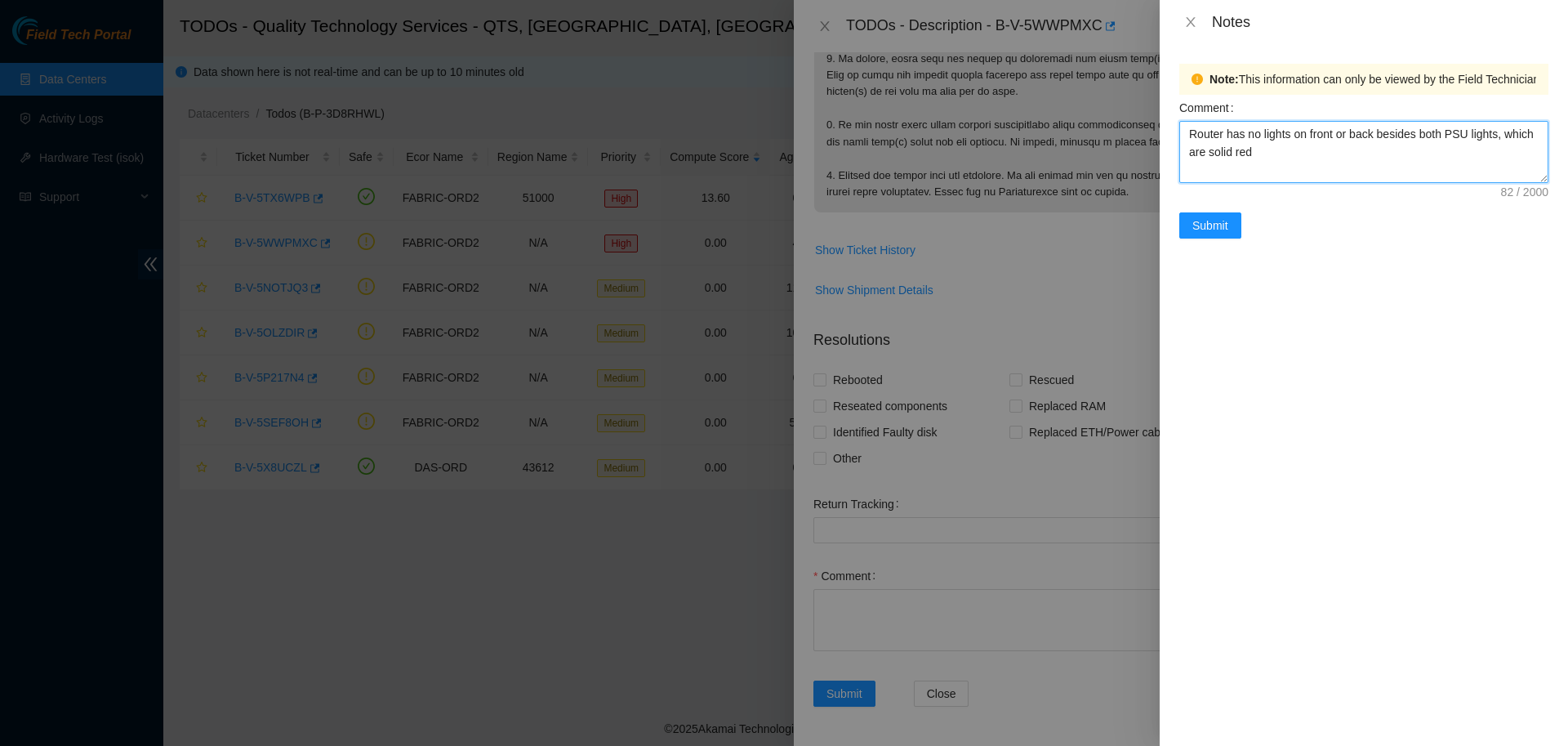
click at [1426, 157] on textarea "Router has no lights on front or back besides both PSU lights, which are solid …" at bounding box center [1363, 151] width 369 height 62
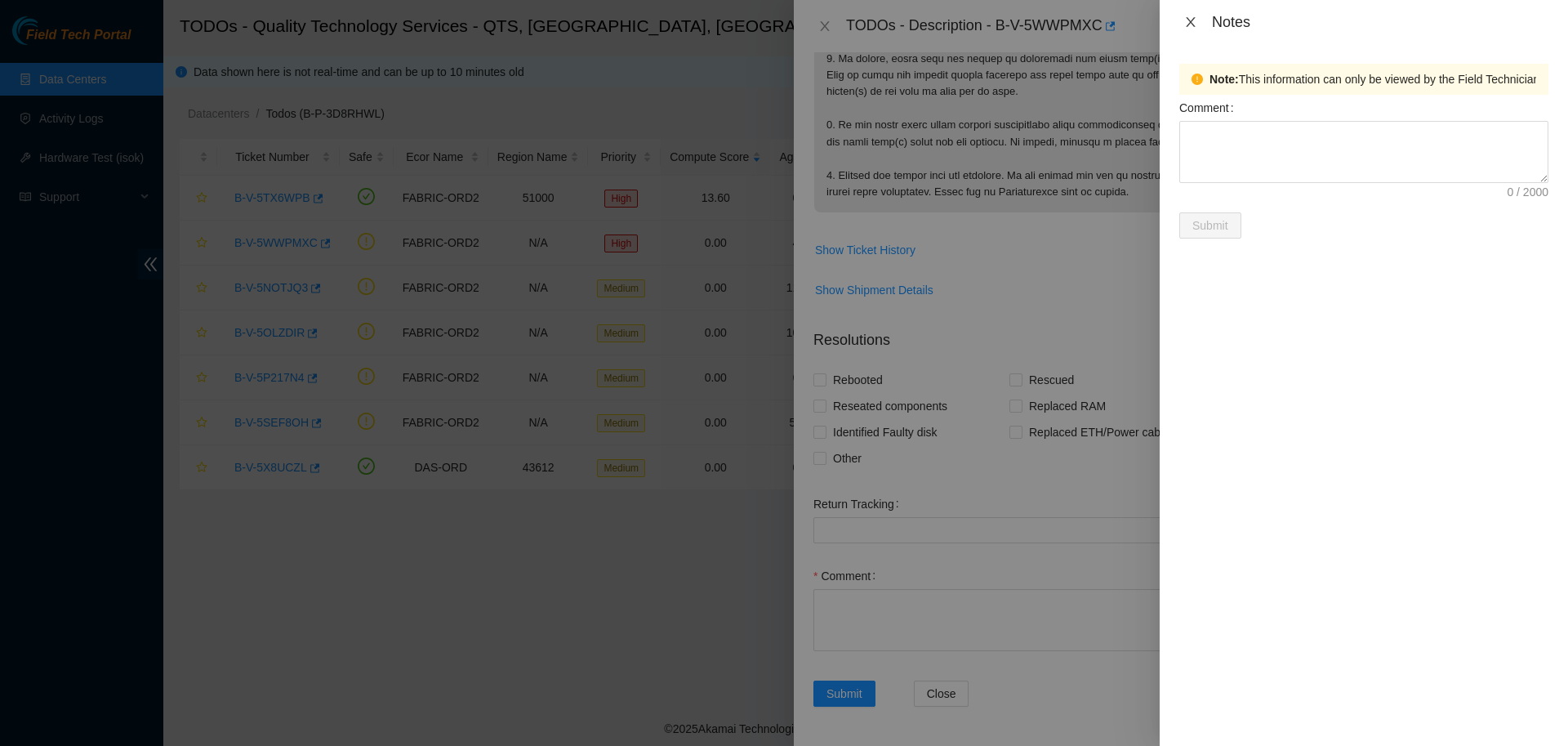
click at [1188, 24] on icon "close" at bounding box center [1190, 22] width 9 height 10
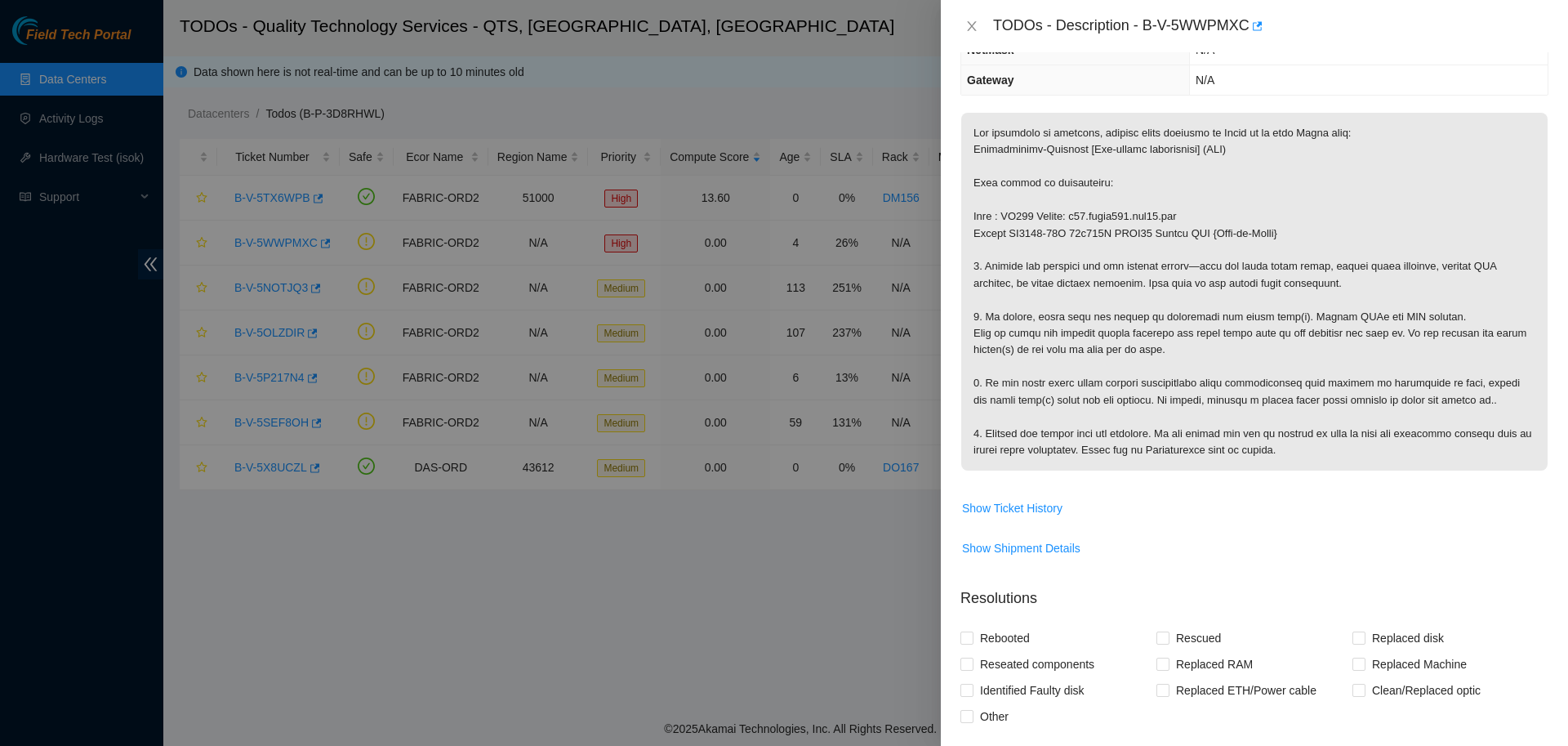
scroll to position [215, 0]
click at [971, 30] on icon "close" at bounding box center [971, 26] width 13 height 13
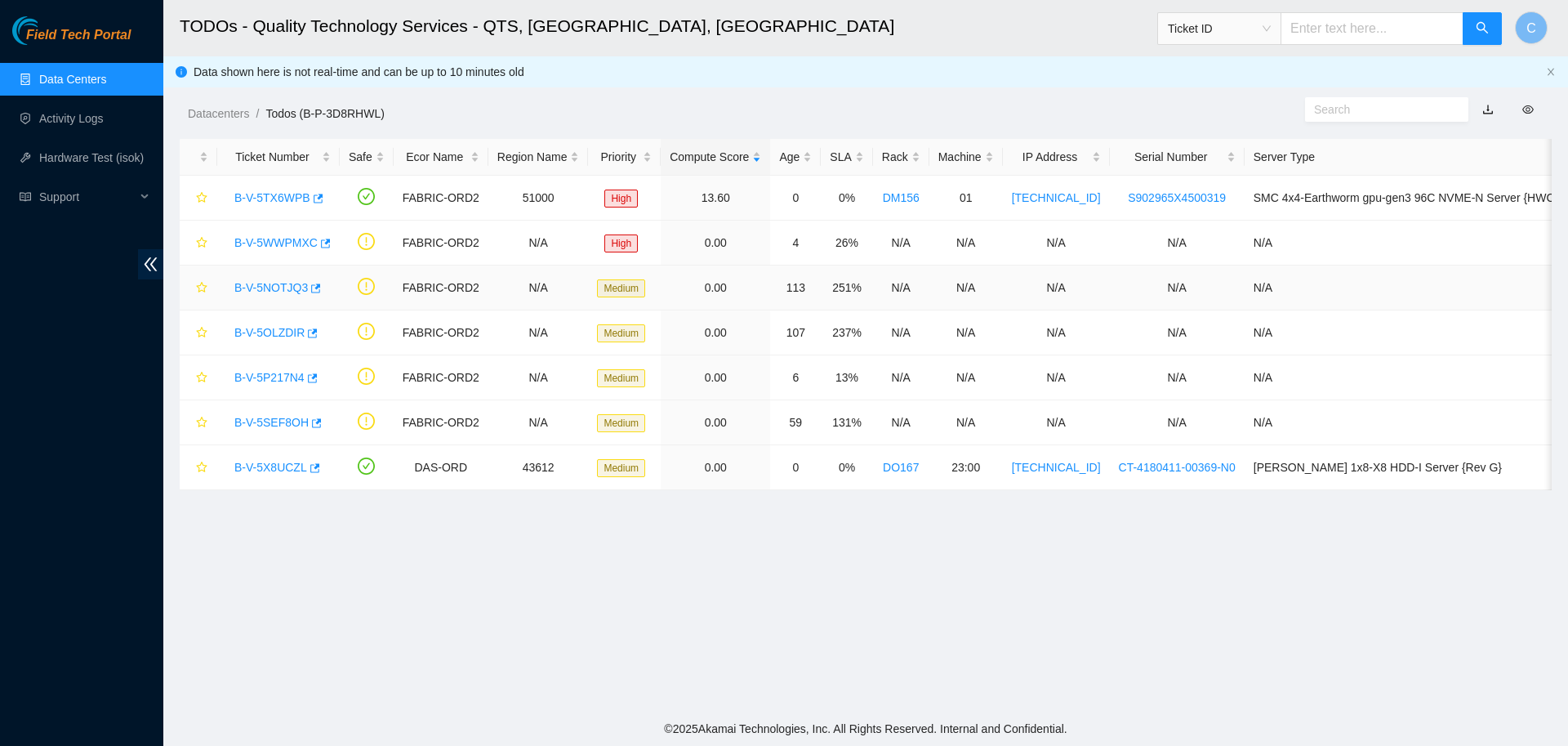
scroll to position [149, 0]
click at [275, 421] on link "B-V-5SEF8OH" at bounding box center [272, 422] width 74 height 13
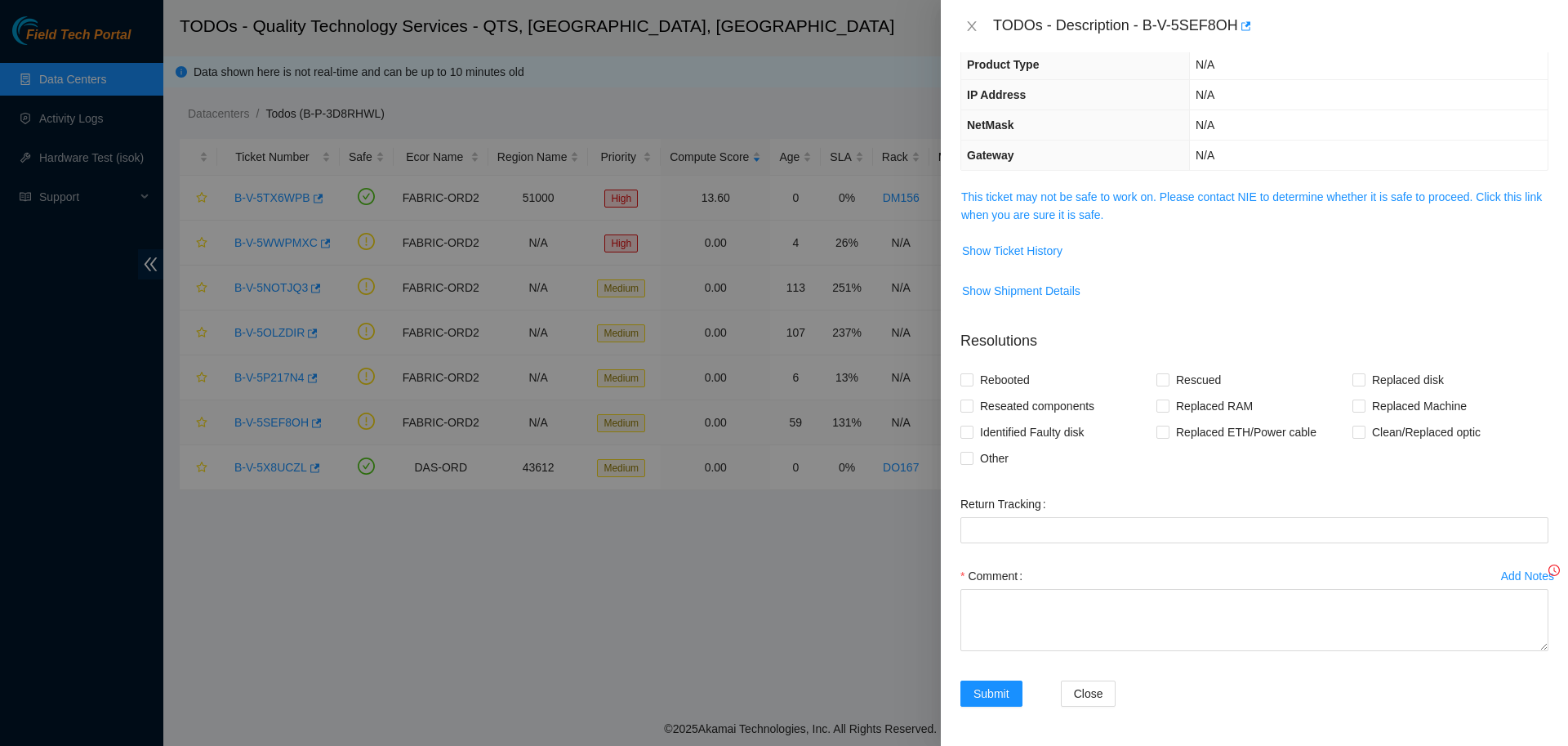
scroll to position [113, 0]
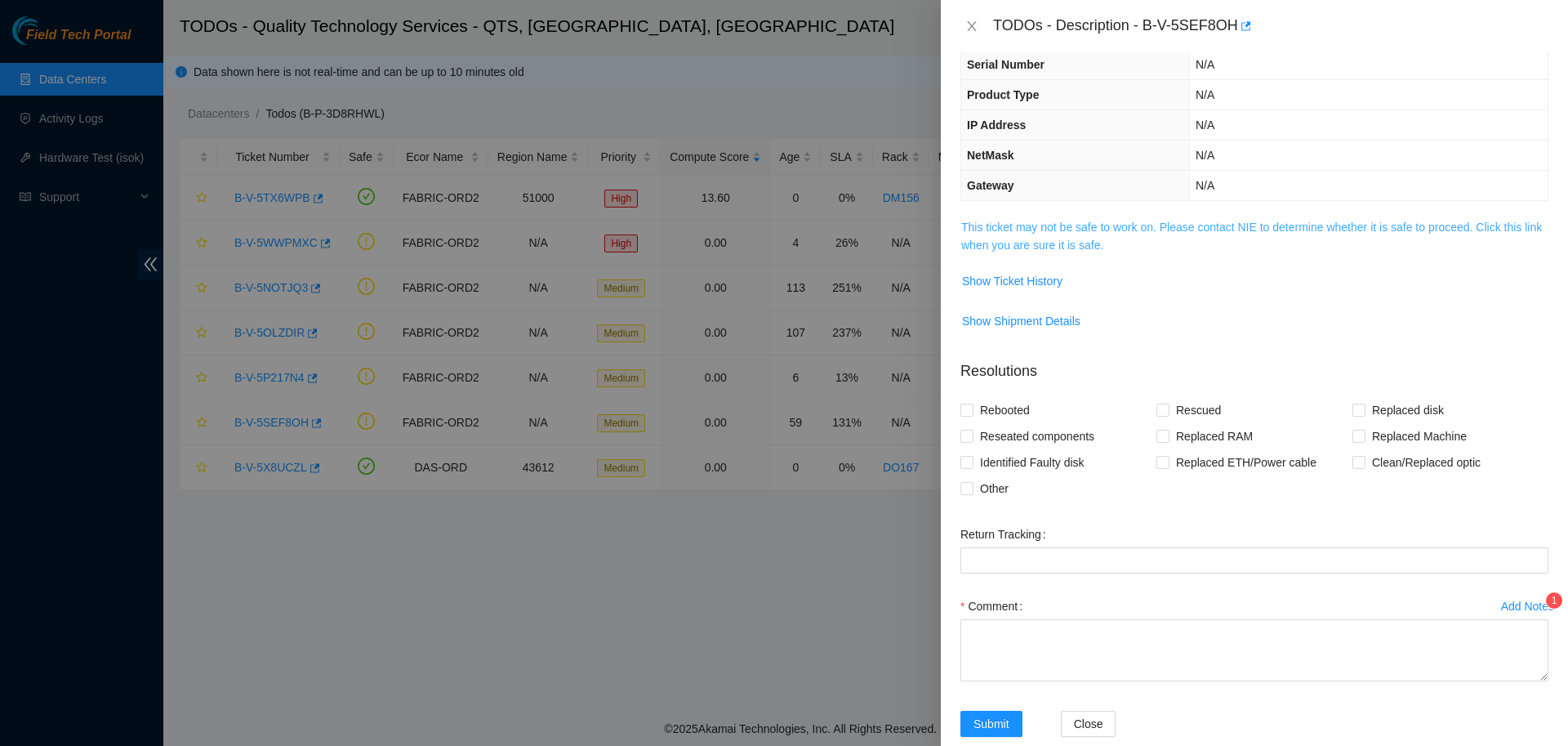
click at [1078, 232] on link "This ticket may not be safe to work on. Please contact NIE to determine whether…" at bounding box center [1251, 236] width 580 height 31
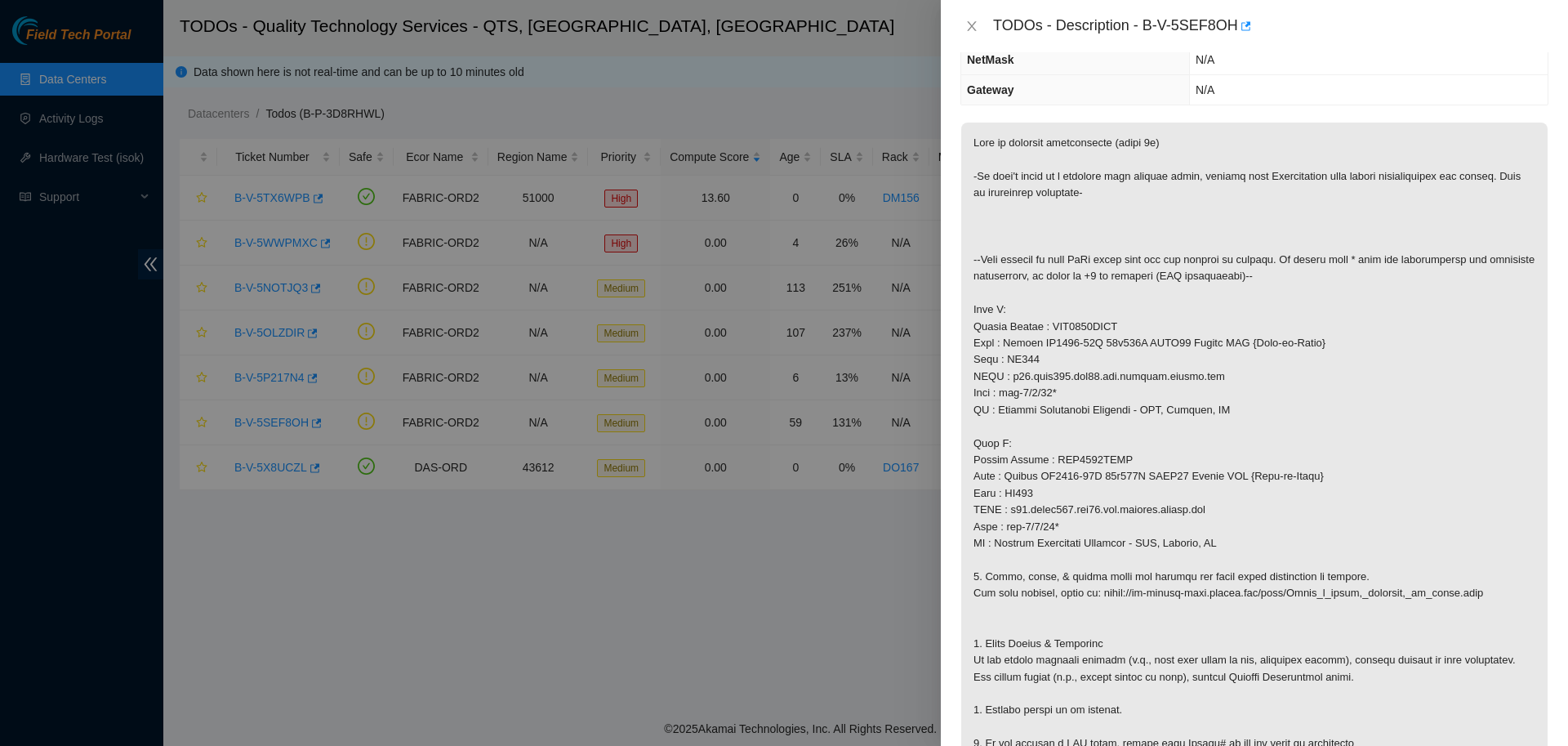
scroll to position [208, 0]
drag, startPoint x: 1000, startPoint y: 410, endPoint x: 1051, endPoint y: 414, distance: 51.2
click at [1051, 414] on p at bounding box center [1255, 477] width 587 height 708
copy p "eth-1/1/23"
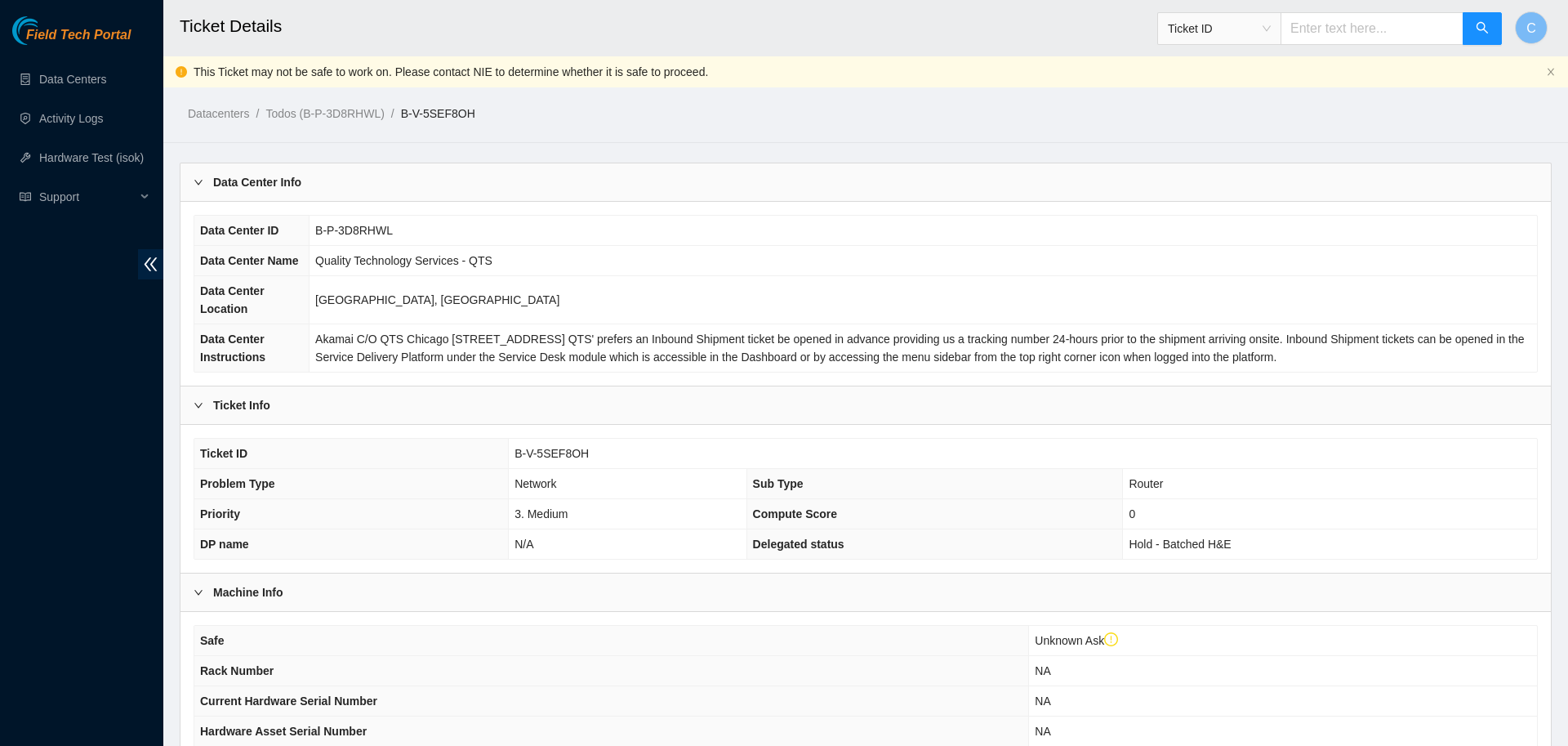
scroll to position [340, 0]
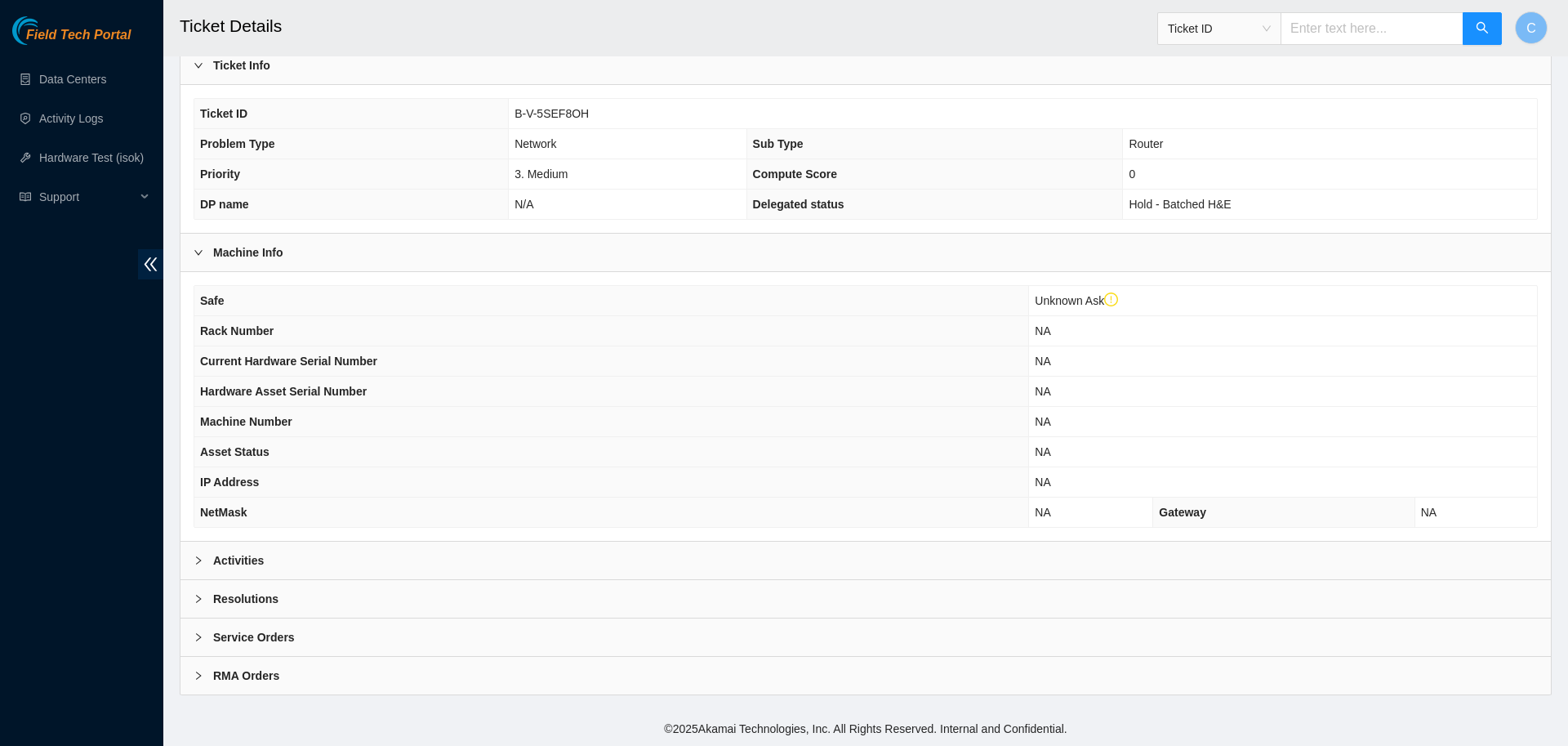
click at [253, 559] on b "Activities" at bounding box center [238, 560] width 51 height 18
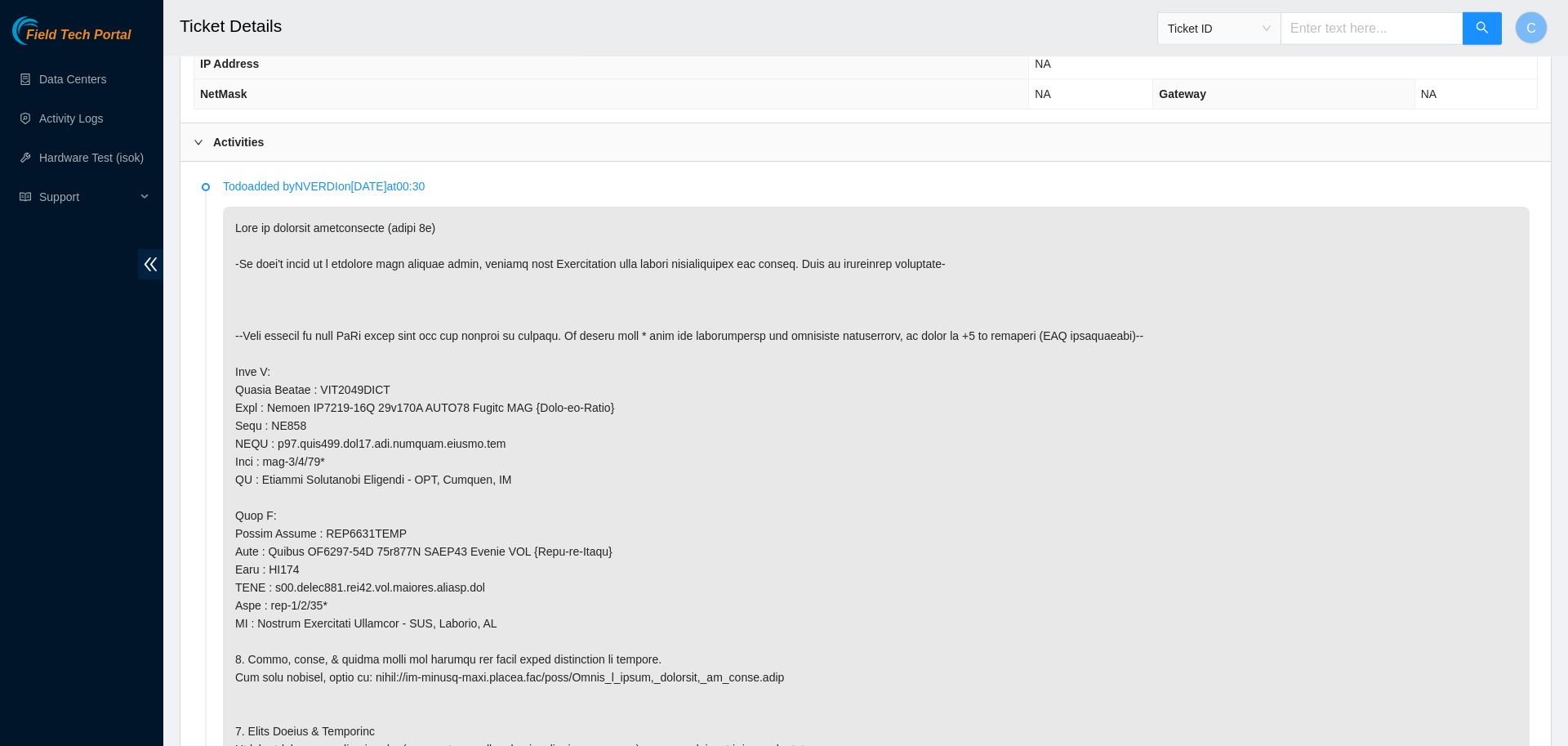
scroll to position [760, 0]
